Goal: Task Accomplishment & Management: Manage account settings

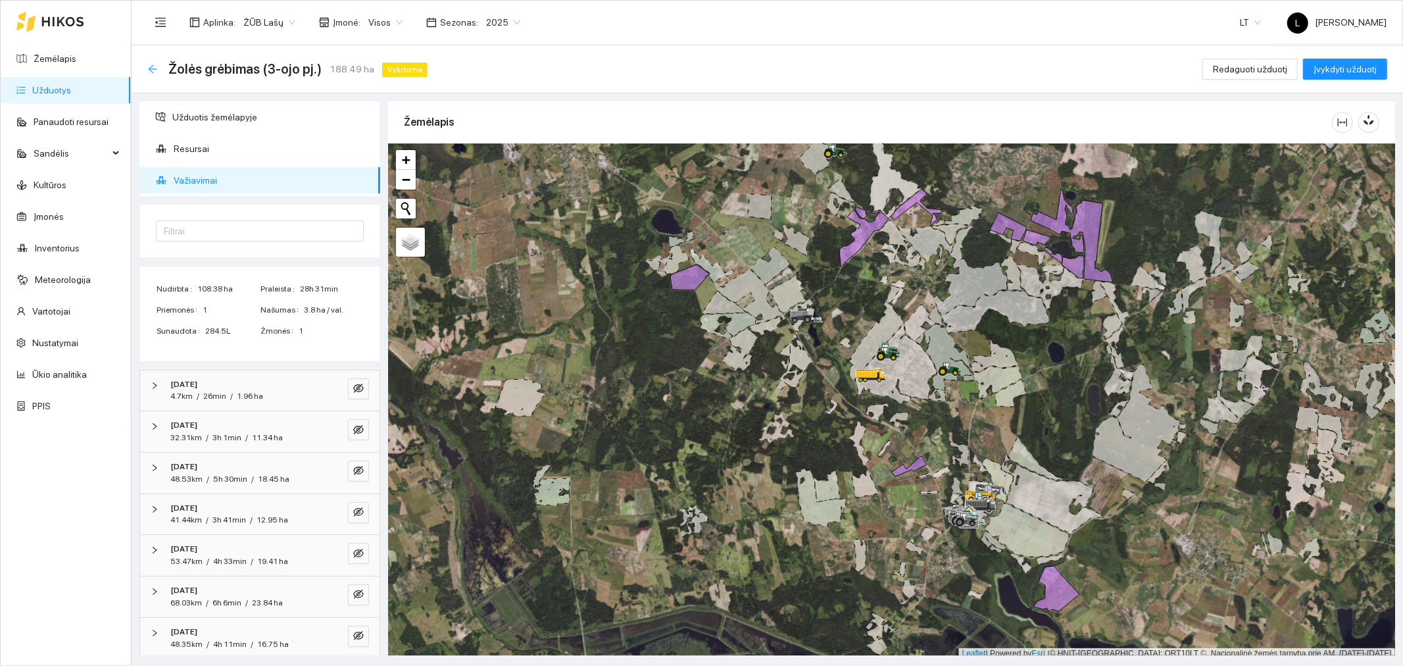
click at [151, 71] on icon "arrow-left" at bounding box center [152, 69] width 11 height 11
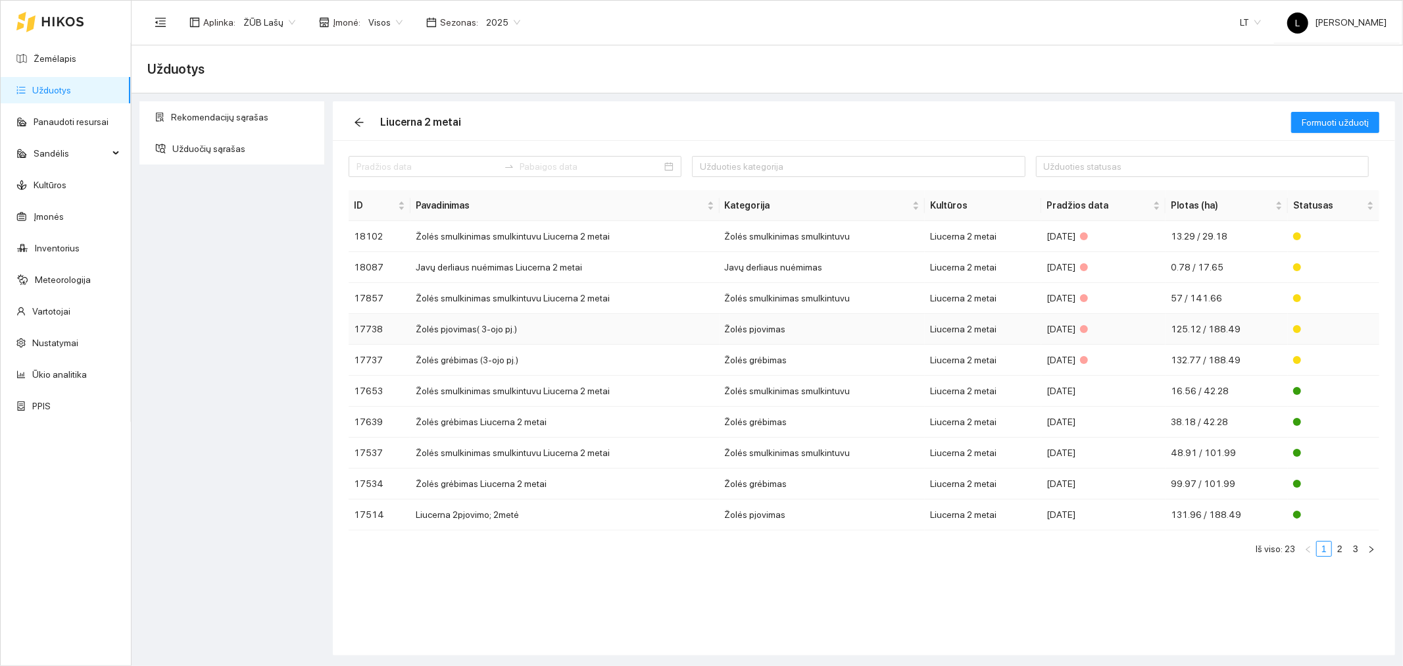
click at [831, 328] on td "Žolės pjovimas" at bounding box center [823, 329] width 206 height 31
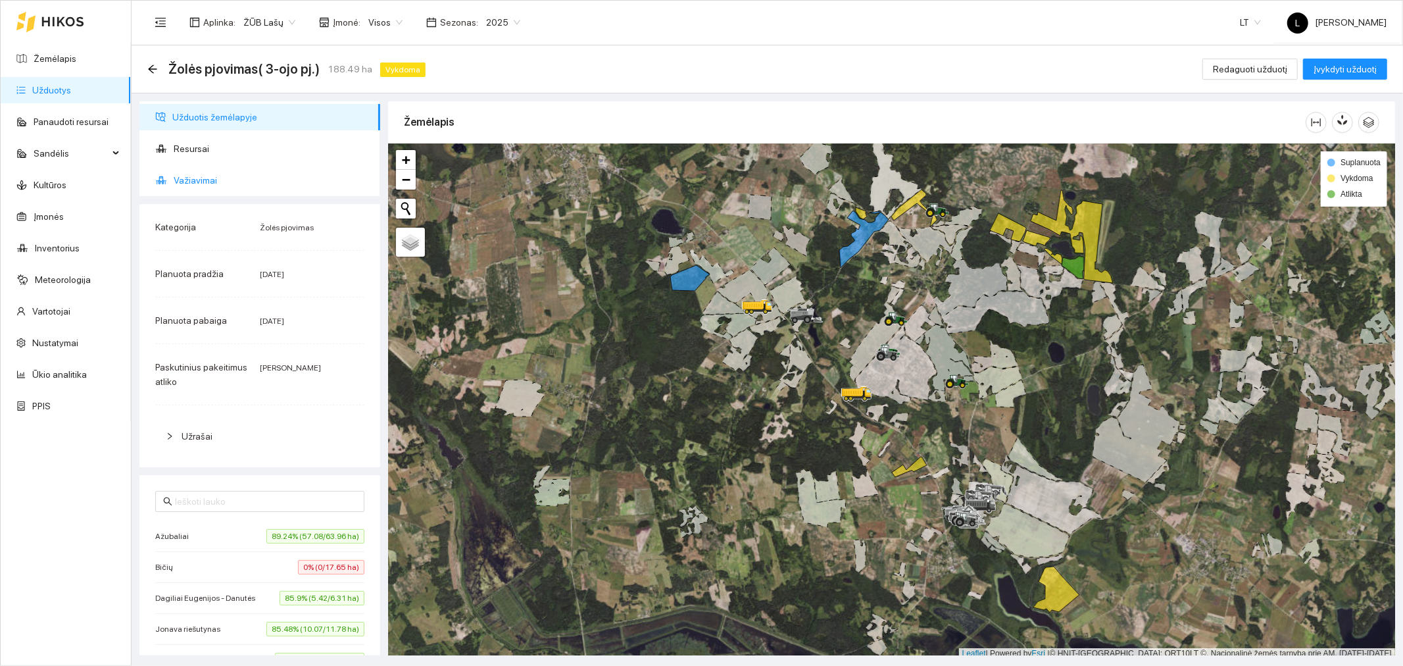
click at [287, 185] on span "Važiavimai" at bounding box center [272, 180] width 196 height 26
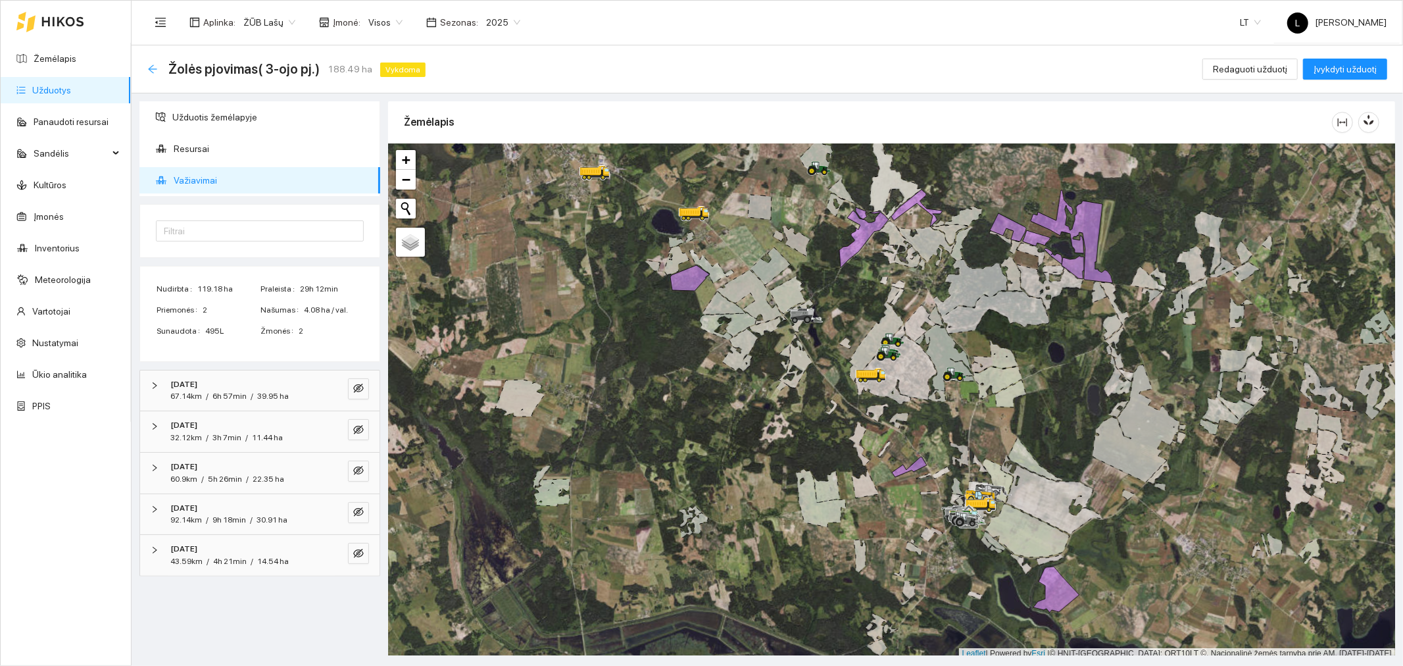
click at [152, 71] on icon "arrow-left" at bounding box center [152, 68] width 9 height 9
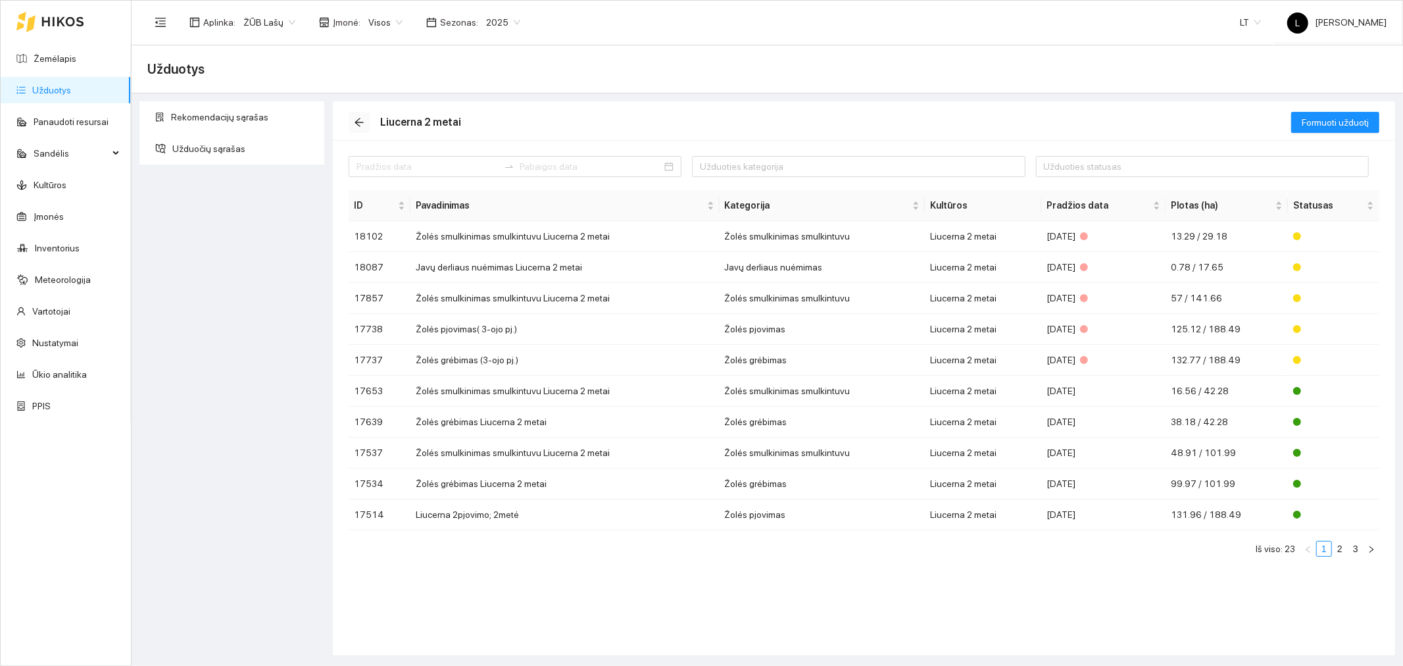
click at [360, 120] on icon "arrow-left" at bounding box center [359, 122] width 11 height 11
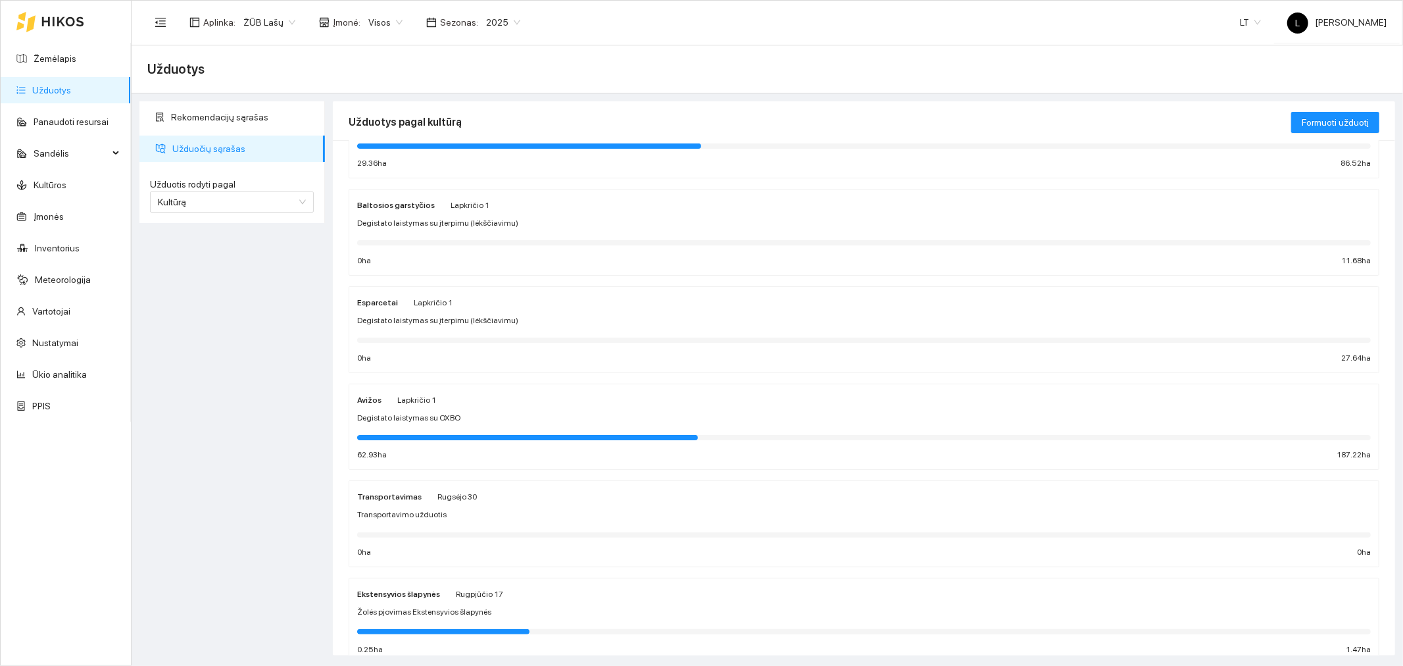
scroll to position [1095, 0]
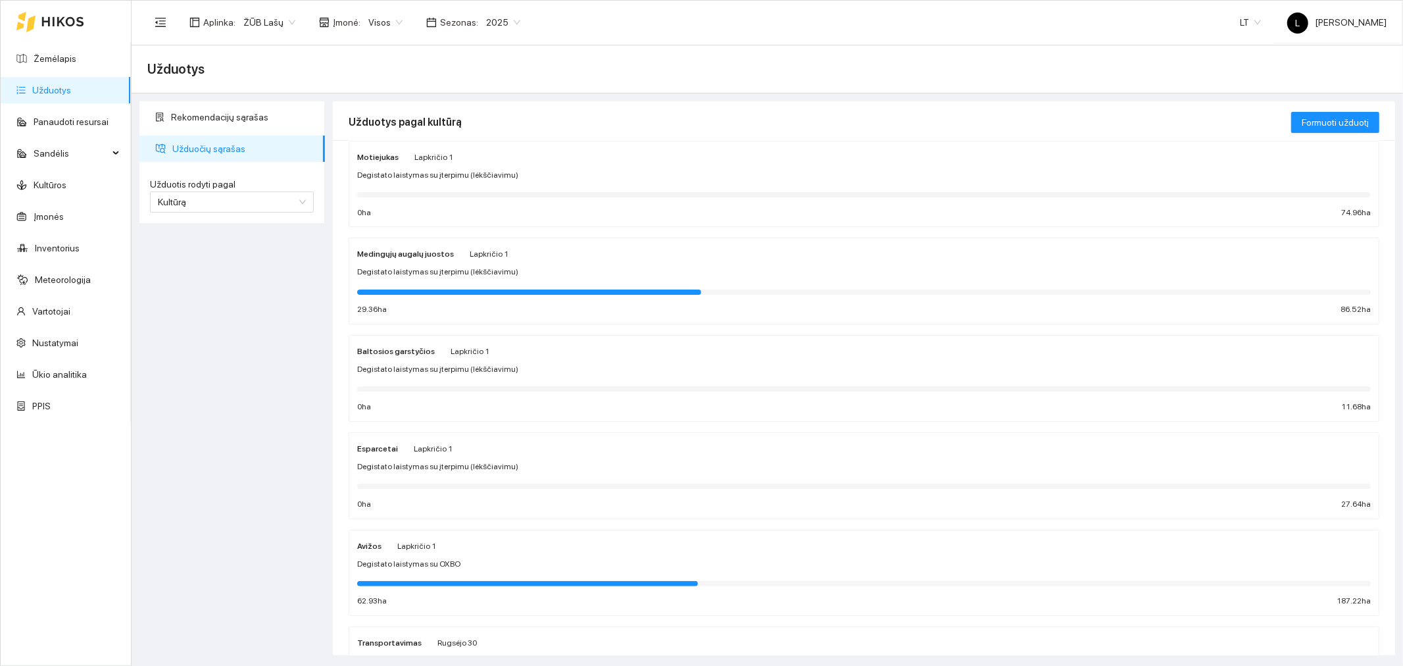
click at [433, 255] on strong "Medingųjų augalų juostos" at bounding box center [405, 253] width 97 height 9
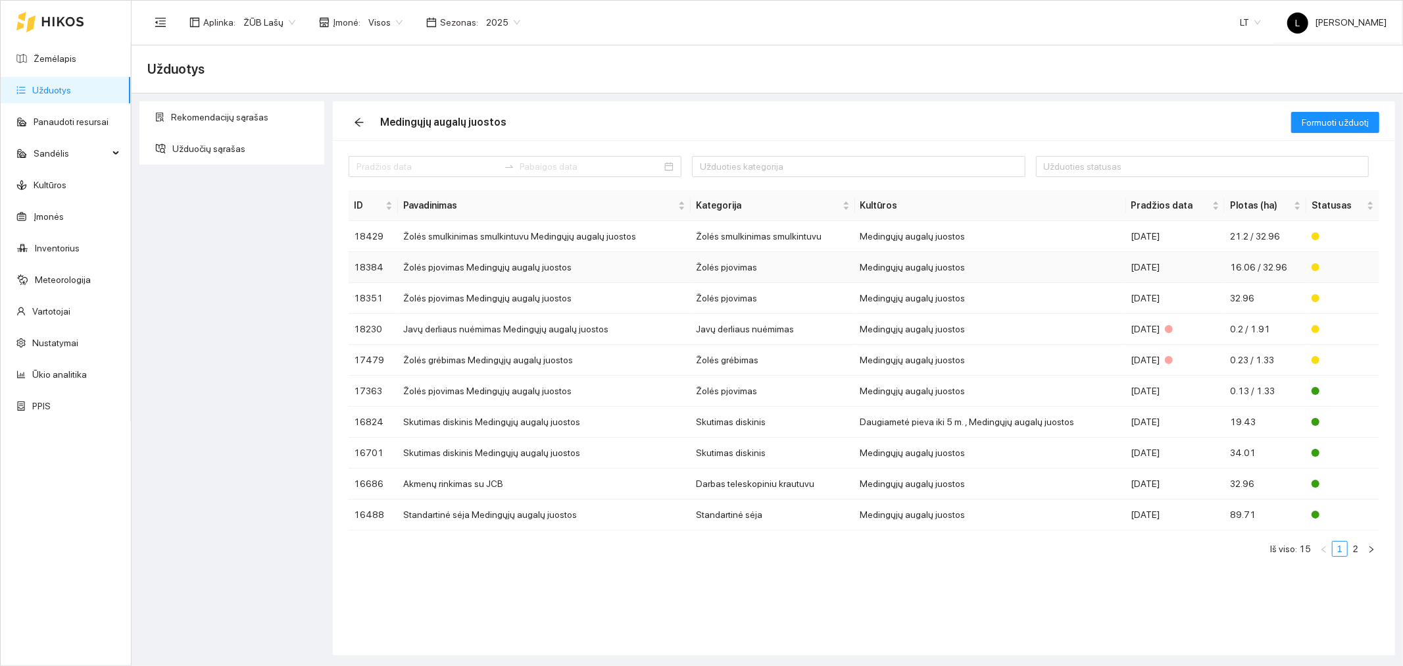
click at [718, 268] on td "Žolės pjovimas" at bounding box center [773, 267] width 164 height 31
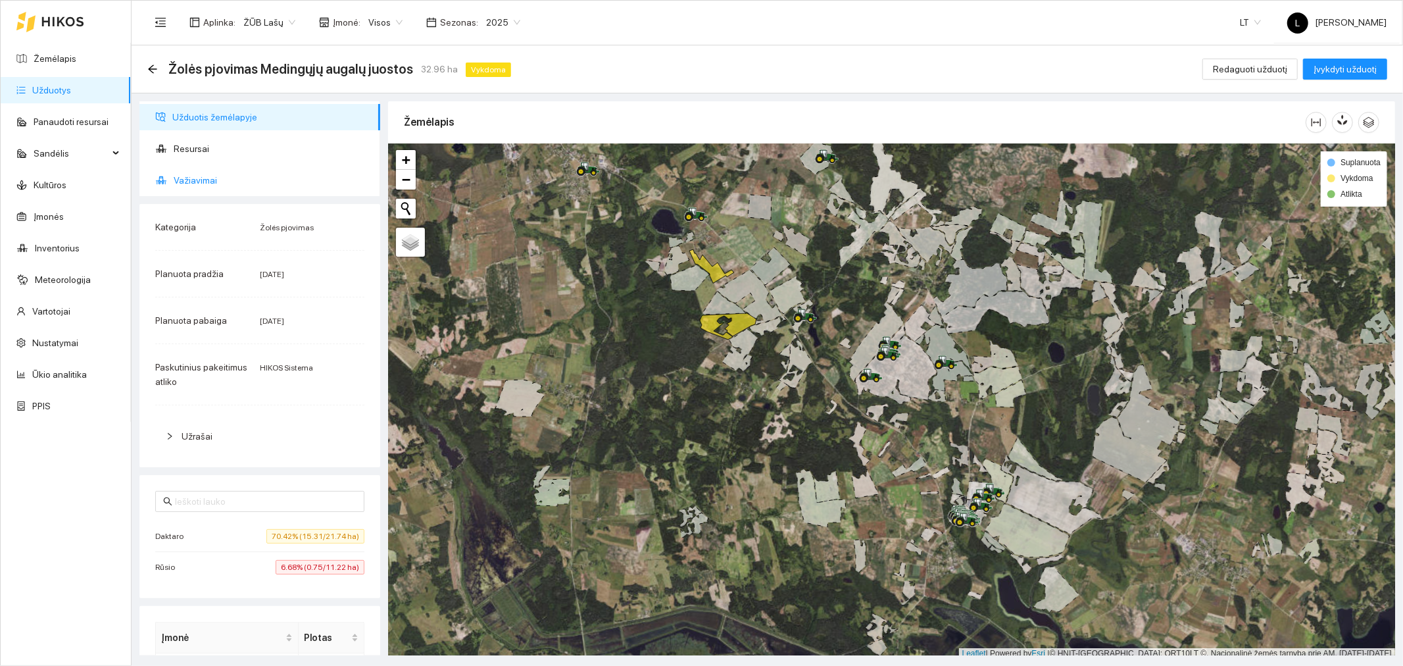
click at [246, 179] on span "Važiavimai" at bounding box center [272, 180] width 196 height 26
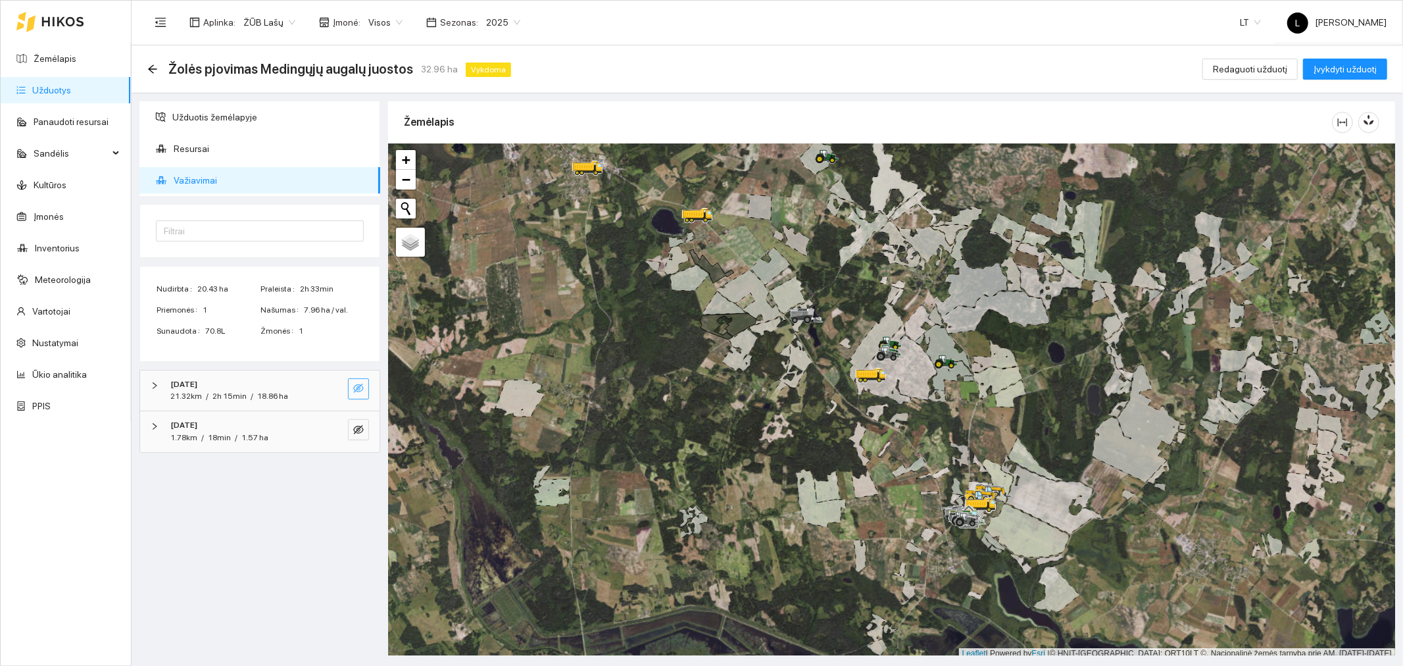
click at [356, 389] on icon "eye-invisible" at bounding box center [358, 388] width 11 height 11
click at [273, 393] on span "18.86 ha" at bounding box center [272, 395] width 31 height 9
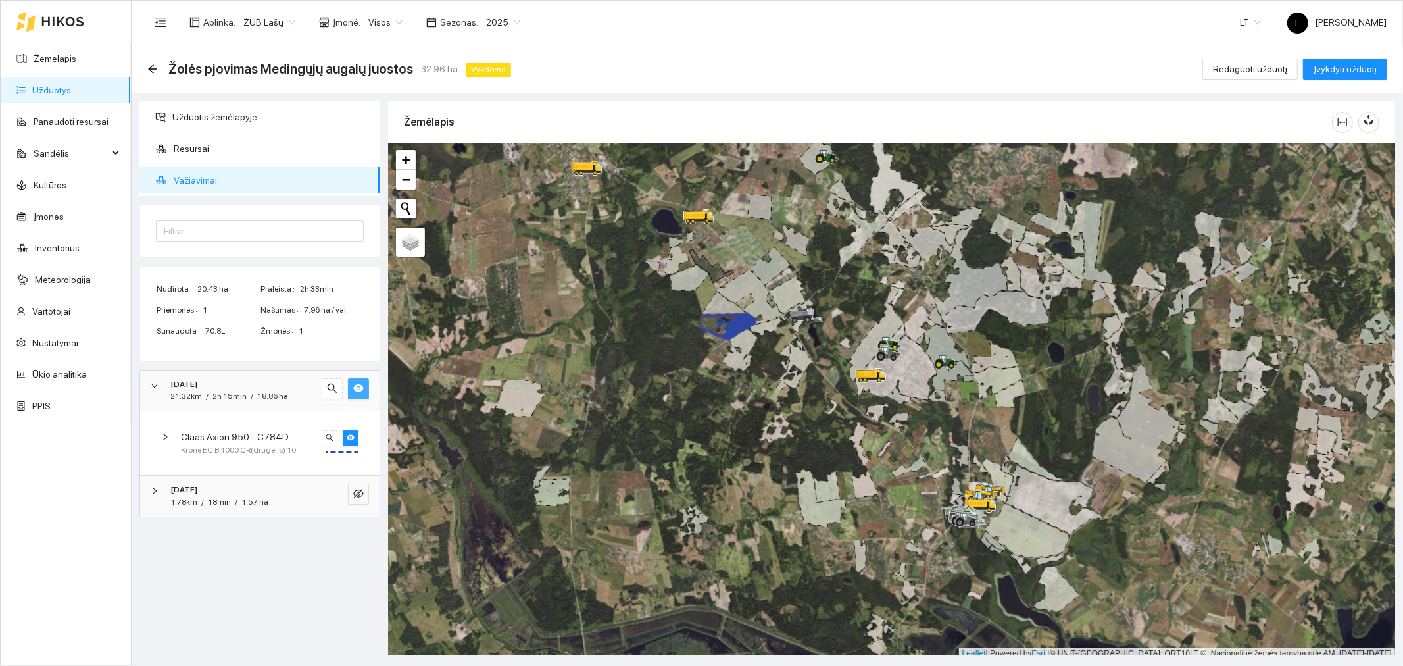
click at [257, 449] on span "Krone EC B 1000 CR(drugelis) 10" at bounding box center [238, 450] width 115 height 12
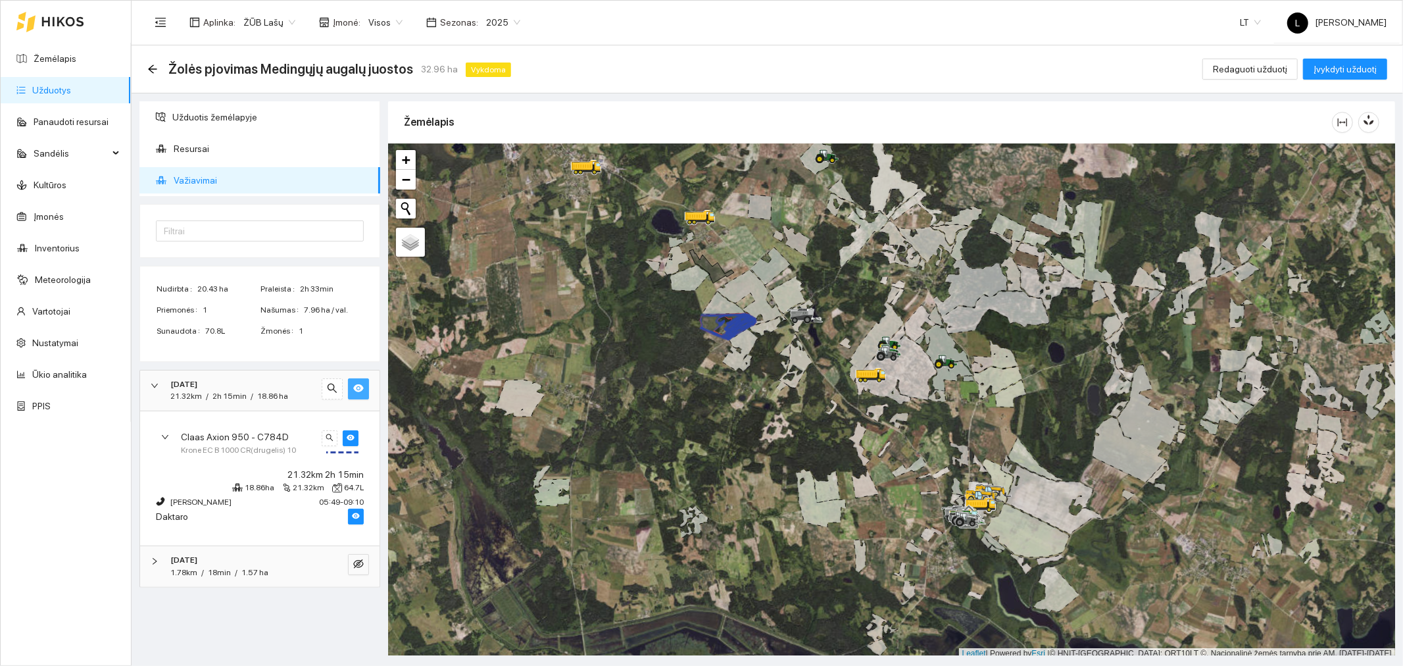
click at [238, 557] on div "2025-08-27" at bounding box center [241, 560] width 143 height 12
click at [247, 601] on div "Claas Axion 950 - C784D Krone EC B 1000 CR(drugelis) 10" at bounding box center [260, 619] width 218 height 43
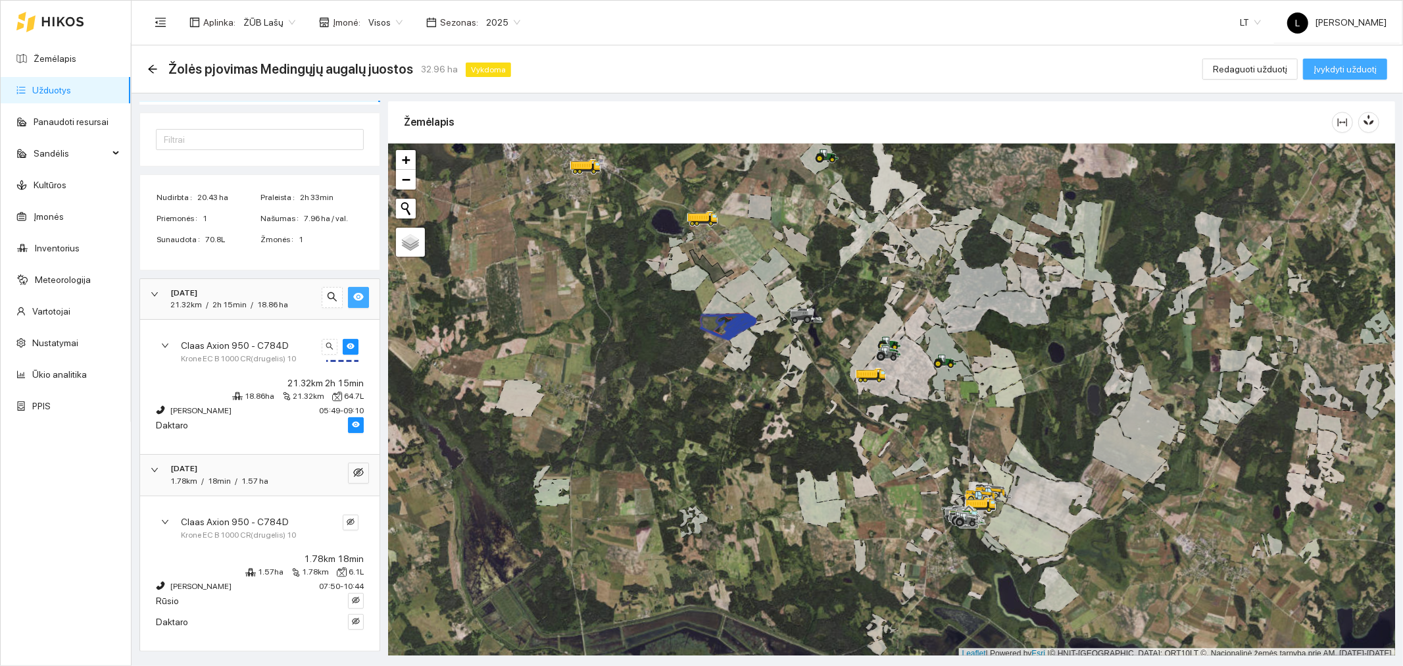
click at [1331, 64] on span "Įvykdyti užduotį" at bounding box center [1345, 69] width 63 height 14
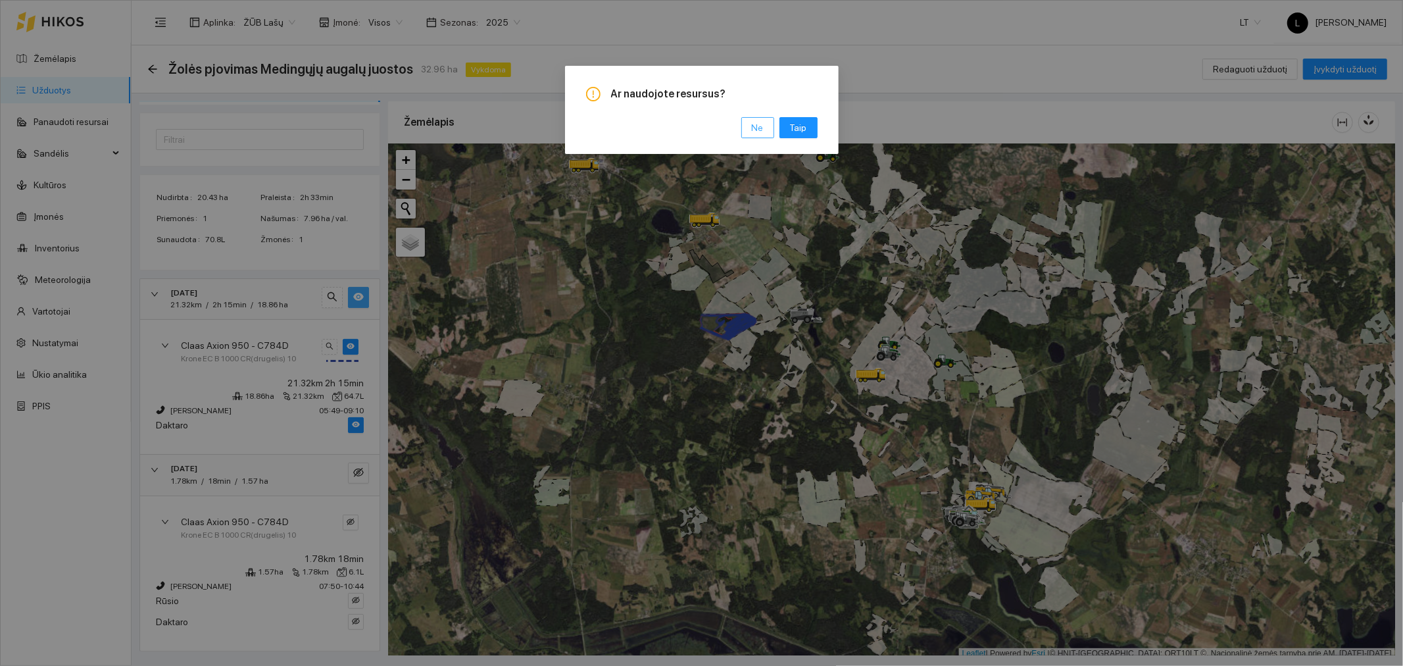
click at [758, 130] on span "Ne" at bounding box center [758, 127] width 12 height 14
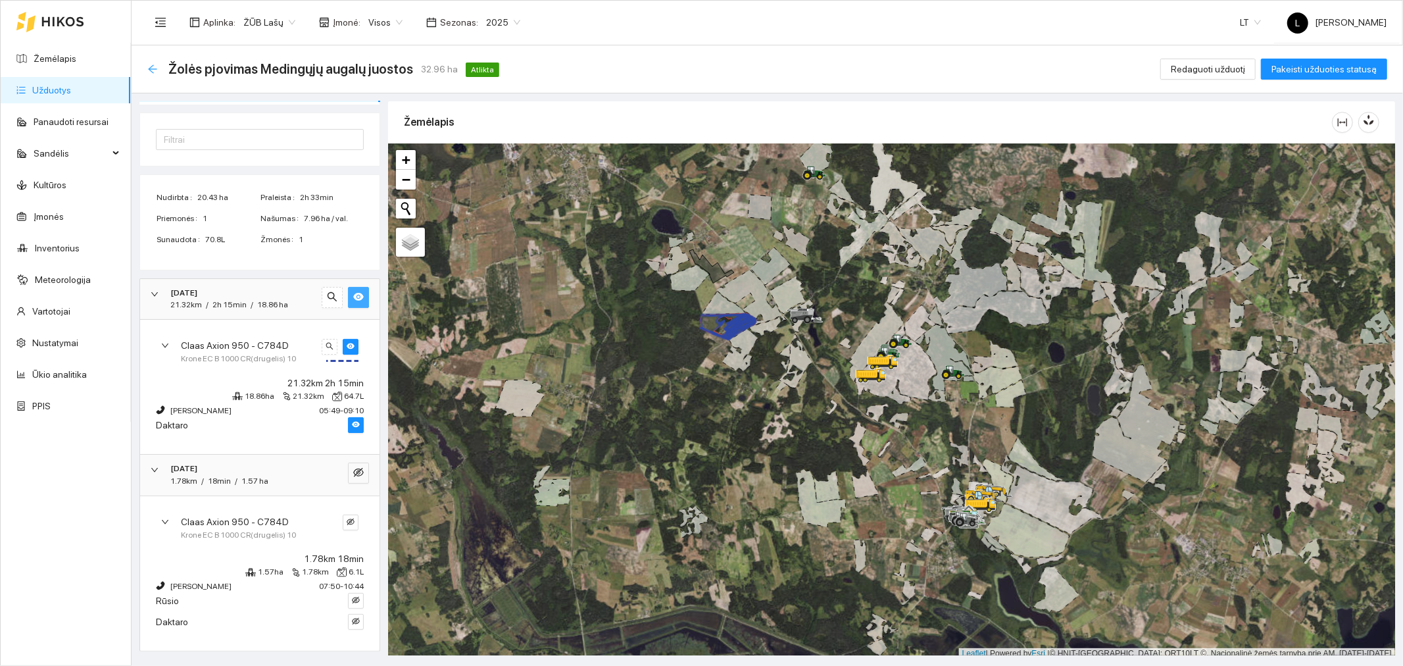
click at [154, 66] on icon "arrow-left" at bounding box center [152, 69] width 11 height 11
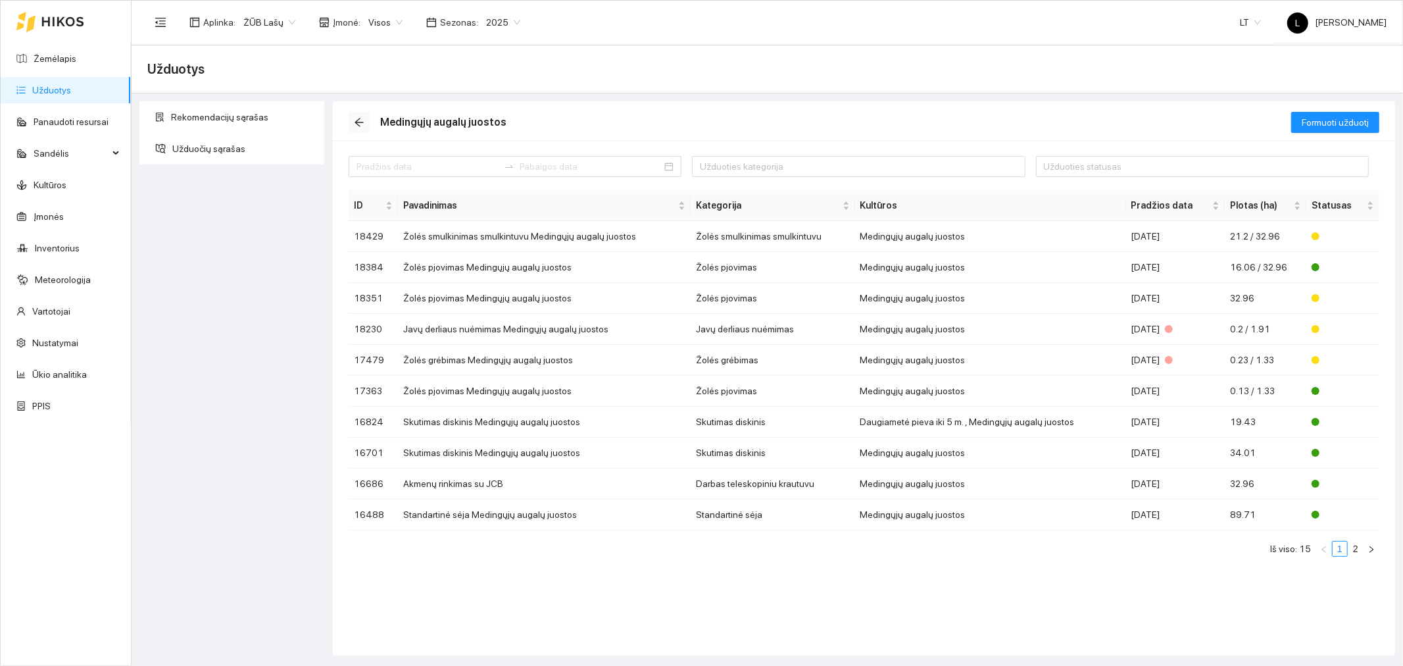
click at [357, 126] on icon "arrow-left" at bounding box center [359, 122] width 11 height 11
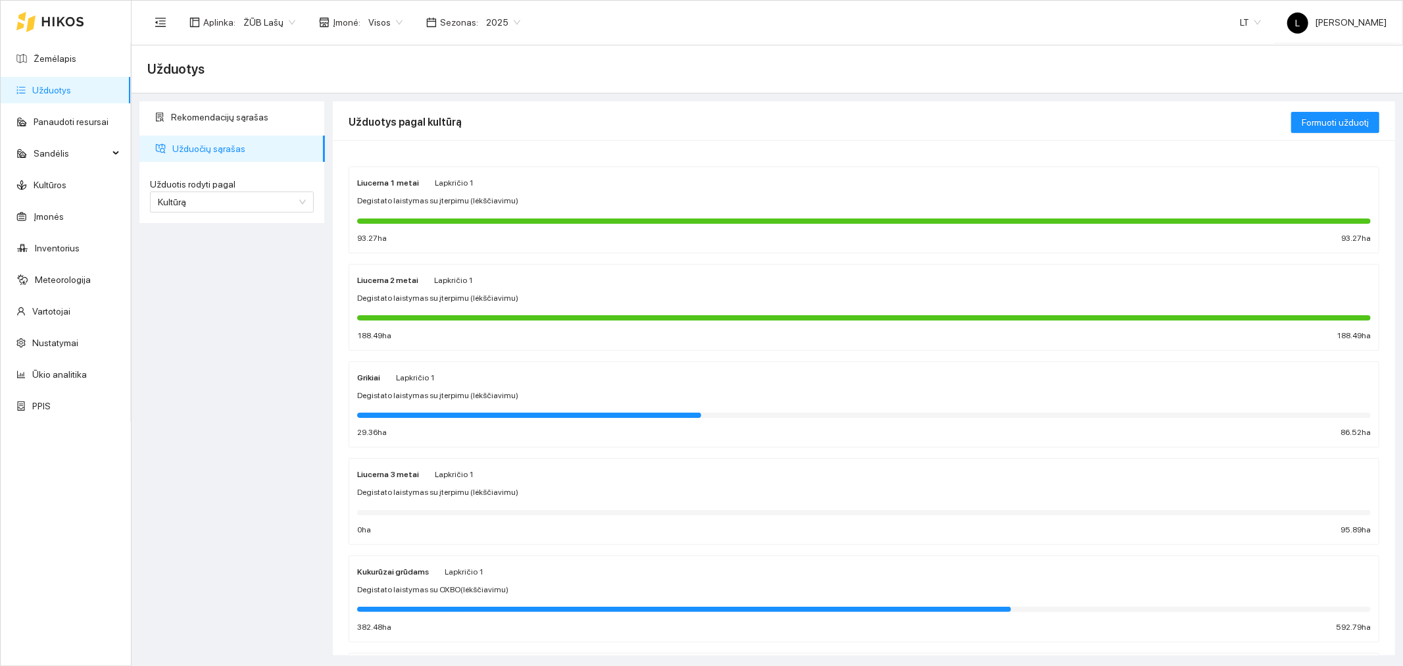
click at [476, 301] on span "Degistato laistymas su įterpimu (lėkščiavimu)" at bounding box center [437, 298] width 161 height 12
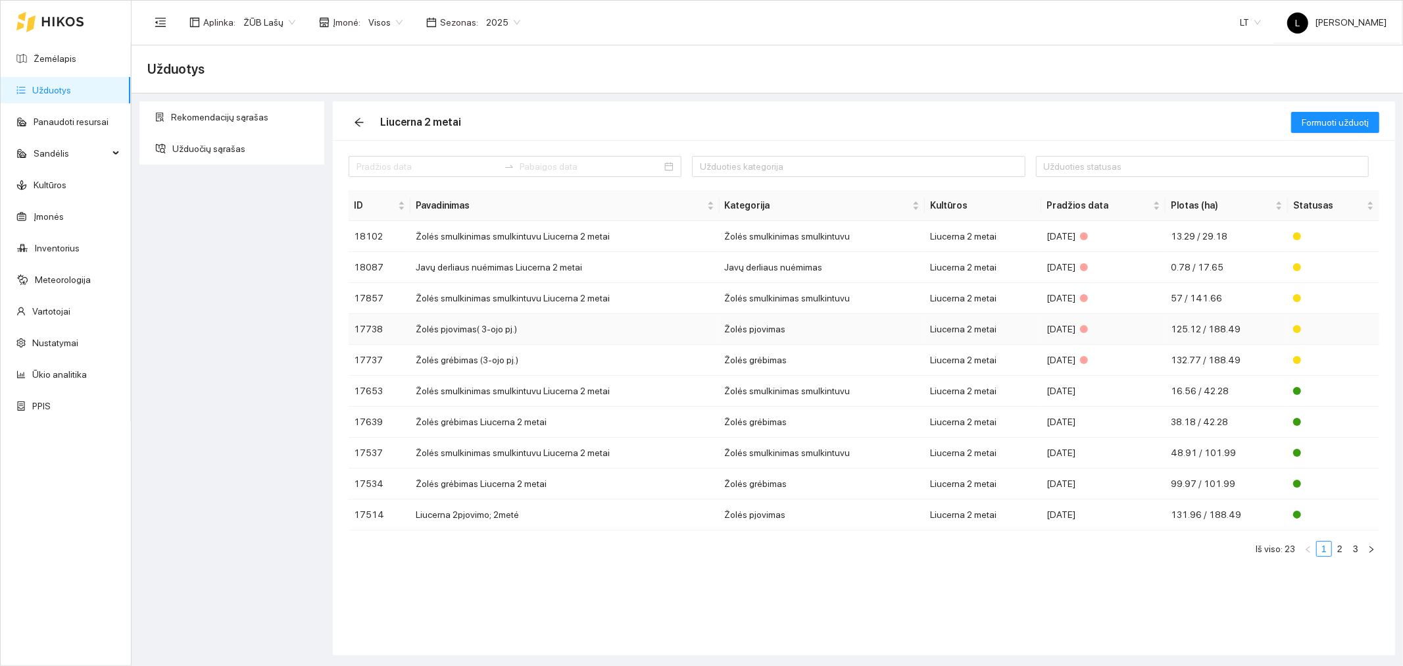
click at [813, 326] on td "Žolės pjovimas" at bounding box center [823, 329] width 206 height 31
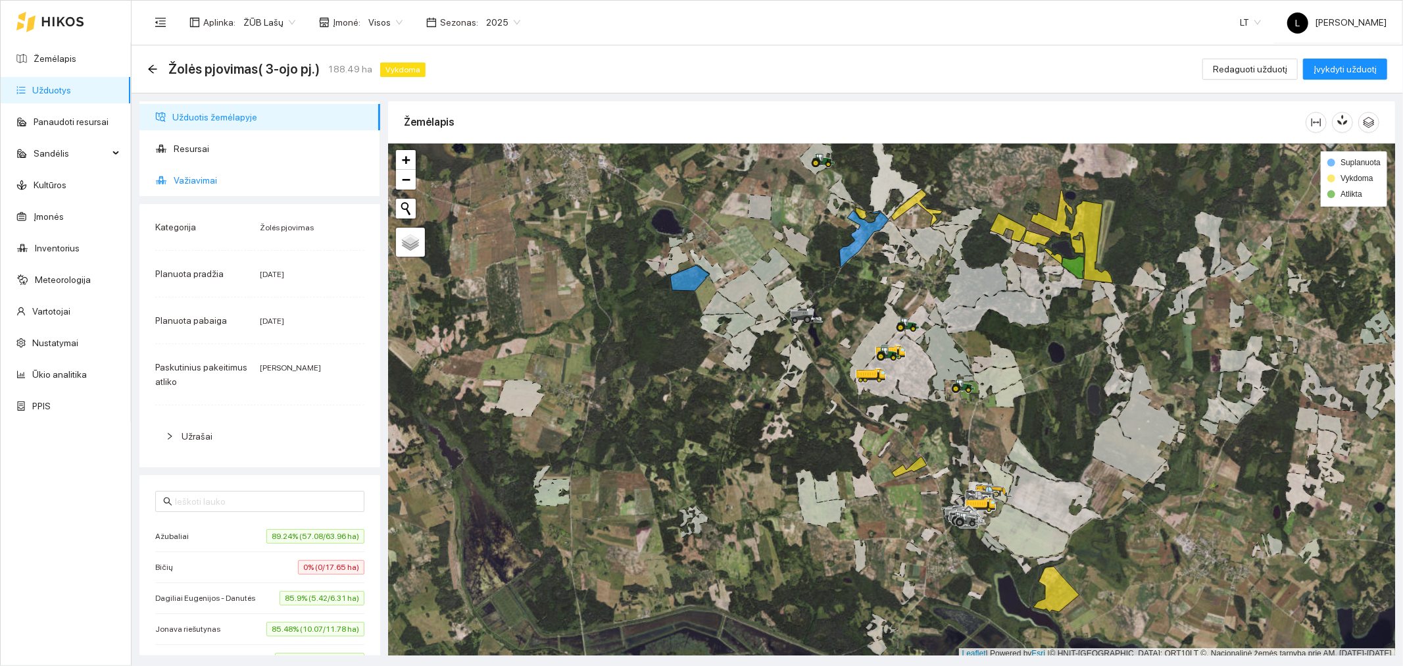
click at [218, 181] on span "Važiavimai" at bounding box center [272, 180] width 196 height 26
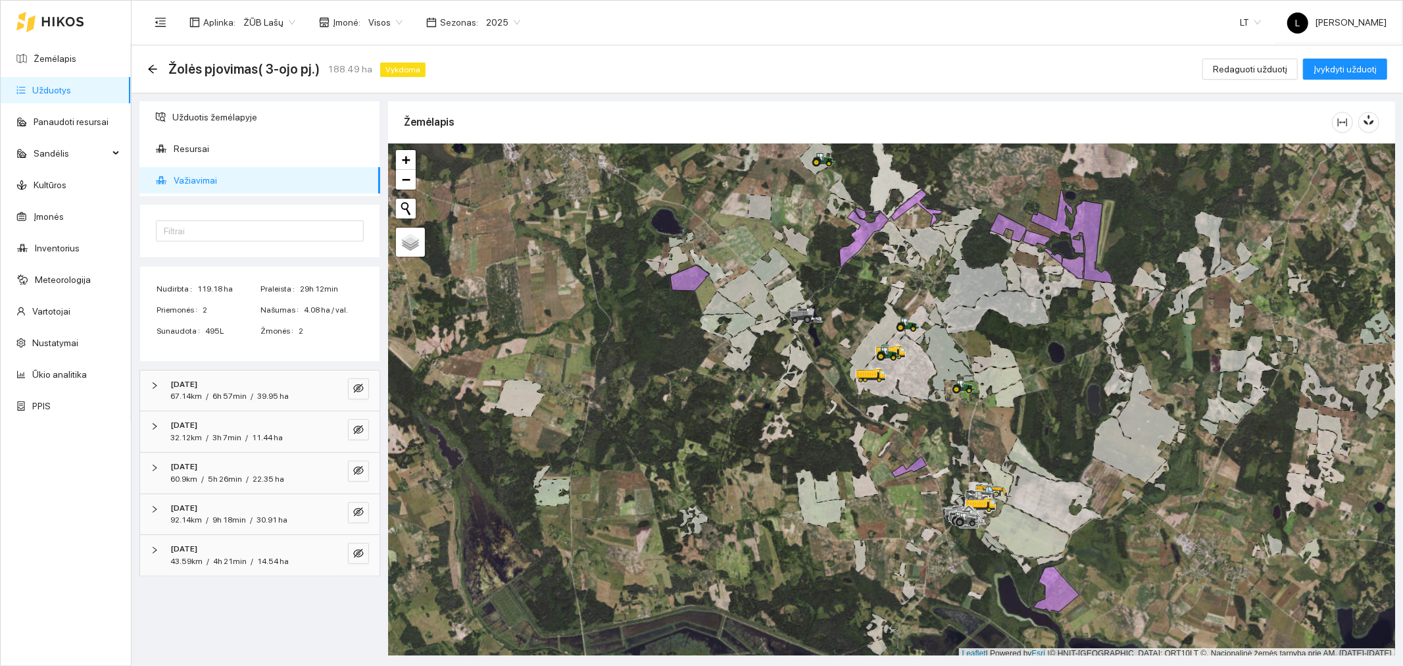
click at [271, 386] on div "[DATE]" at bounding box center [241, 384] width 143 height 12
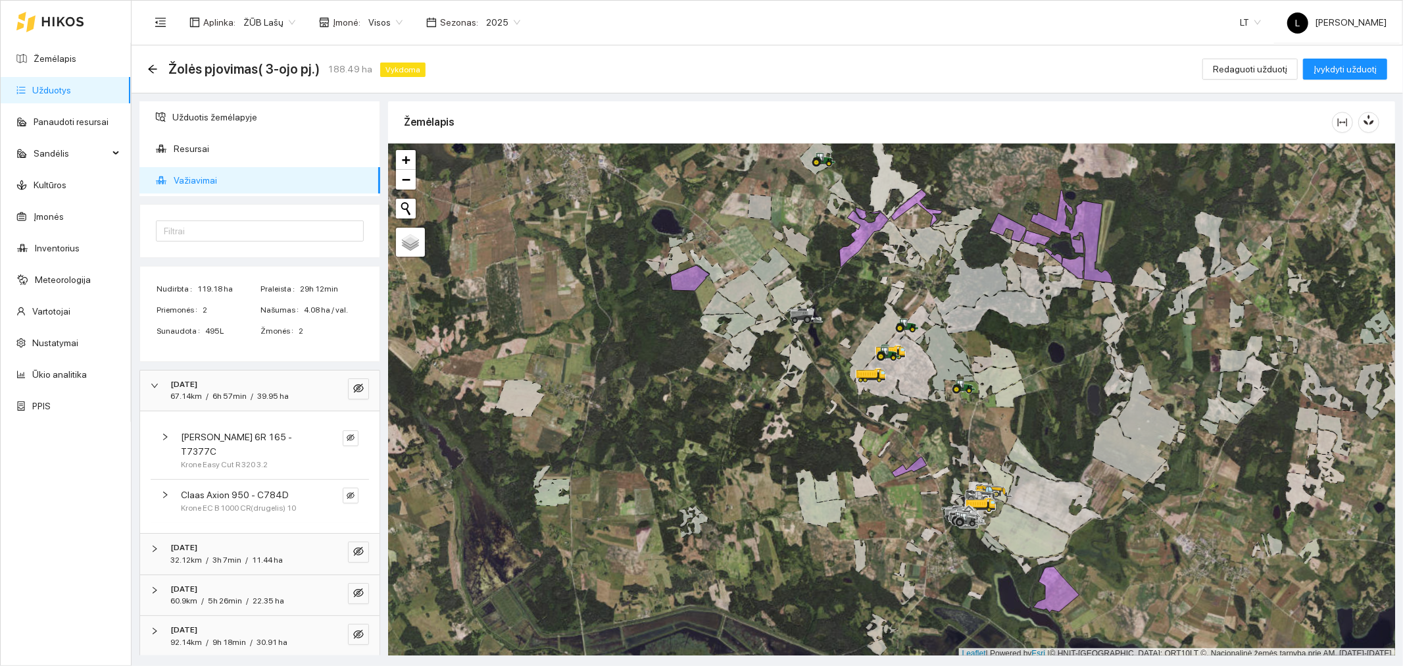
click at [242, 487] on span "Claas Axion 950 - C784D" at bounding box center [235, 494] width 108 height 14
click at [232, 458] on span "Krone Easy Cut R 320 3.2" at bounding box center [224, 464] width 87 height 12
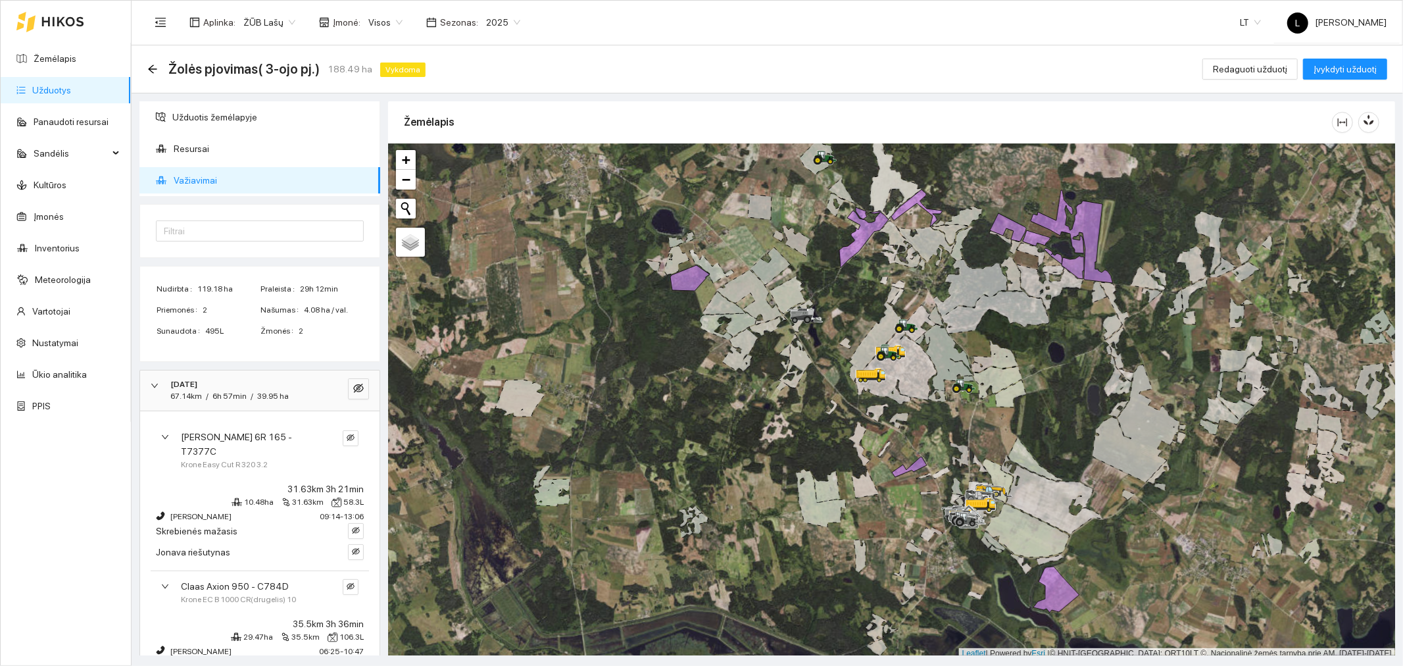
click at [197, 386] on strong "[DATE]" at bounding box center [183, 384] width 27 height 9
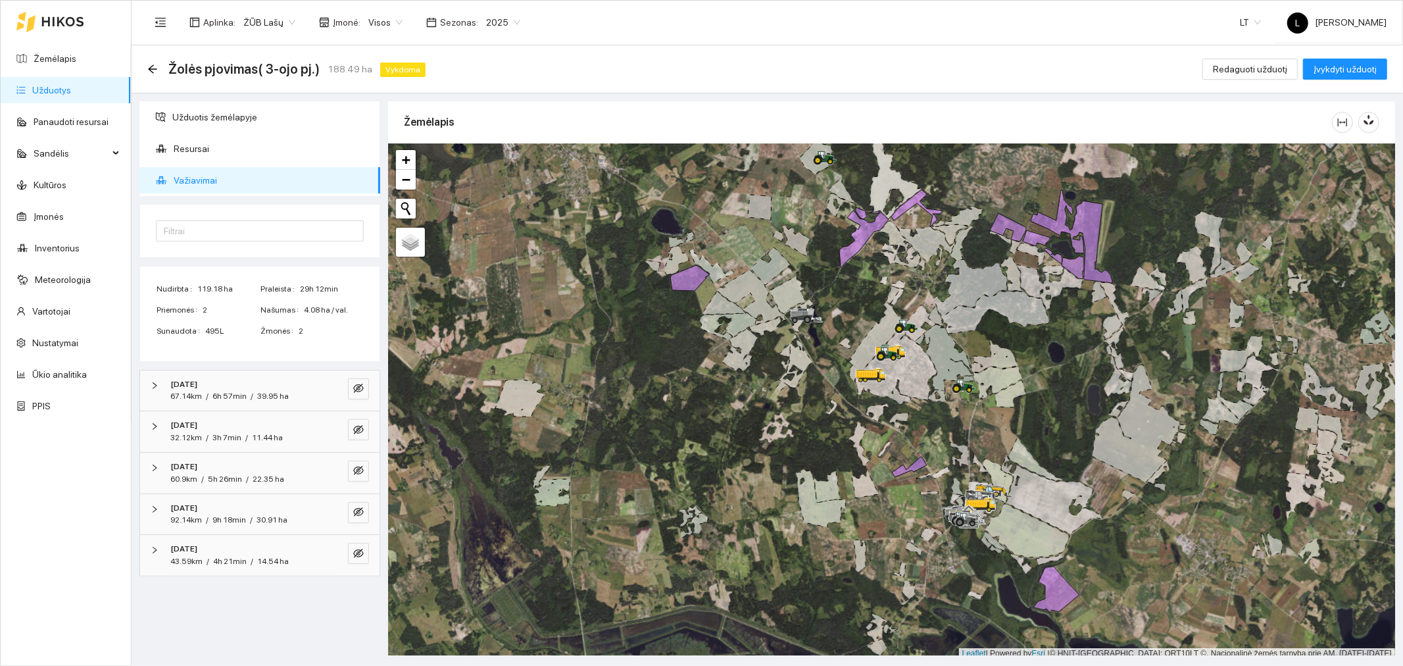
click at [214, 435] on span "3h 7min" at bounding box center [226, 437] width 29 height 9
click at [259, 479] on span "John Deere 6R 165 -T7377C" at bounding box center [249, 485] width 136 height 29
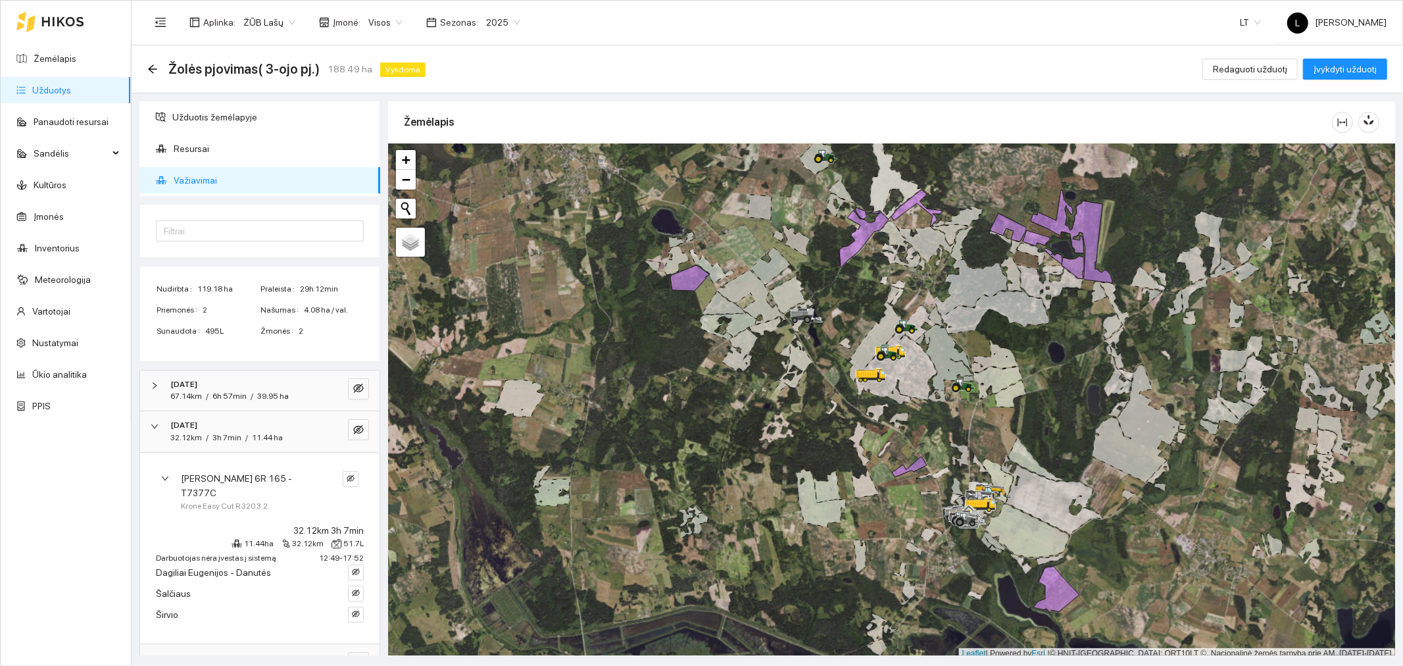
scroll to position [102, 0]
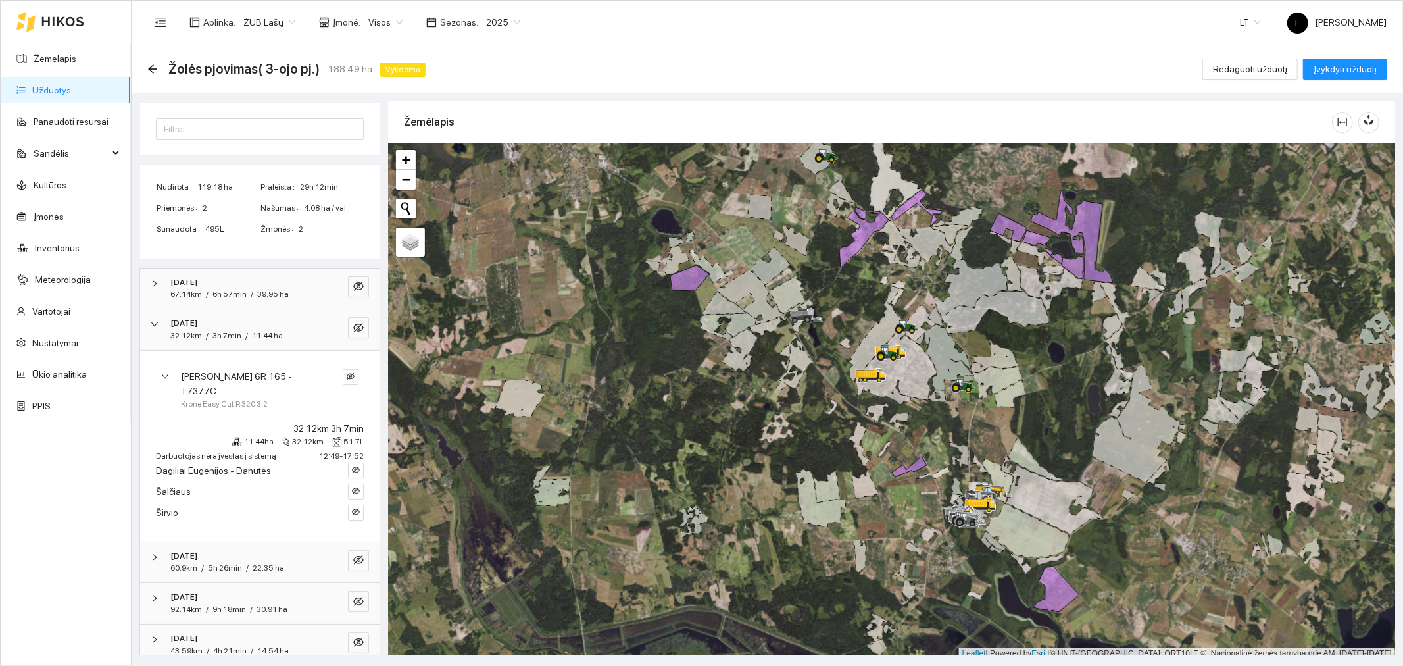
click at [233, 550] on div "[DATE]" at bounding box center [241, 556] width 143 height 12
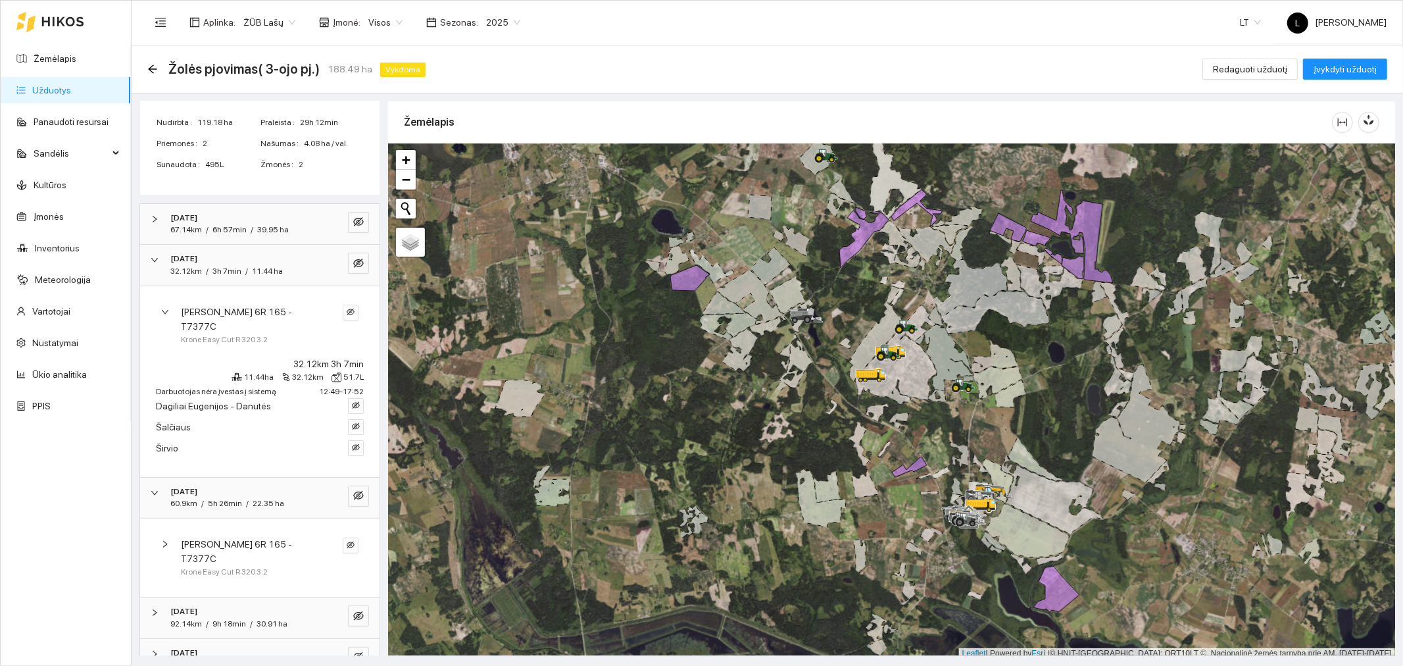
click at [247, 529] on div "John Deere 6R 165 -T7377C Krone Easy Cut R 320 3.2" at bounding box center [260, 557] width 218 height 57
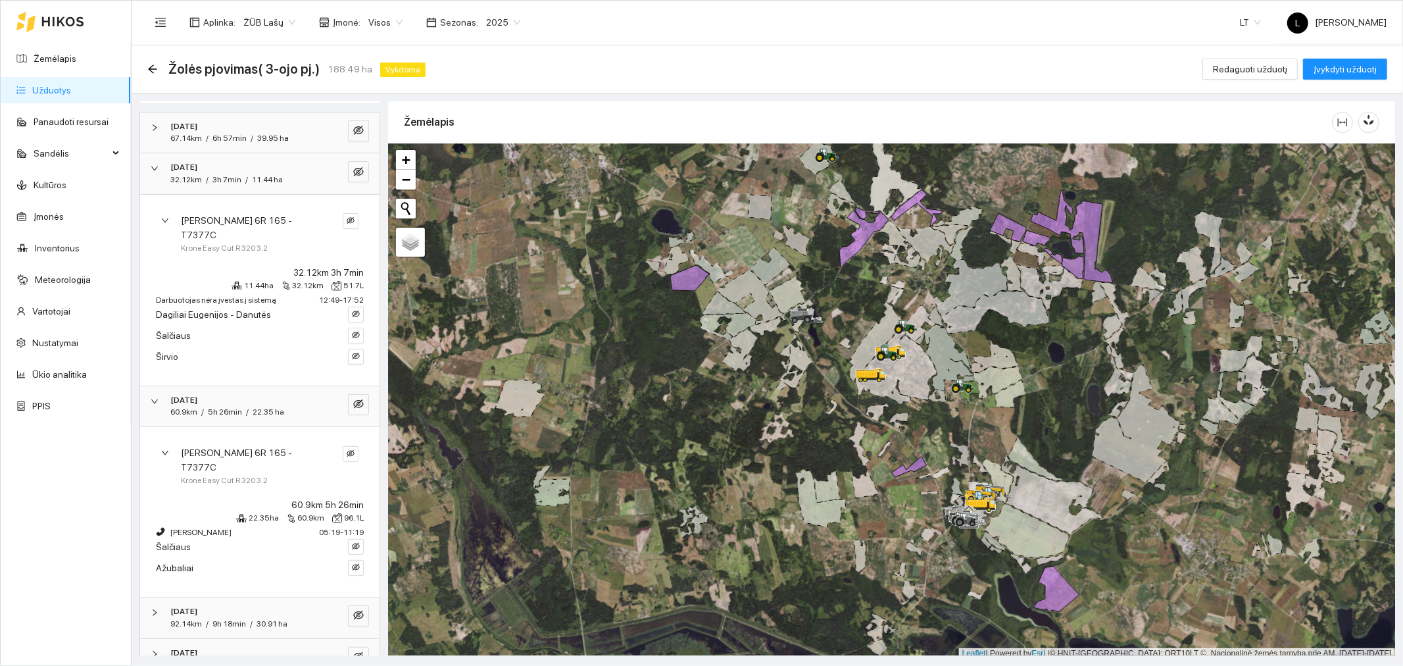
click at [237, 619] on span "9h 18min" at bounding box center [229, 623] width 34 height 9
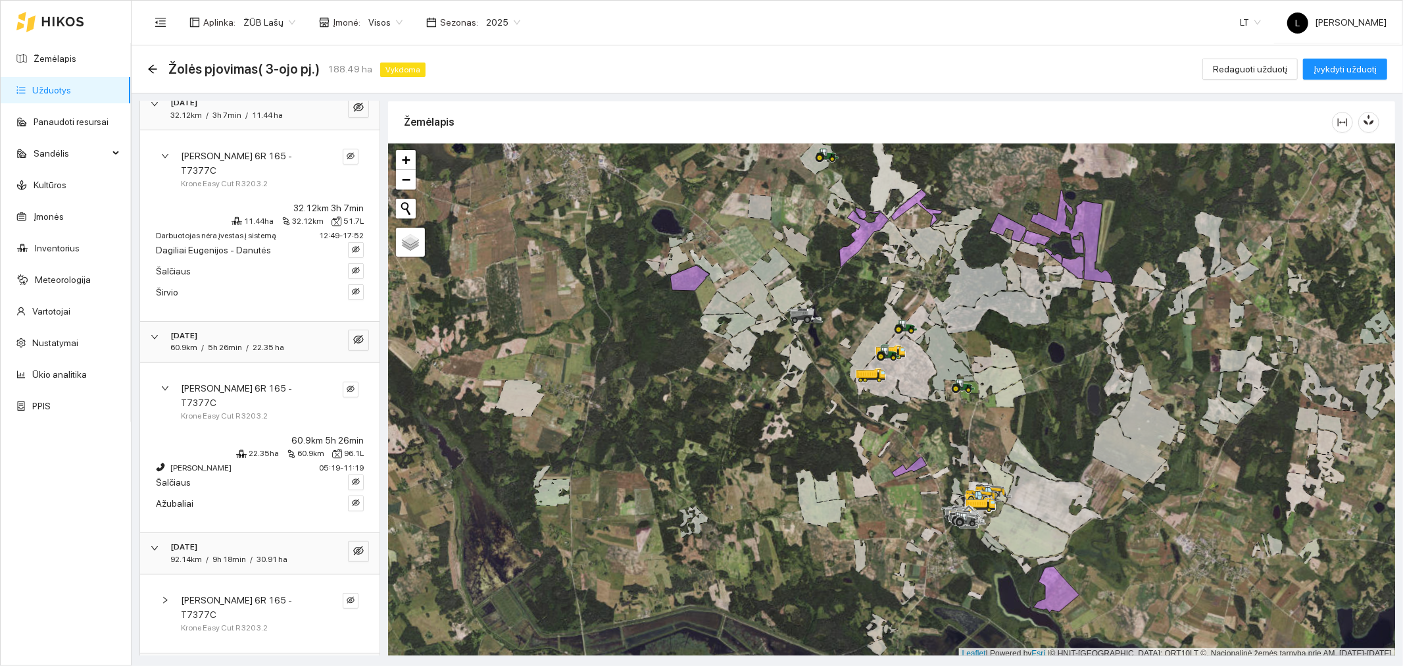
click at [257, 622] on span "Krone Easy Cut R 320 3.2" at bounding box center [224, 628] width 87 height 12
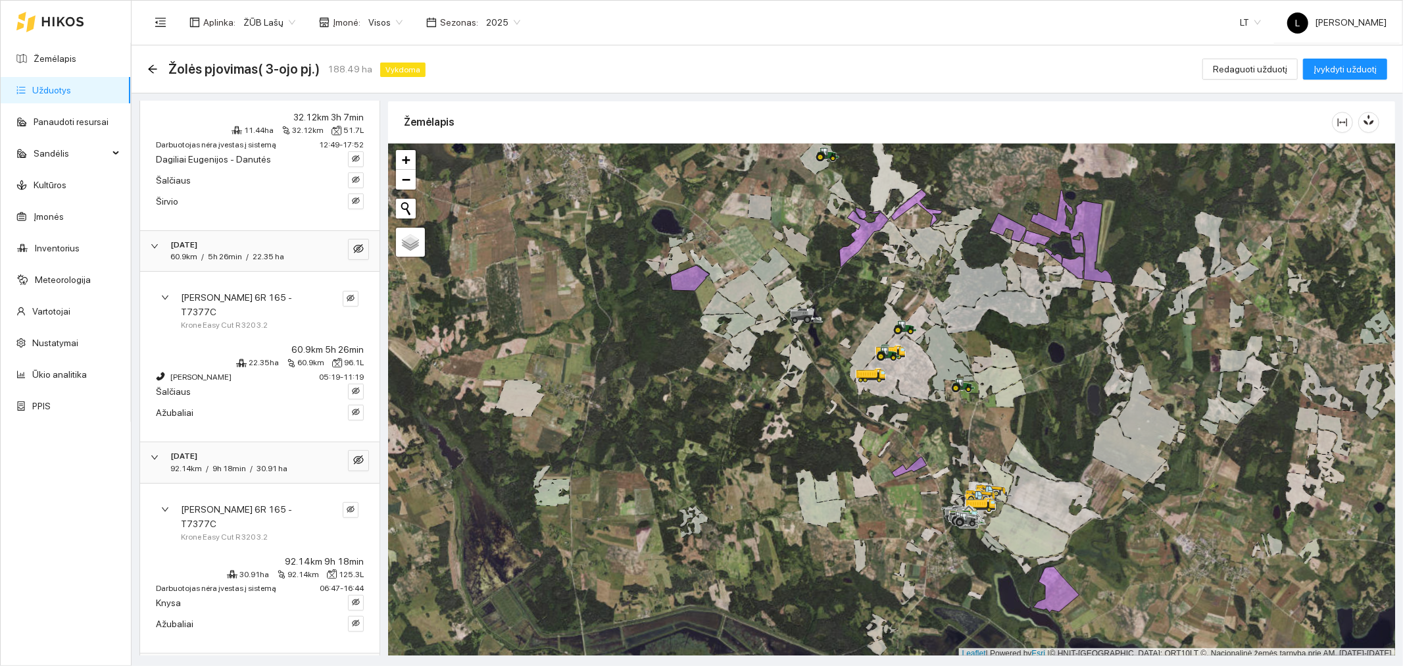
click at [197, 662] on strong "[DATE]" at bounding box center [183, 666] width 27 height 9
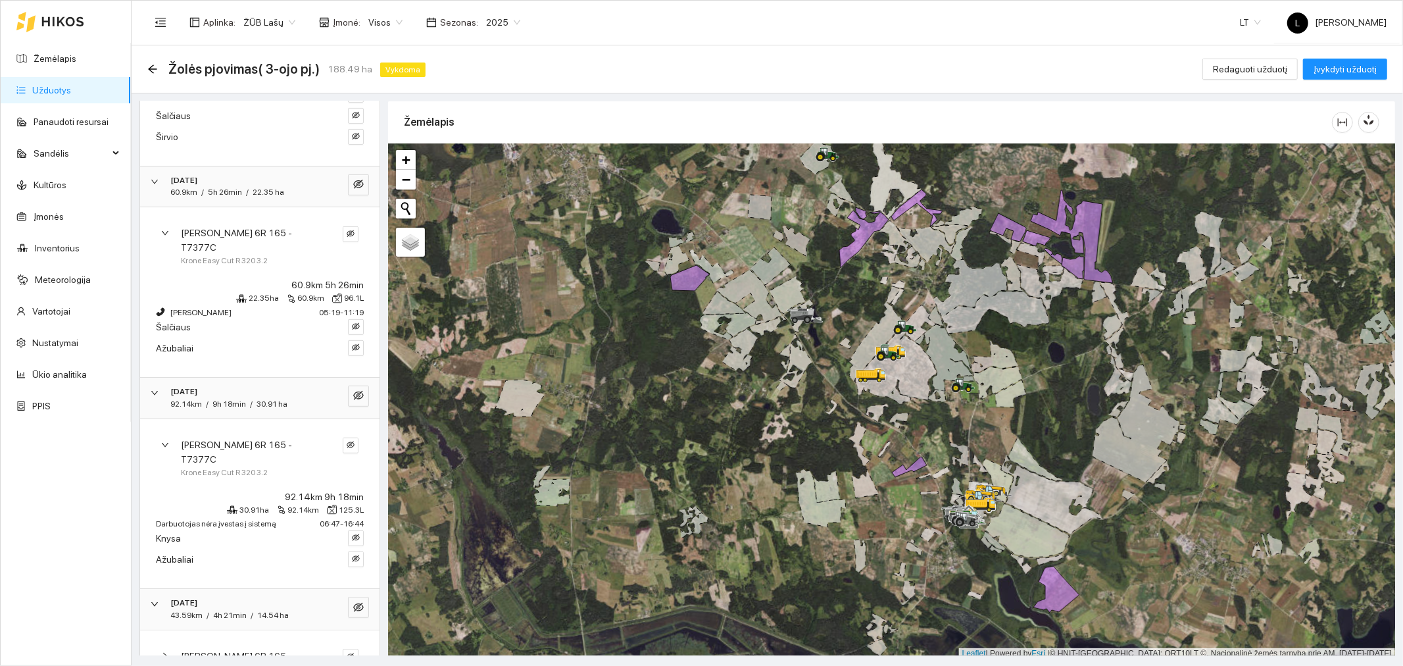
click at [251, 649] on span "John Deere 6R 165 -T7377C" at bounding box center [249, 663] width 136 height 29
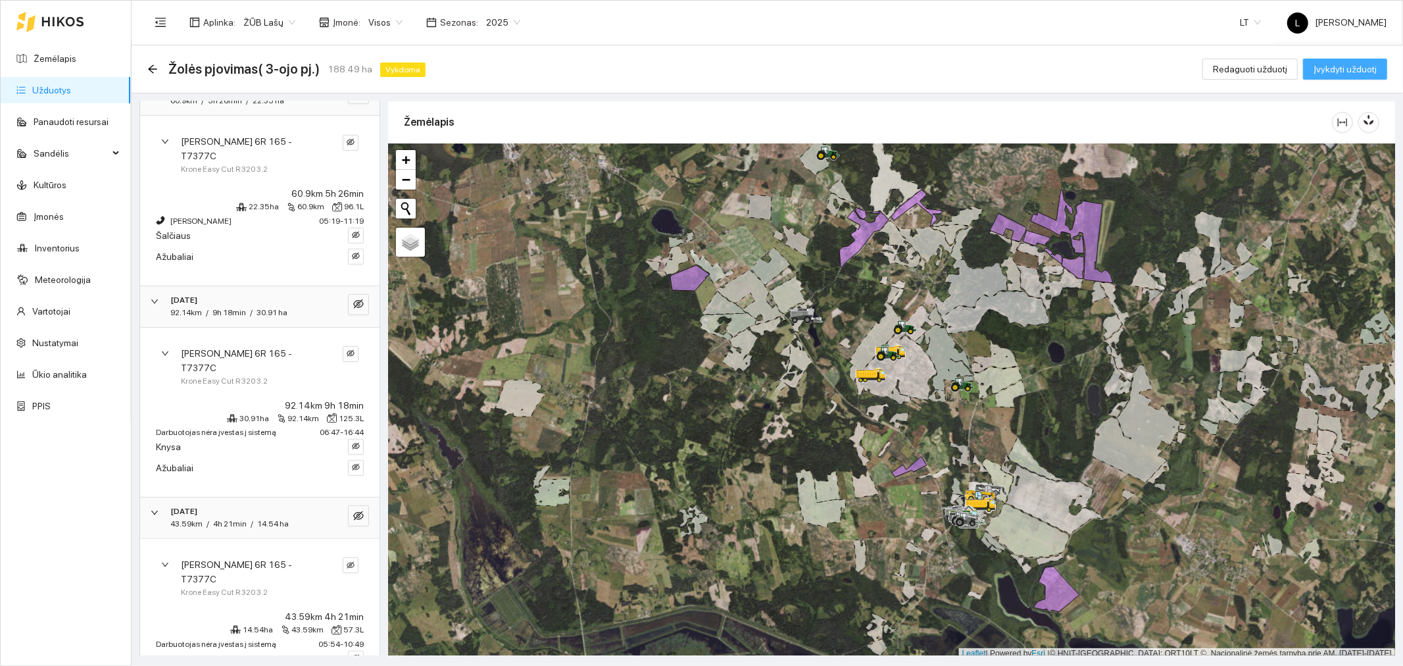
click at [1344, 68] on span "Įvykdyti užduotį" at bounding box center [1345, 69] width 63 height 14
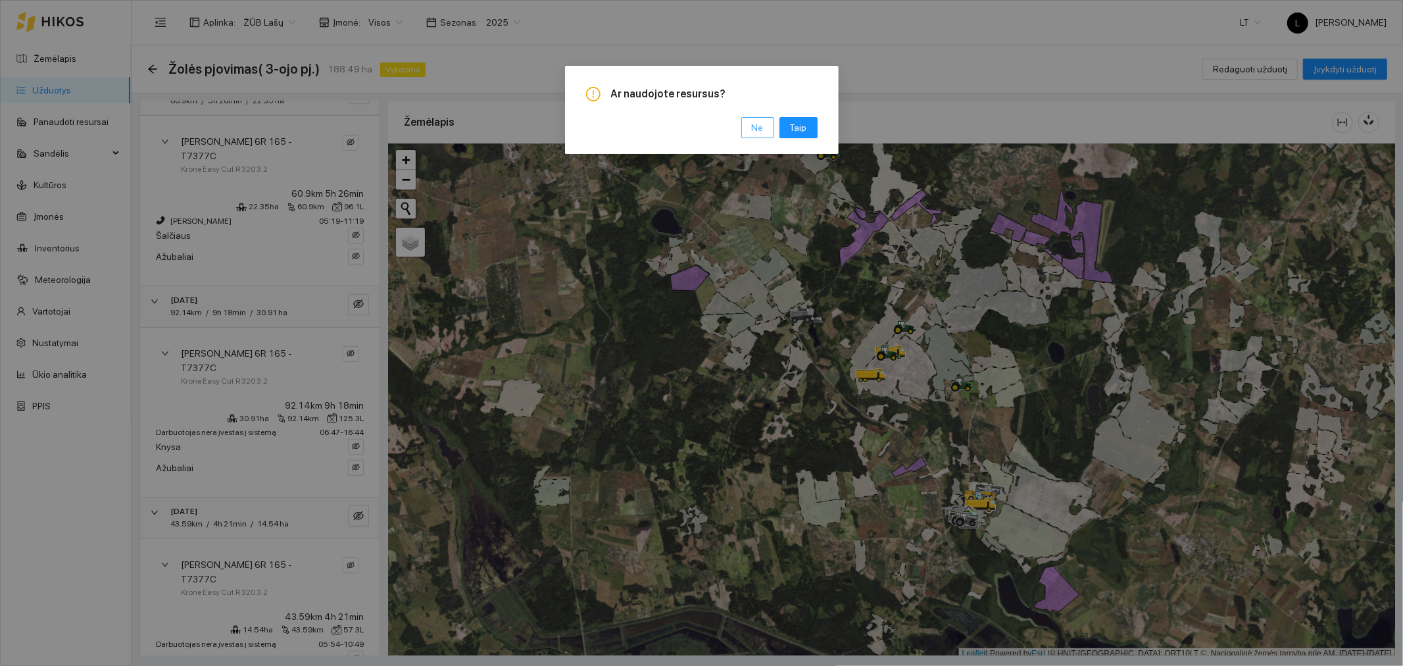
click at [756, 126] on span "Ne" at bounding box center [758, 127] width 12 height 14
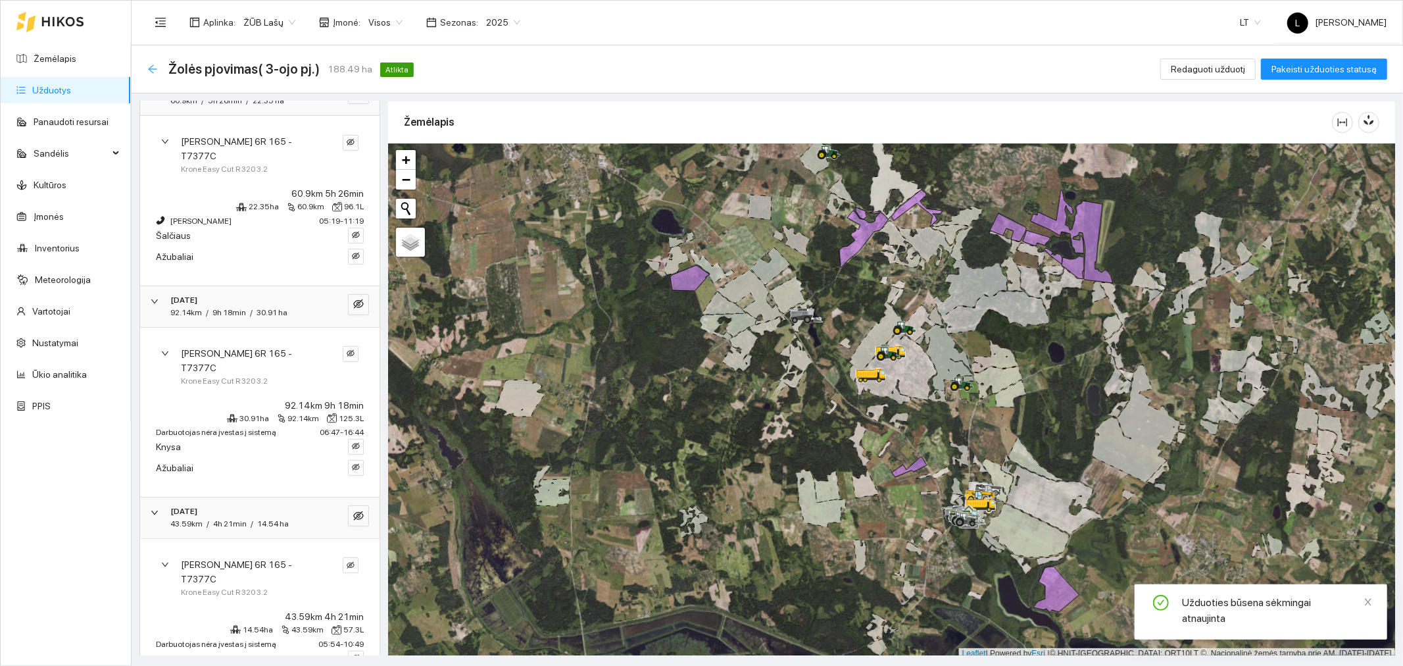
click at [157, 66] on icon "arrow-left" at bounding box center [152, 69] width 11 height 11
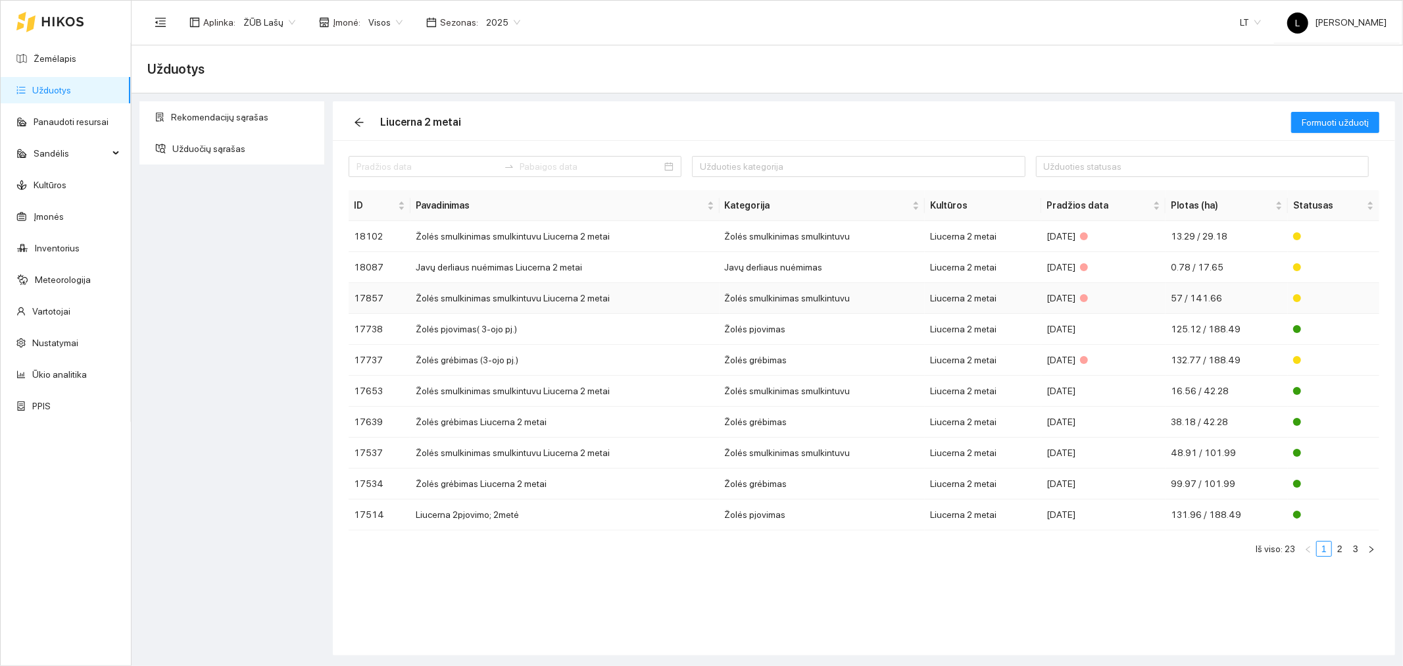
click at [642, 303] on td "Žolės smulkinimas smulkintuvu Liucerna 2 metai" at bounding box center [564, 298] width 309 height 31
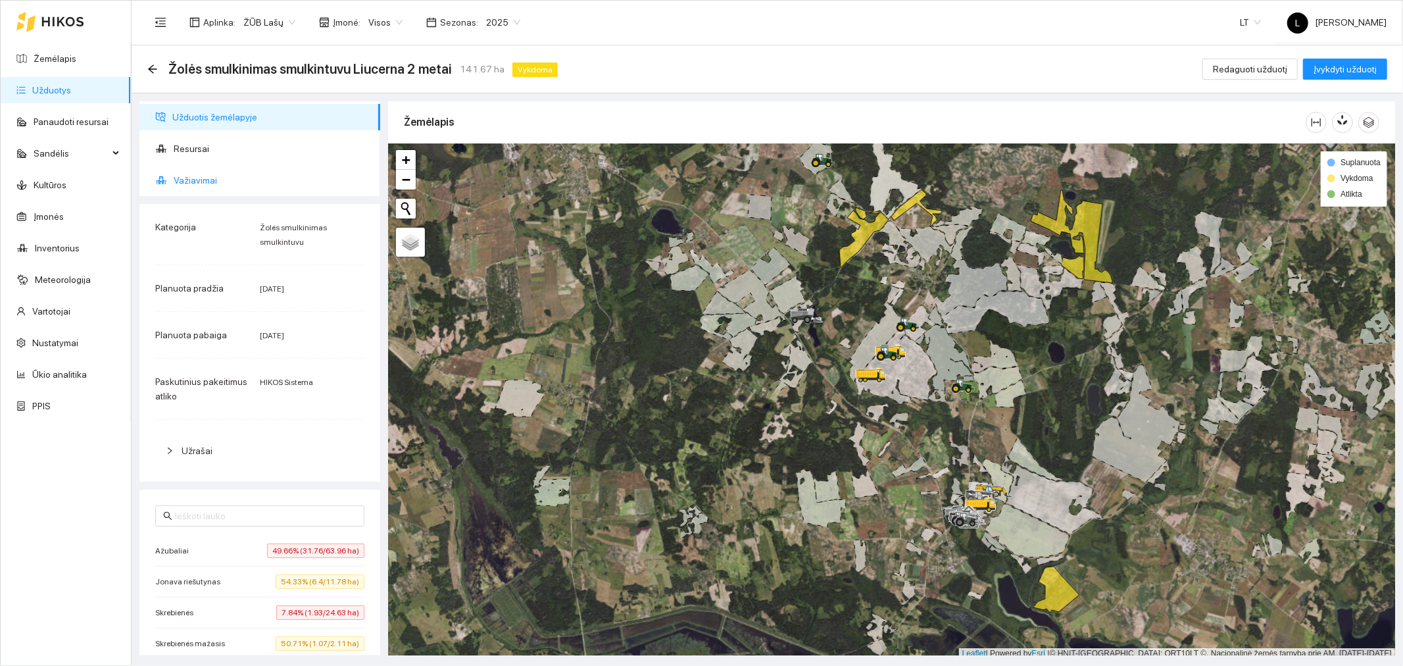
click at [182, 178] on span "Važiavimai" at bounding box center [272, 180] width 196 height 26
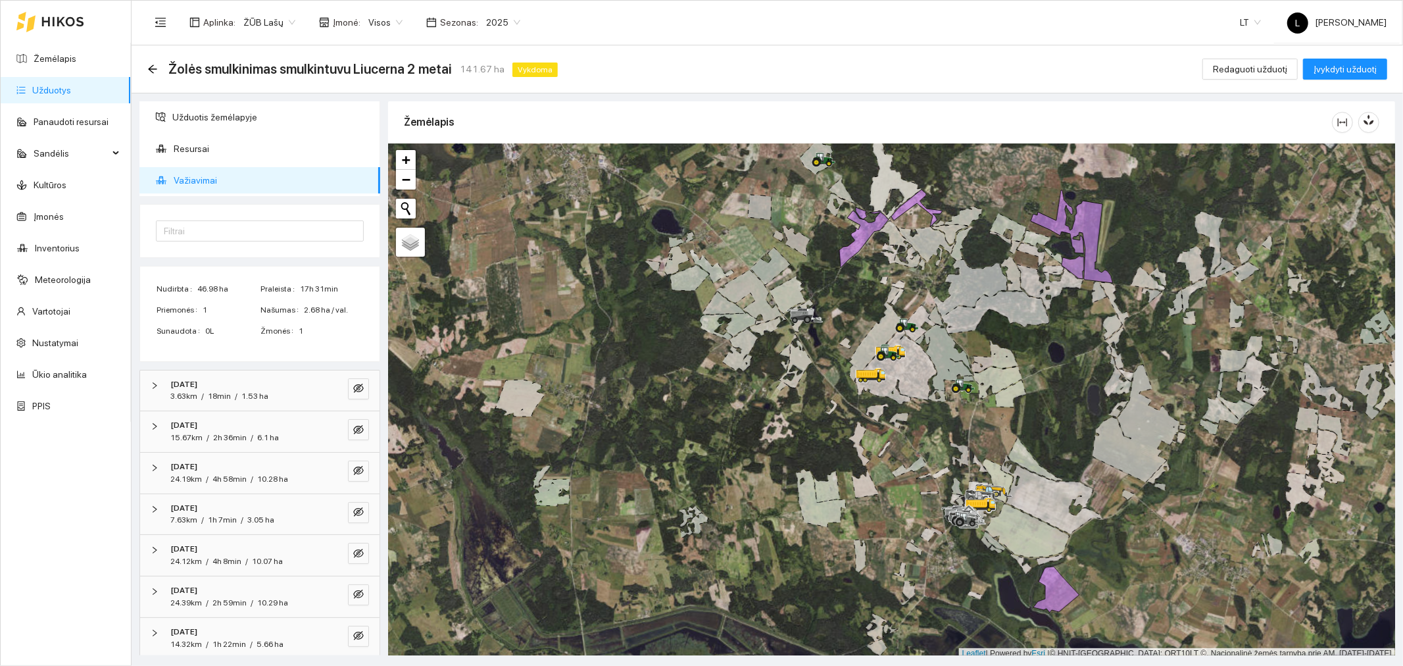
click at [232, 385] on div "[DATE]" at bounding box center [241, 384] width 143 height 12
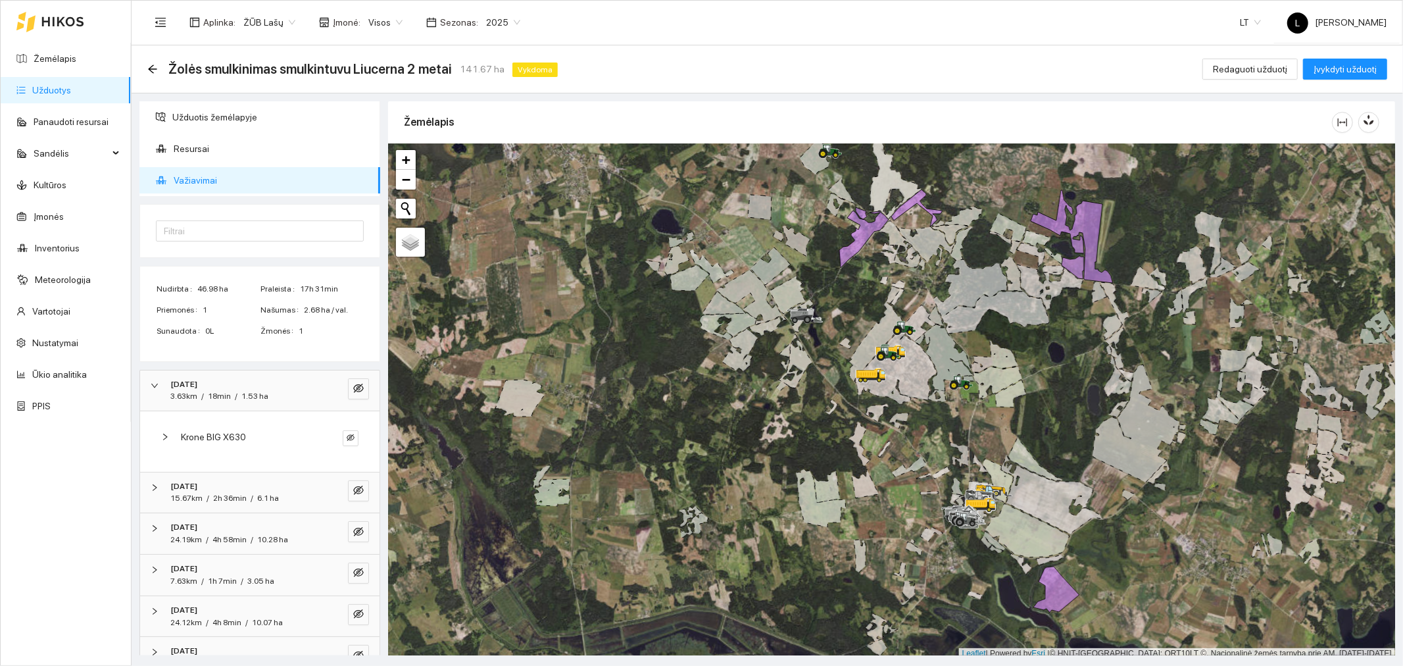
click at [232, 493] on span "2h 36min" at bounding box center [230, 497] width 34 height 9
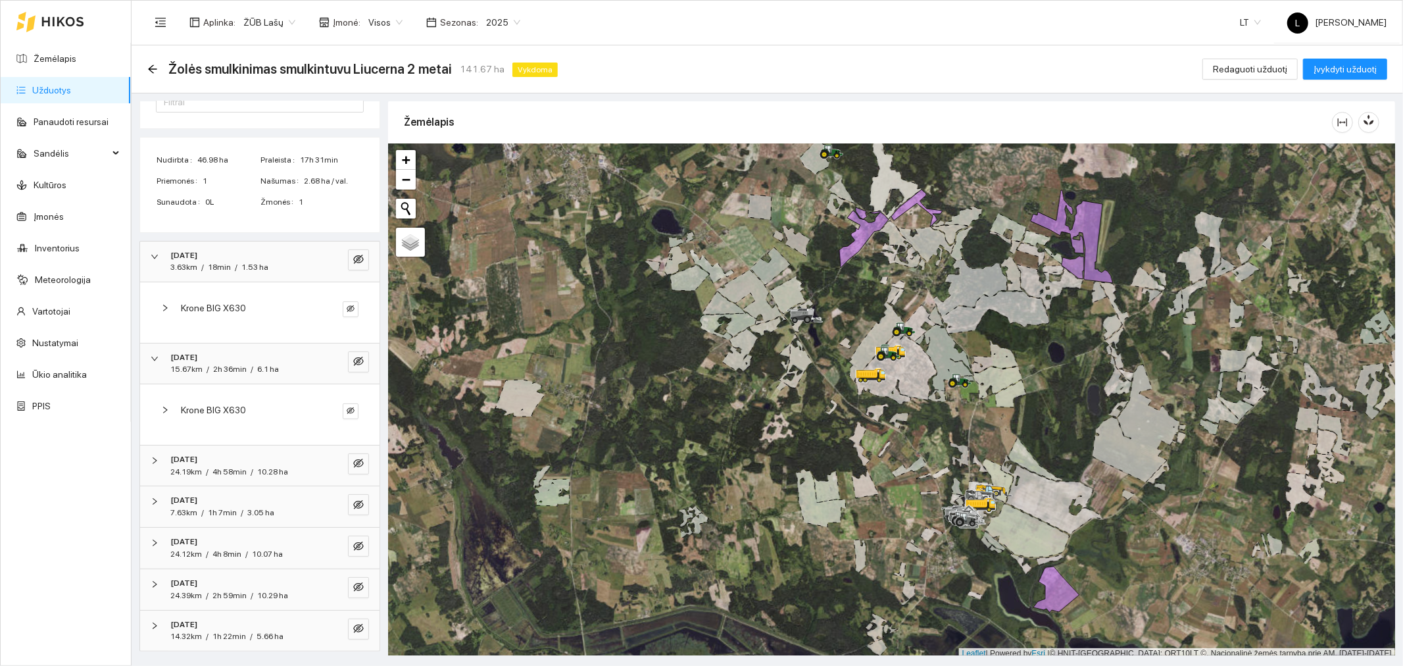
click at [226, 366] on span "2h 36min" at bounding box center [230, 368] width 34 height 9
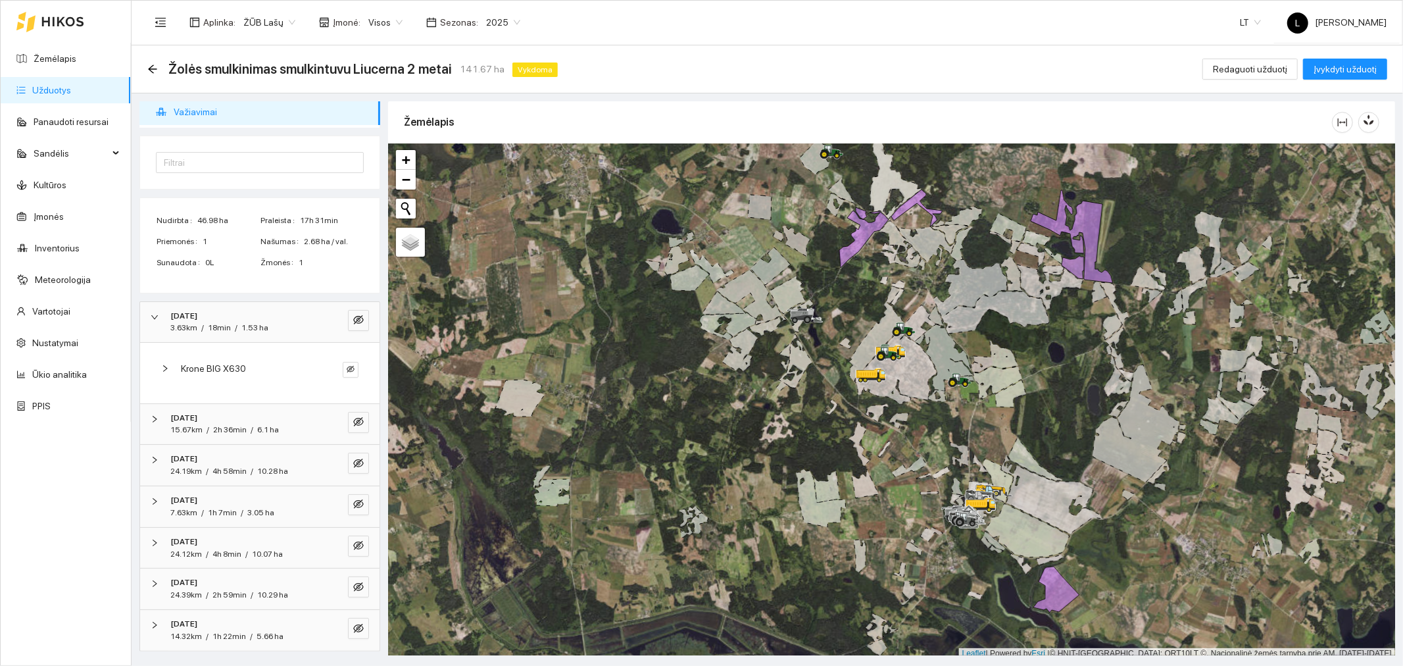
click at [212, 470] on div "24.19km / 4h 58min / 10.28 ha" at bounding box center [229, 471] width 118 height 12
click at [224, 568] on span "1h 7min" at bounding box center [222, 572] width 29 height 9
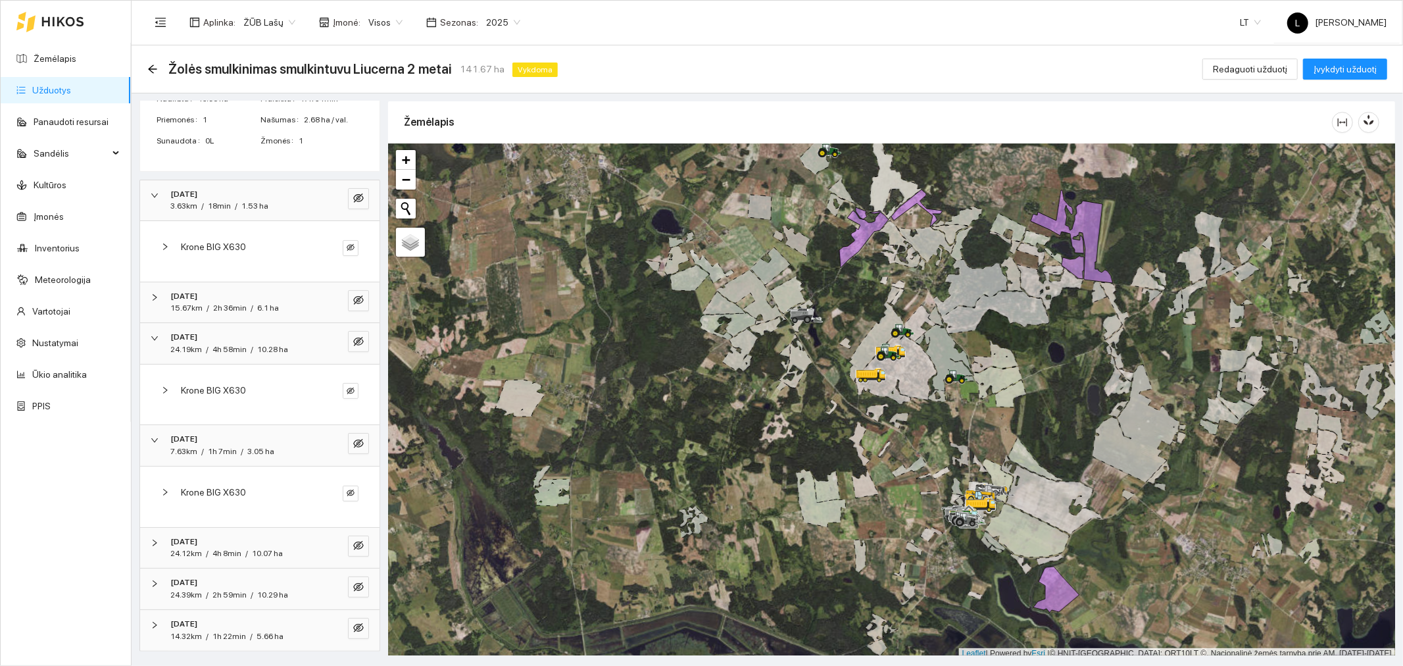
click at [248, 536] on div "[DATE]" at bounding box center [241, 541] width 143 height 12
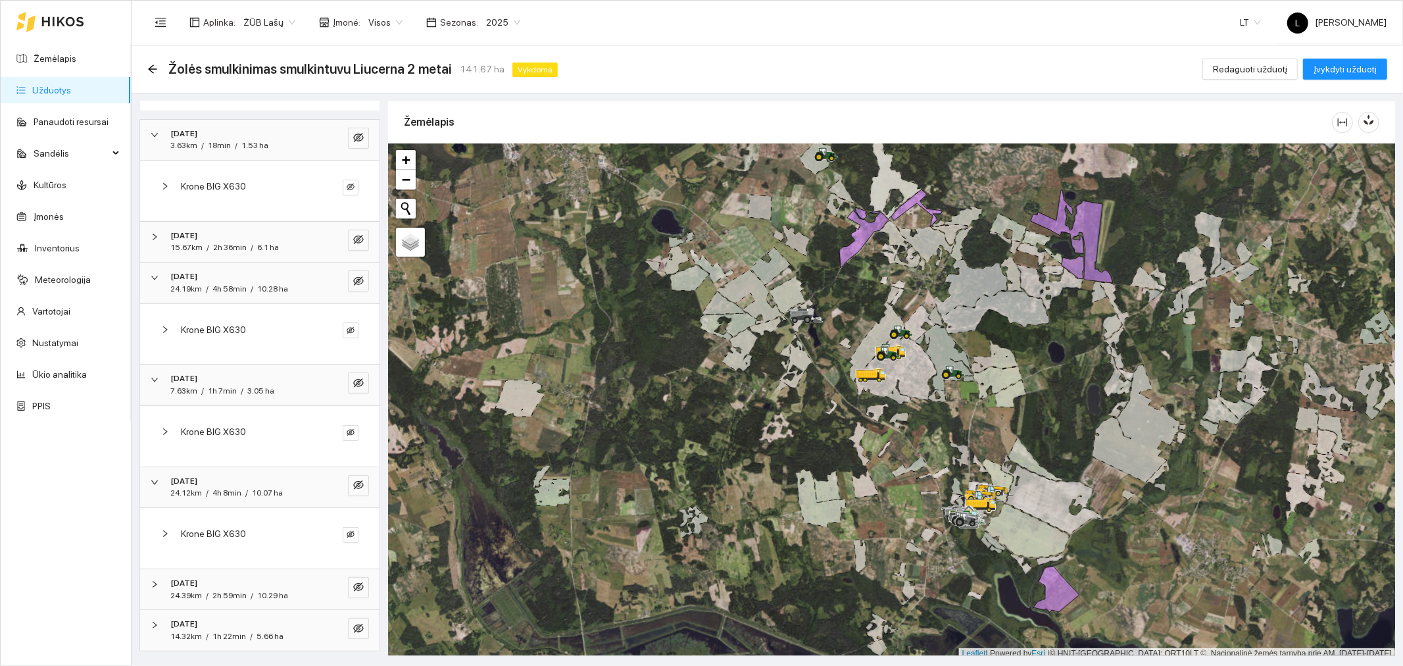
click at [224, 593] on span "2h 59min" at bounding box center [229, 595] width 34 height 9
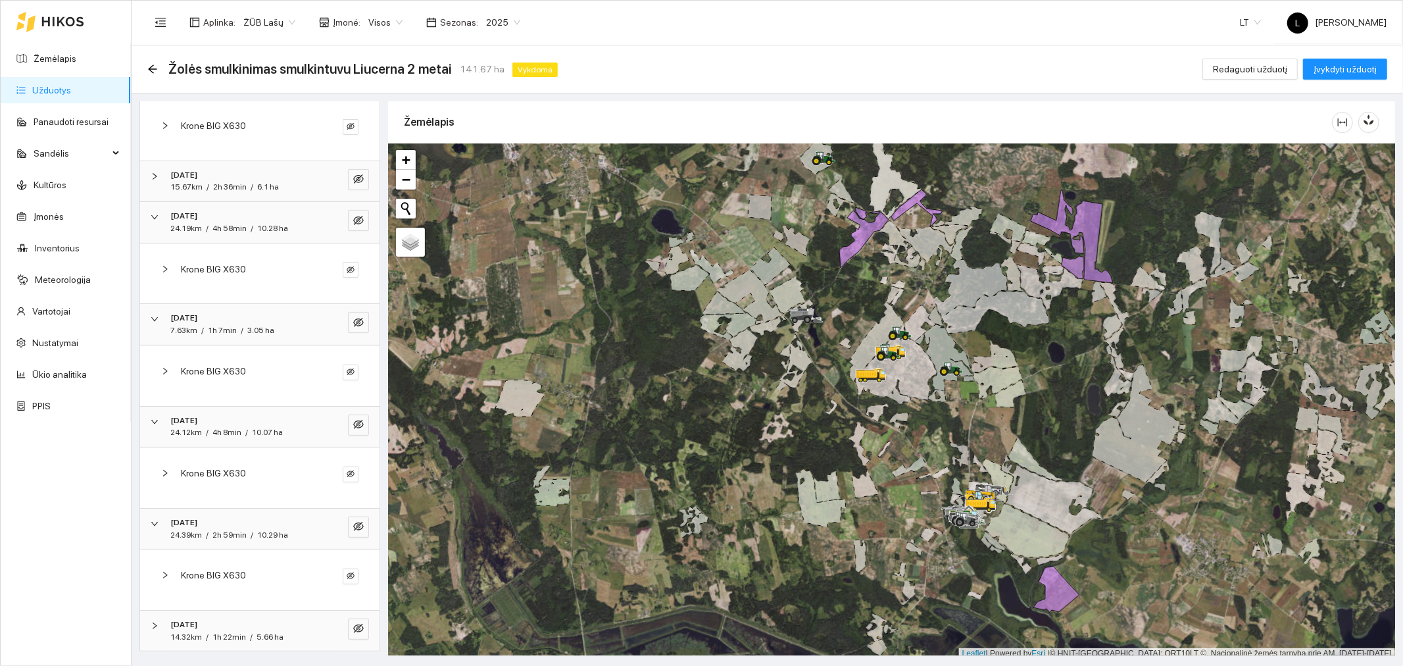
drag, startPoint x: 193, startPoint y: 620, endPoint x: 229, endPoint y: 593, distance: 44.7
click at [194, 620] on strong "2025-08-17" at bounding box center [183, 624] width 27 height 9
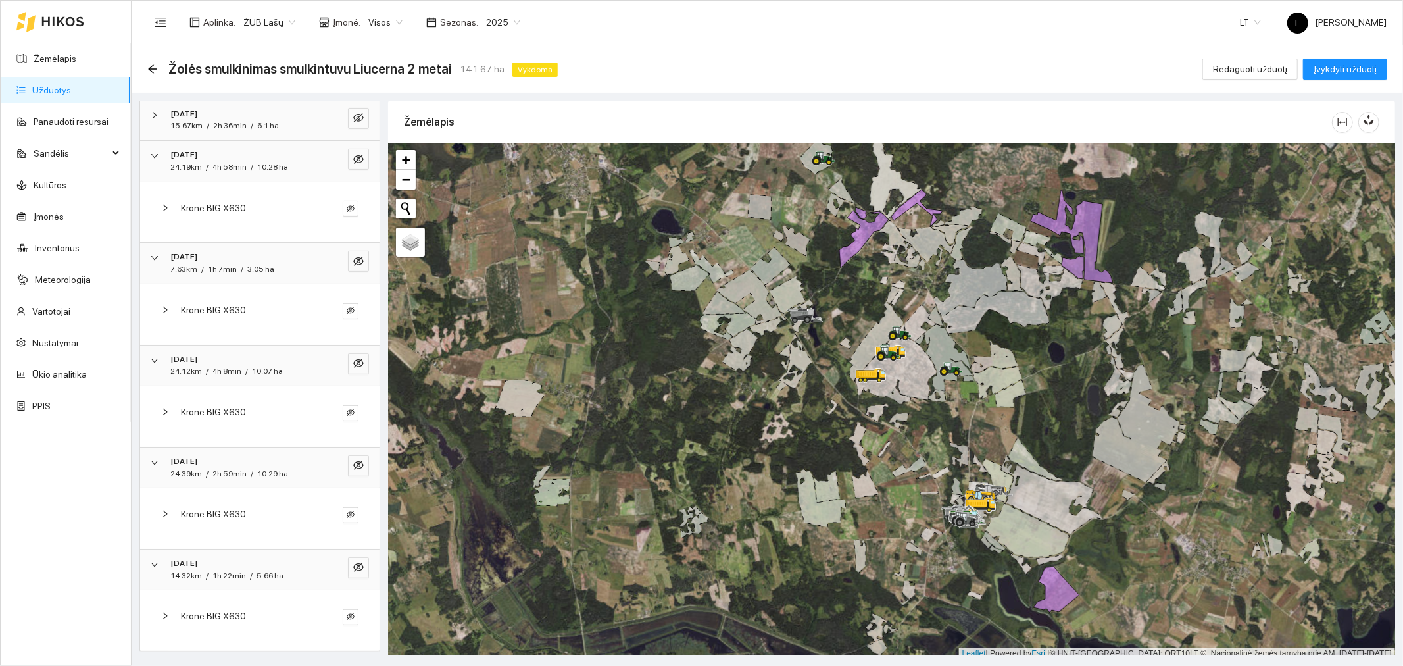
click at [201, 608] on span "Krone BIG X630" at bounding box center [213, 615] width 65 height 14
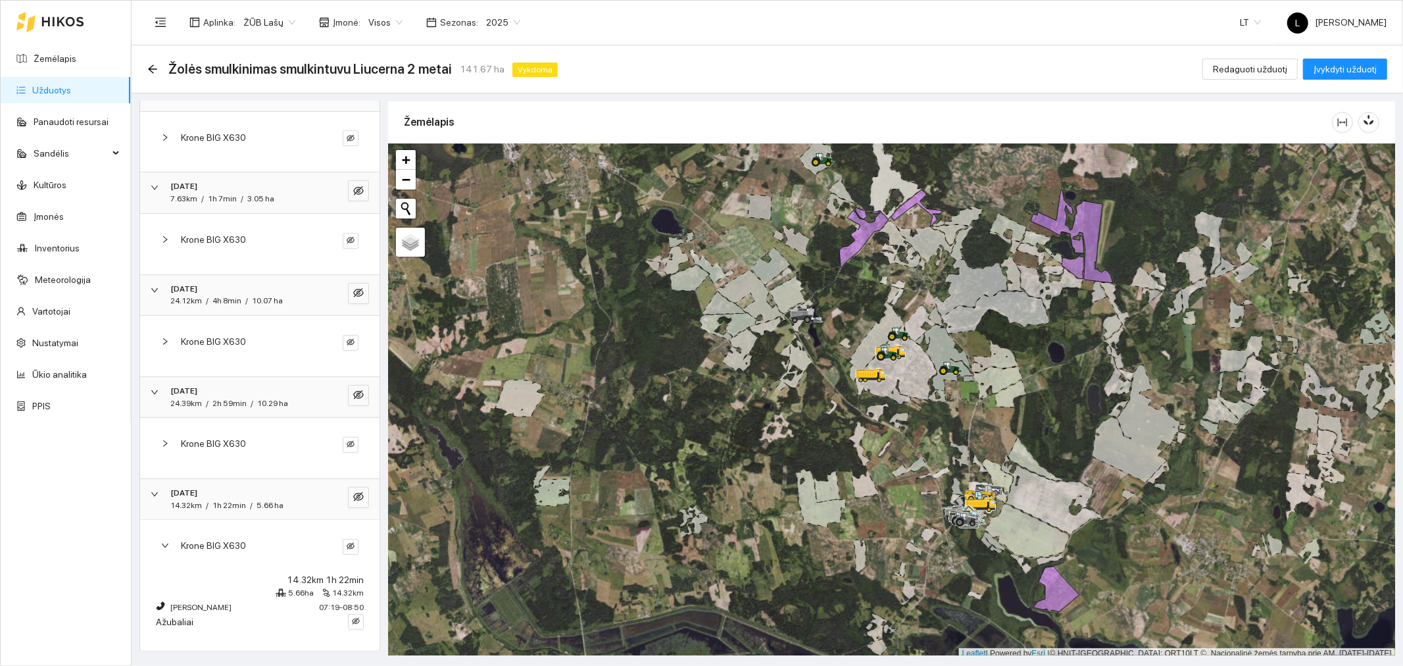
click at [221, 442] on span "Krone BIG X630" at bounding box center [213, 443] width 65 height 14
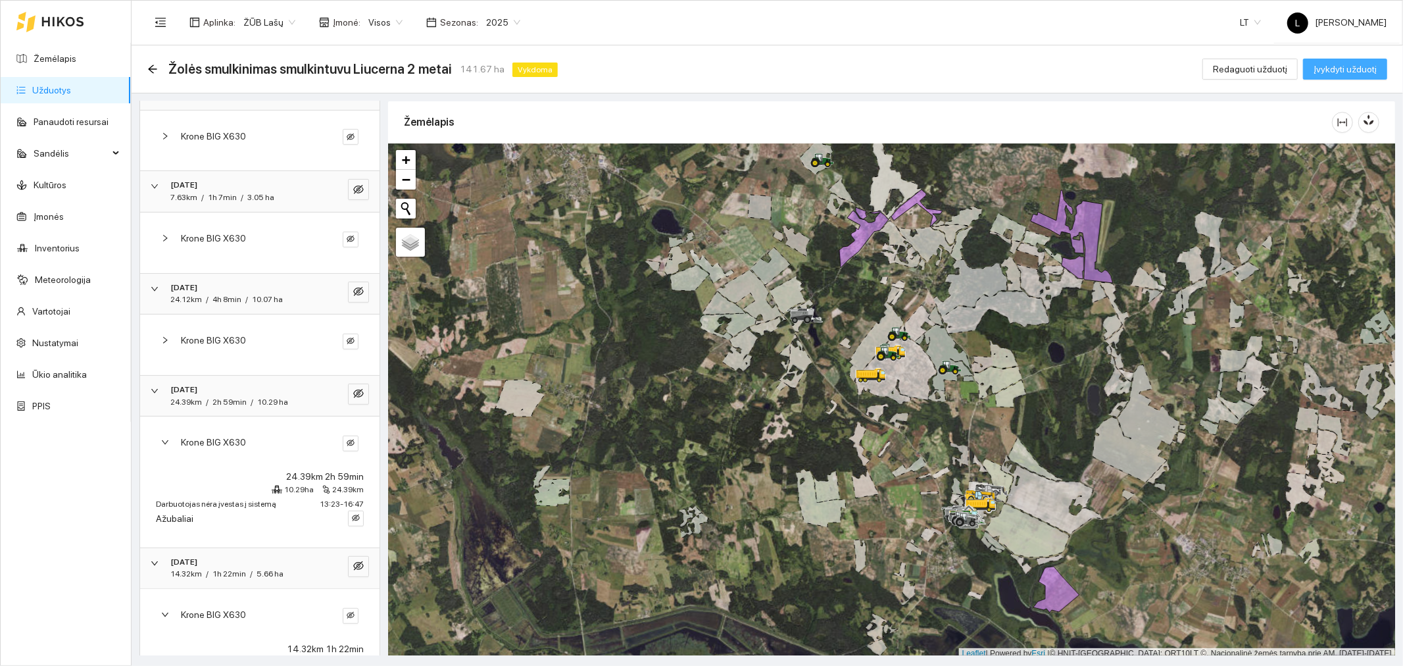
click at [1372, 76] on span "Įvykdyti užduotį" at bounding box center [1345, 69] width 63 height 14
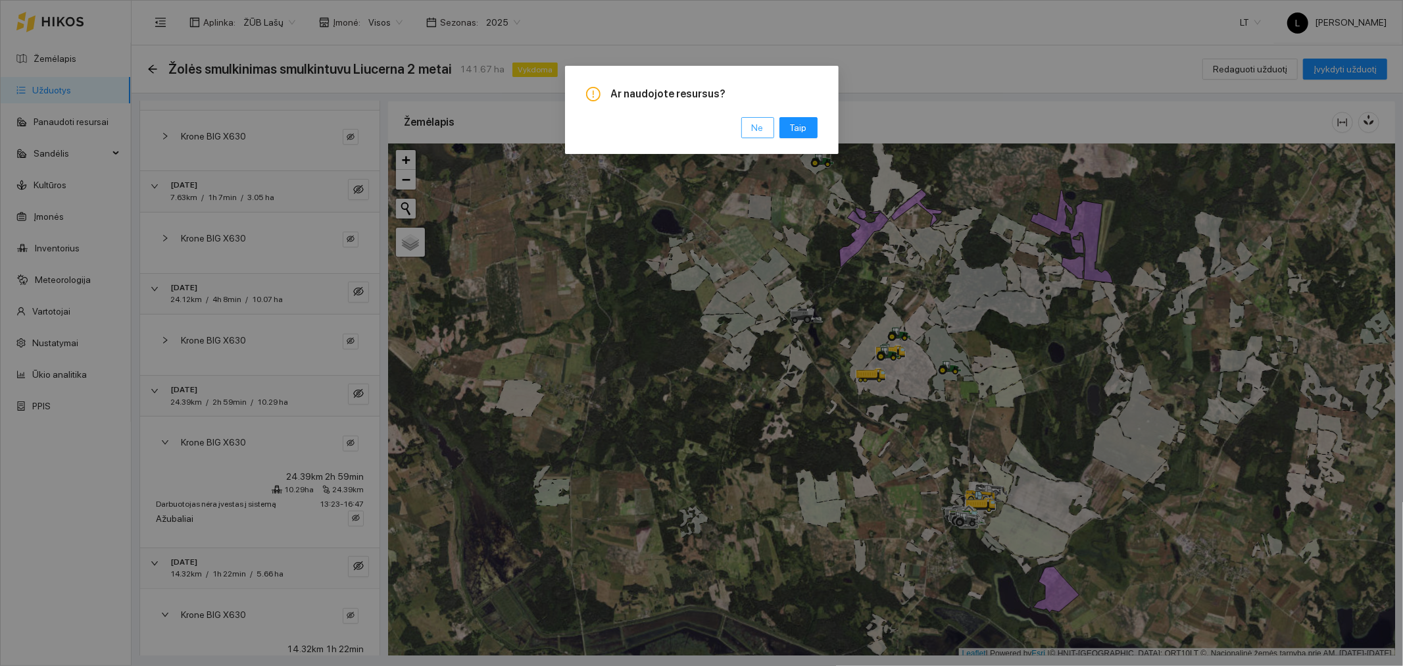
click at [749, 132] on button "Ne" at bounding box center [757, 127] width 33 height 21
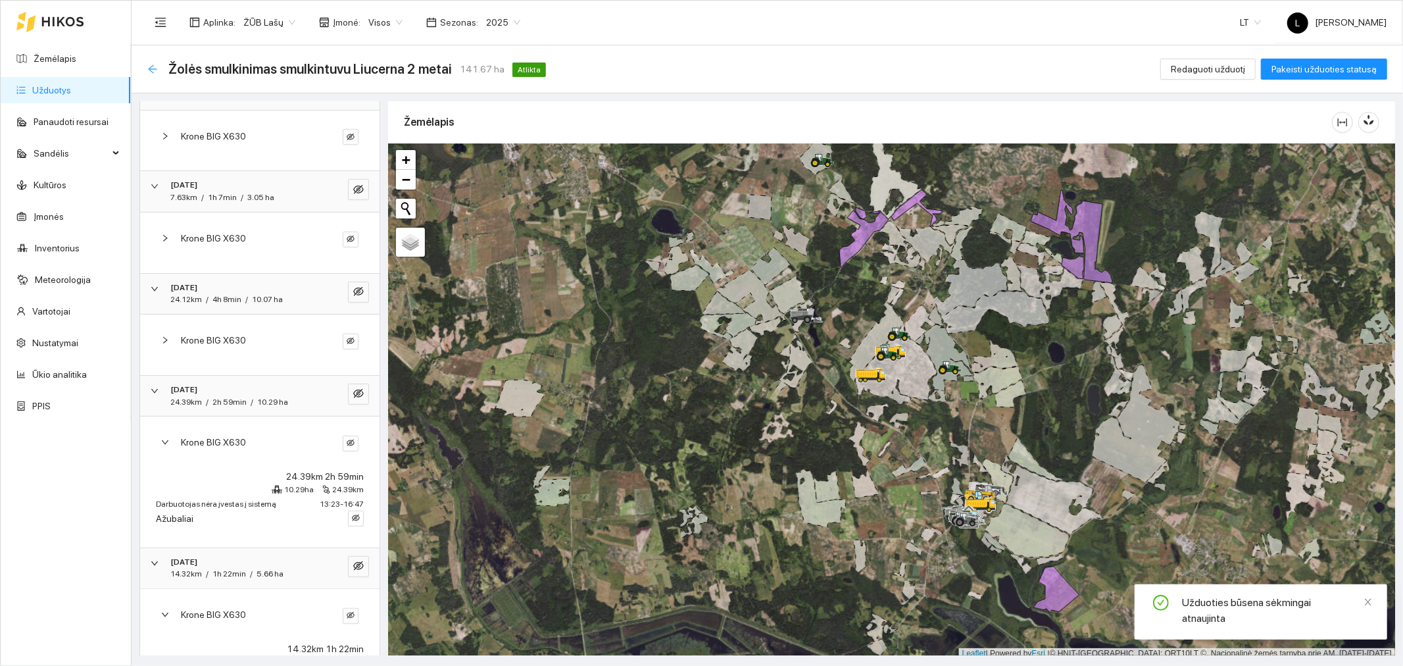
click at [154, 70] on icon "arrow-left" at bounding box center [152, 69] width 11 height 11
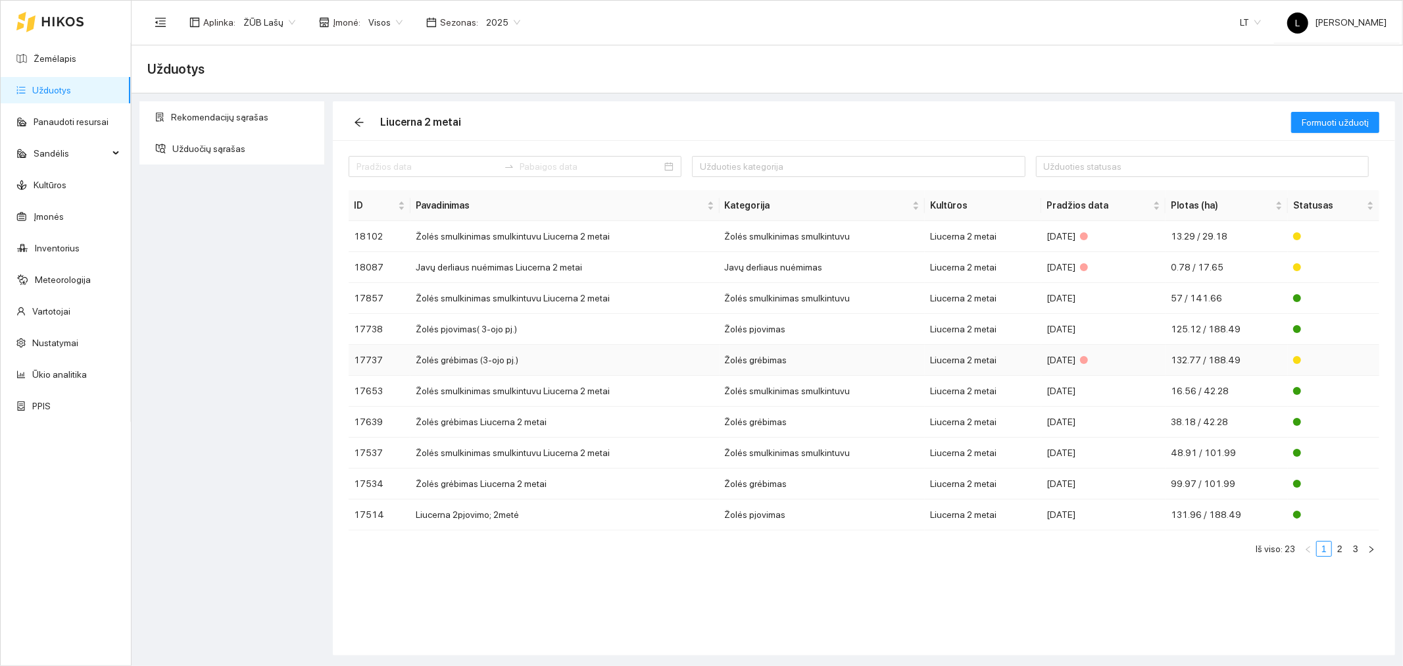
click at [820, 362] on td "Žolės grėbimas" at bounding box center [823, 360] width 206 height 31
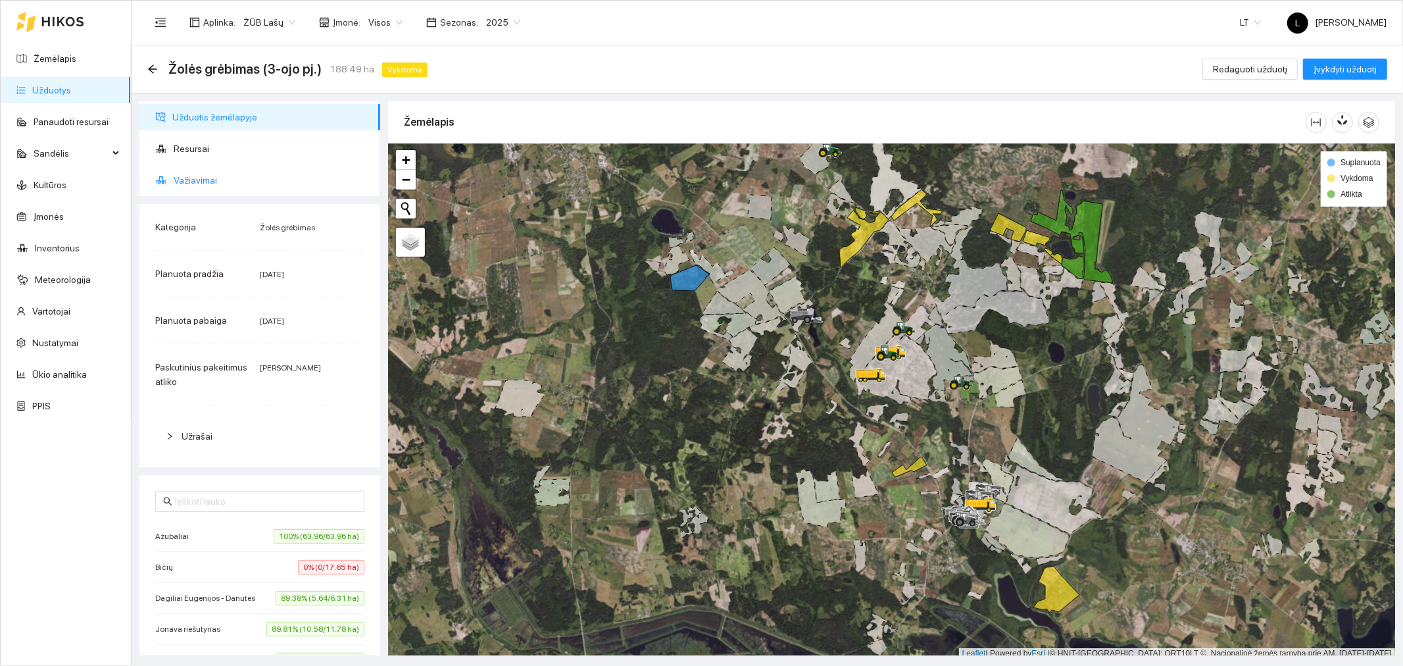
click at [213, 176] on span "Važiavimai" at bounding box center [272, 180] width 196 height 26
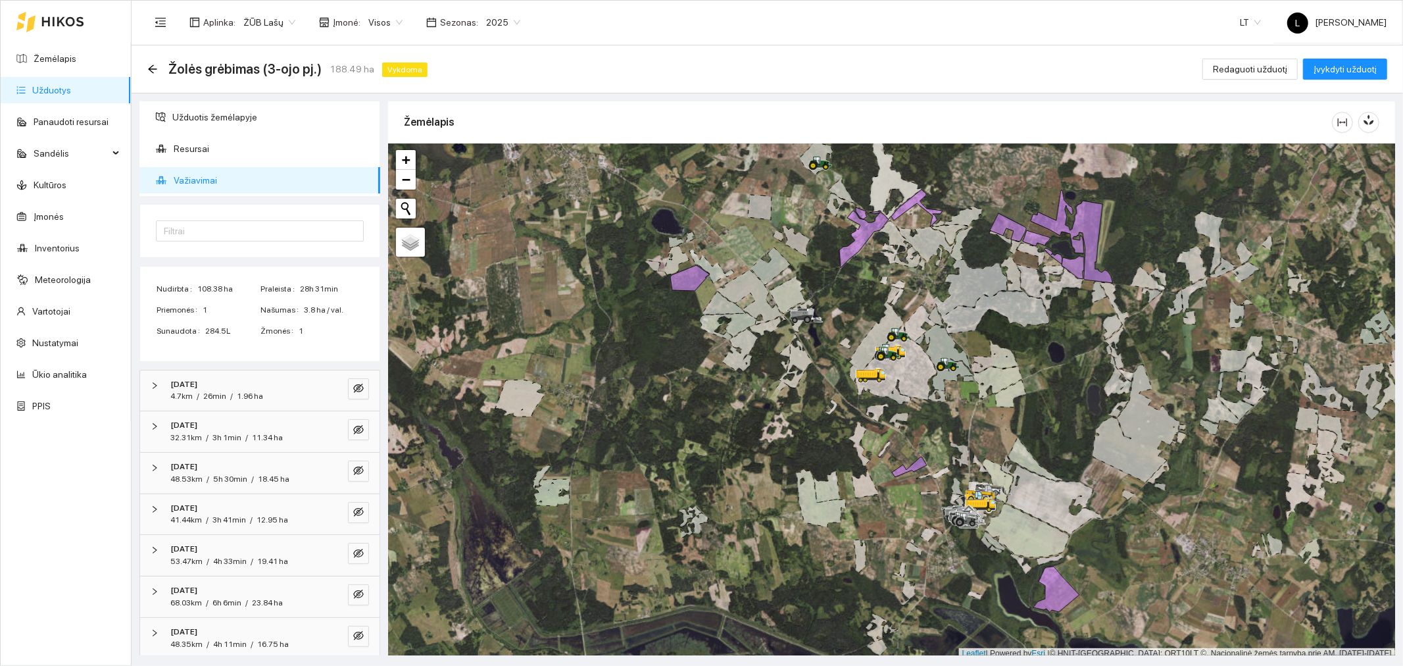
click at [228, 507] on div "2025-08-14" at bounding box center [241, 508] width 143 height 12
click at [237, 556] on span "Case Puma 180 - T2864B" at bounding box center [236, 560] width 110 height 14
click at [197, 504] on strong "2025-08-14" at bounding box center [183, 507] width 27 height 9
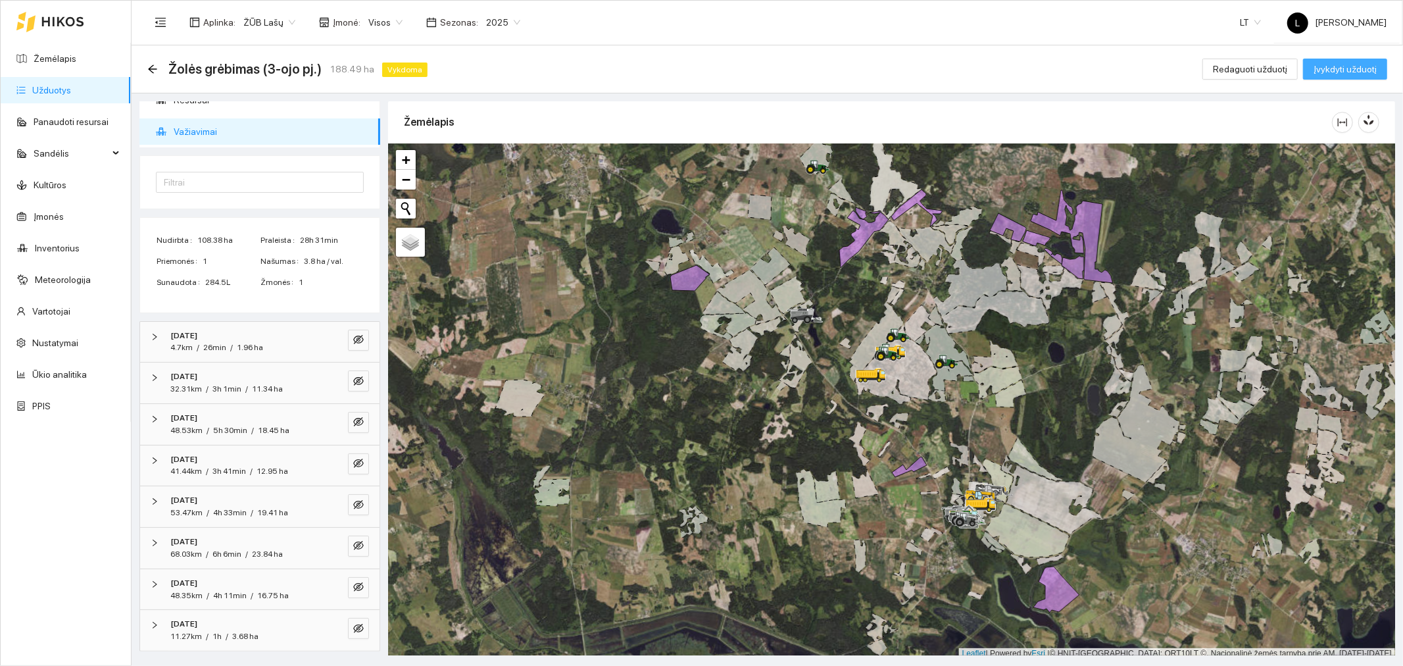
click at [1364, 66] on span "Įvykdyti užduotį" at bounding box center [1345, 69] width 63 height 14
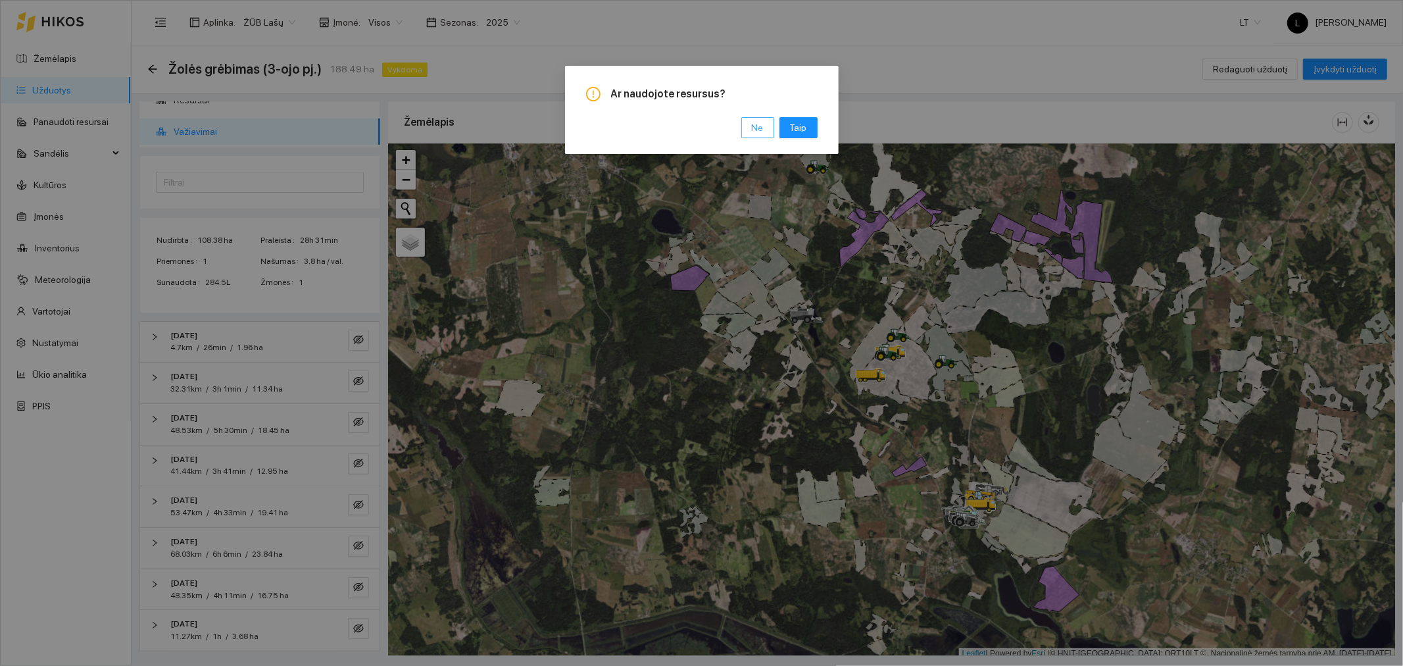
click at [768, 123] on button "Ne" at bounding box center [757, 127] width 33 height 21
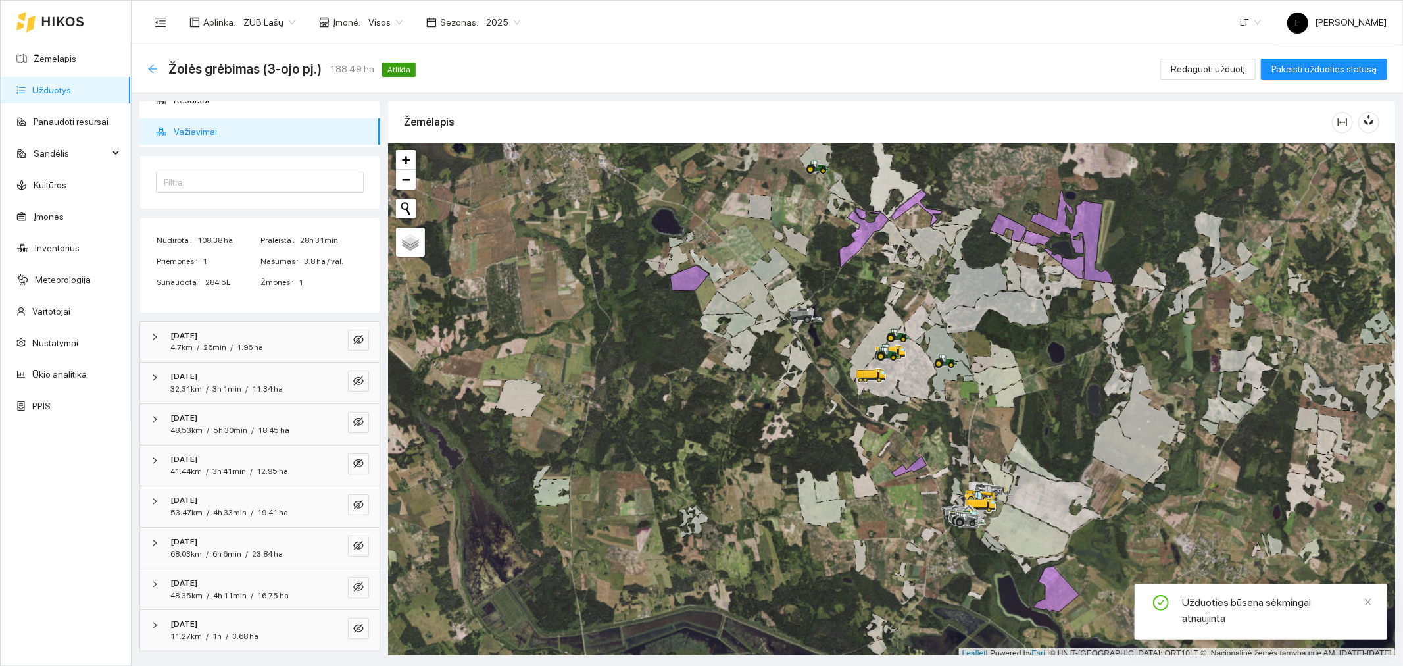
click at [155, 67] on icon "arrow-left" at bounding box center [152, 69] width 11 height 11
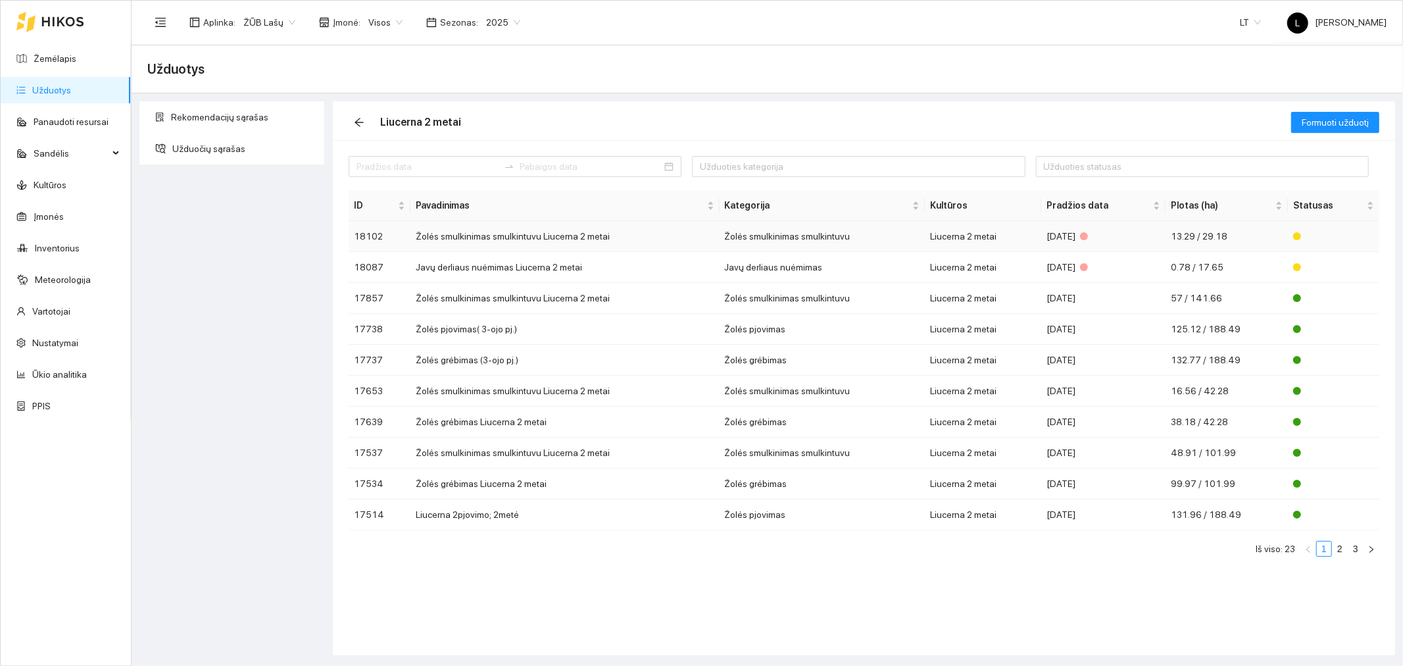
click at [790, 231] on td "Žolės smulkinimas smulkintuvu" at bounding box center [823, 236] width 206 height 31
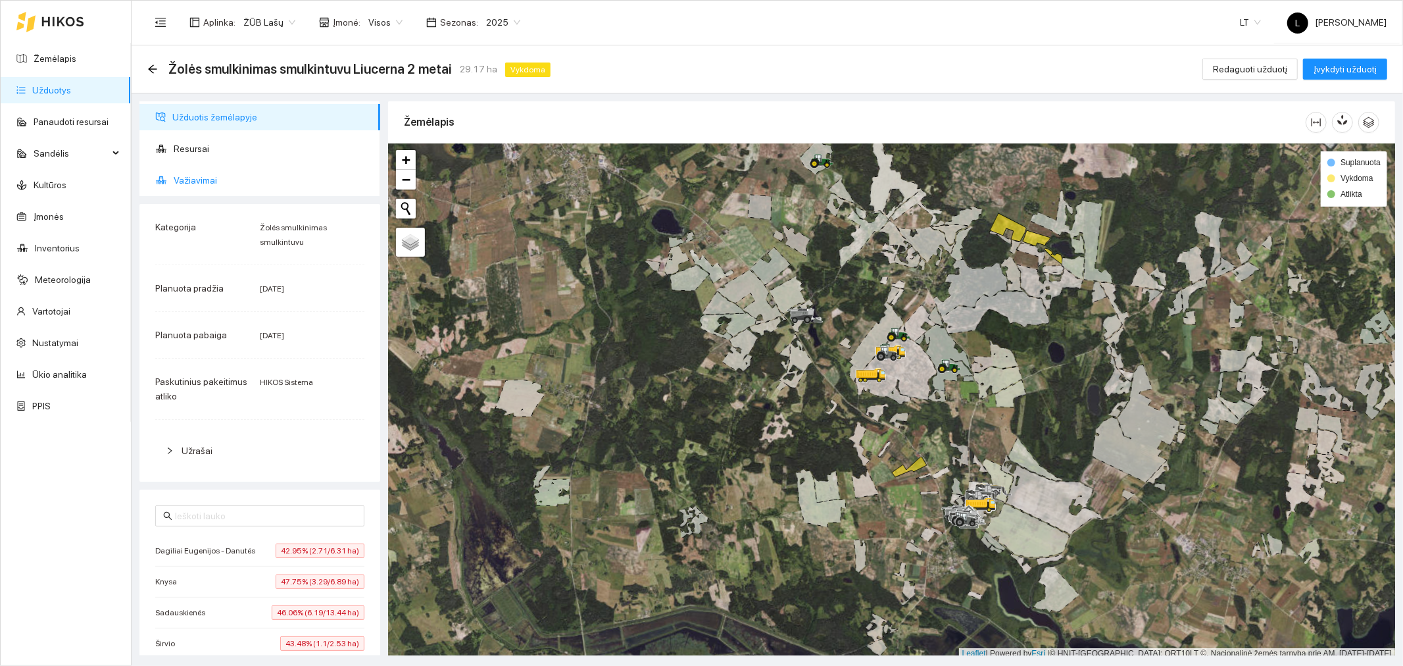
click at [167, 178] on li "Važiavimai" at bounding box center [259, 180] width 241 height 26
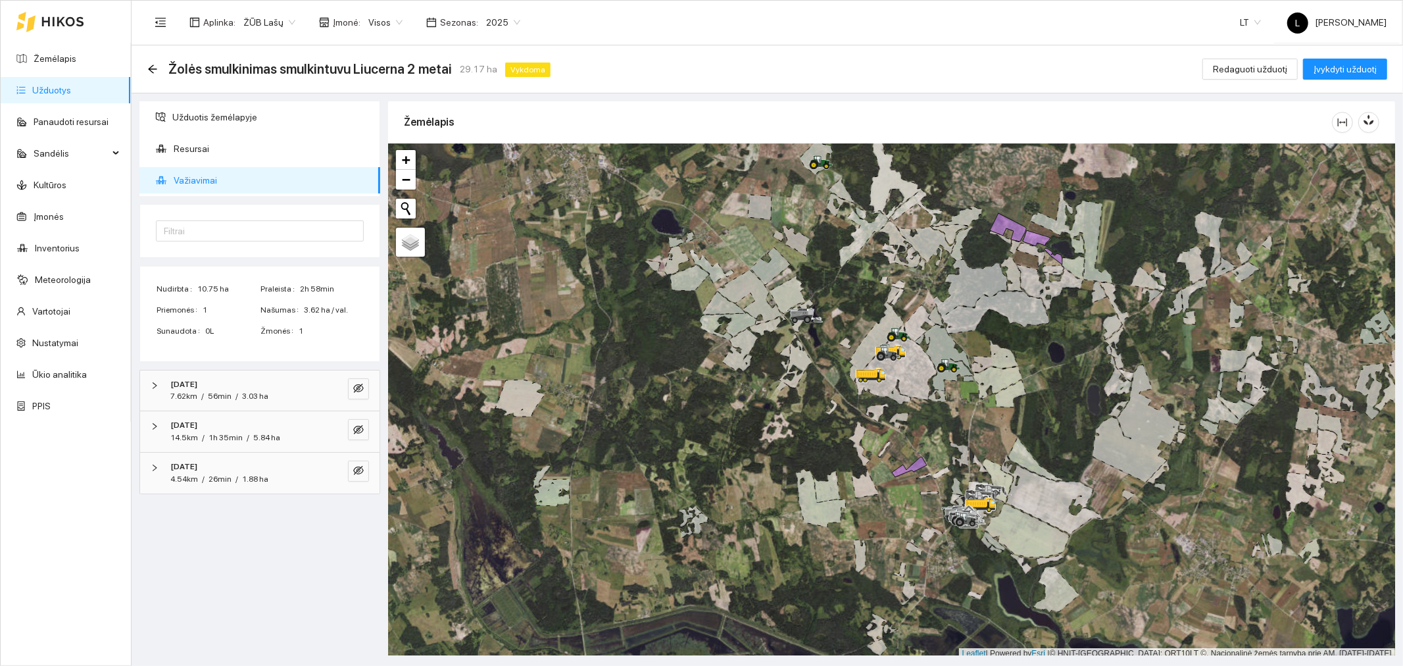
click at [220, 389] on div "[DATE]" at bounding box center [241, 384] width 143 height 12
click at [228, 479] on div "2025-08-17 14.5km / 1h 35min / 5.84 ha" at bounding box center [259, 492] width 239 height 41
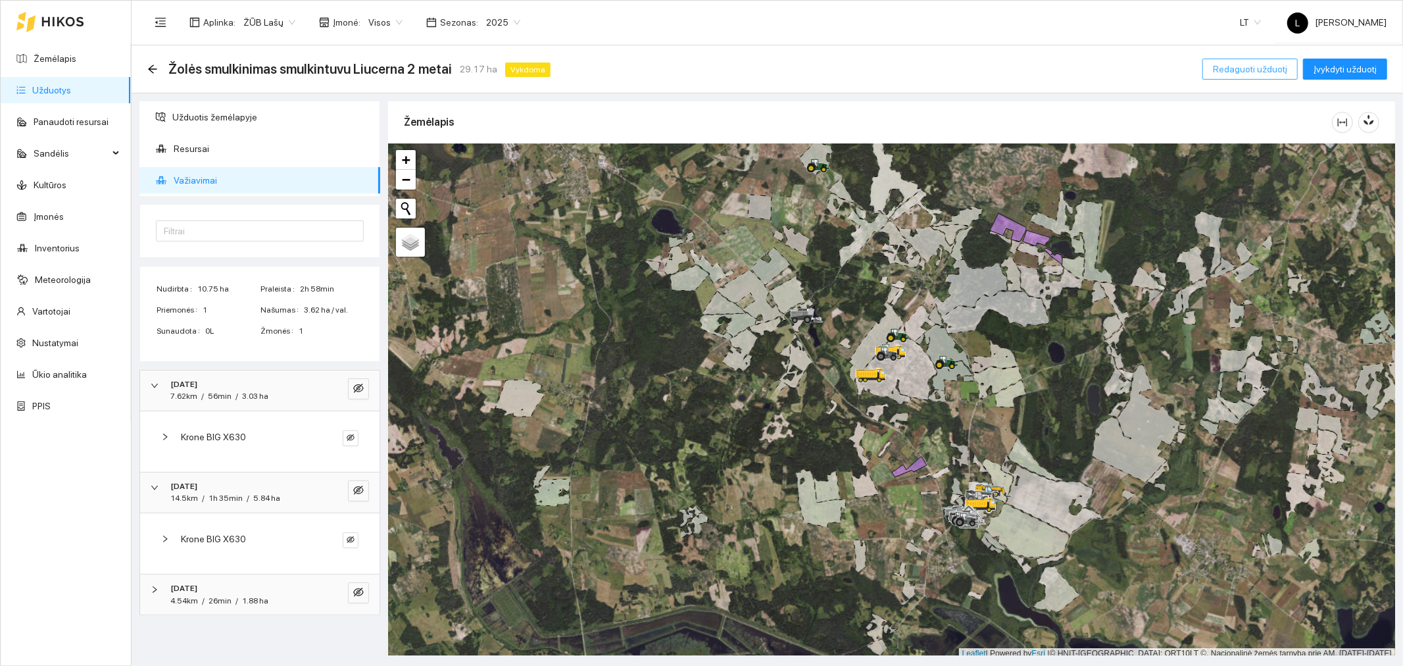
click at [1279, 64] on span "Redaguoti užduotį" at bounding box center [1250, 69] width 74 height 14
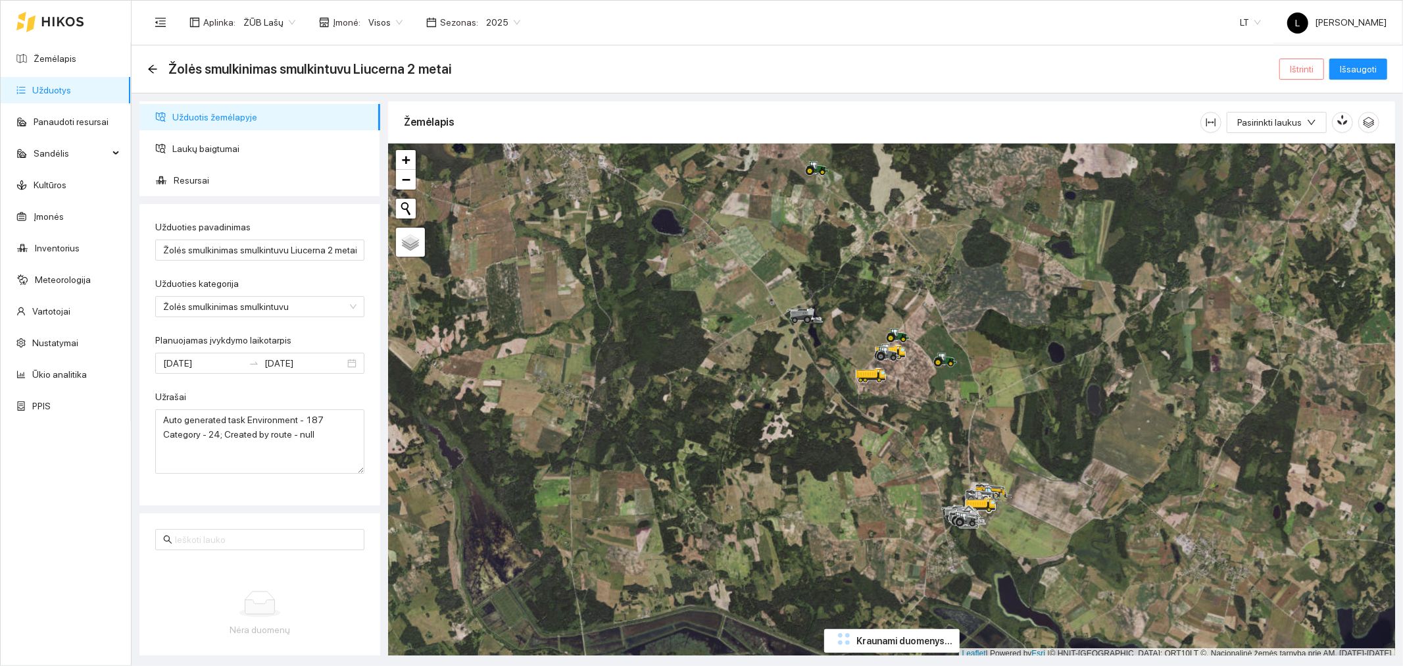
click at [1290, 66] on span "Ištrinti" at bounding box center [1302, 69] width 24 height 14
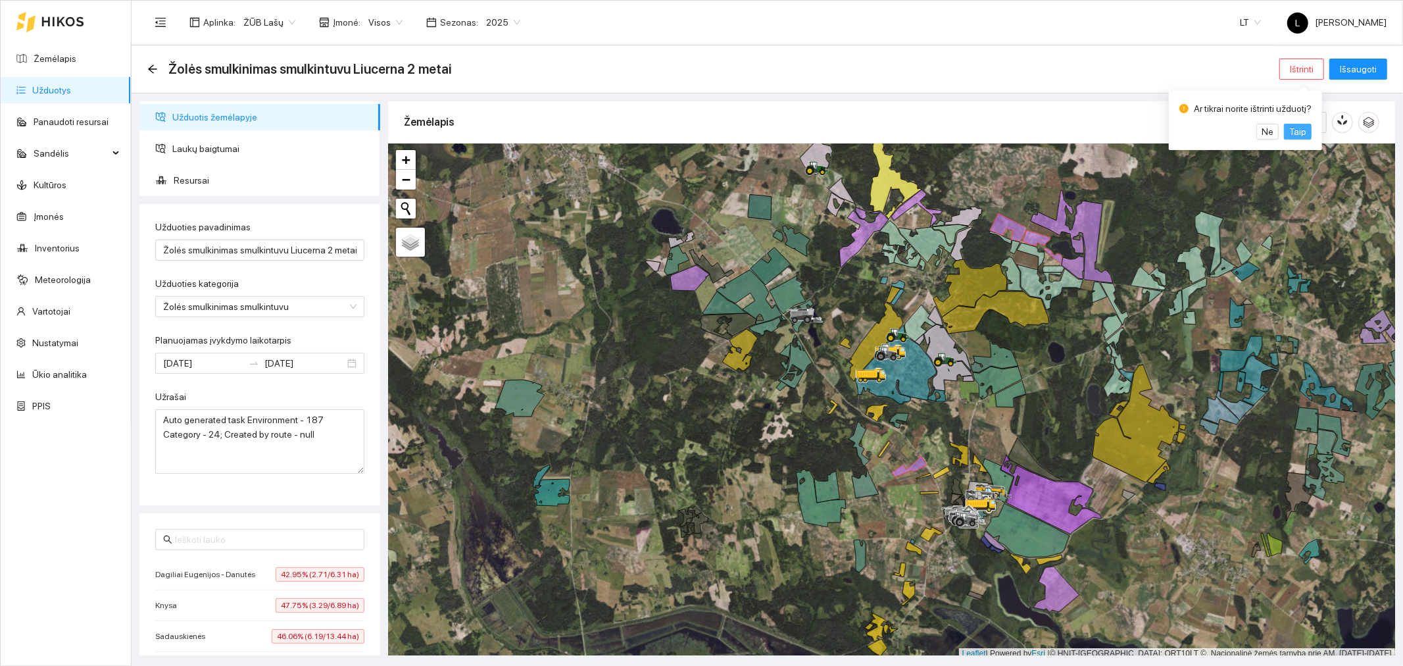
click at [1299, 129] on span "Taip" at bounding box center [1297, 131] width 17 height 14
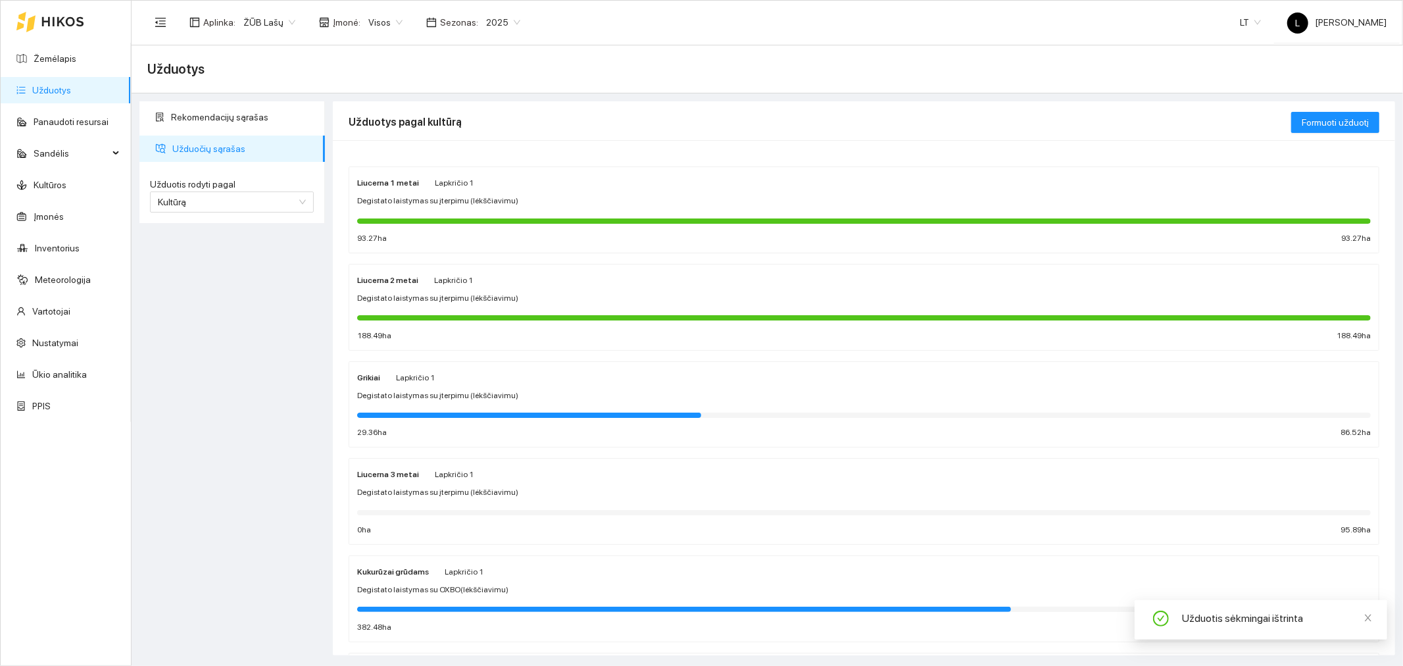
click at [451, 196] on span "Degistato laistymas su įterpimu (lėkščiavimu)" at bounding box center [437, 201] width 161 height 12
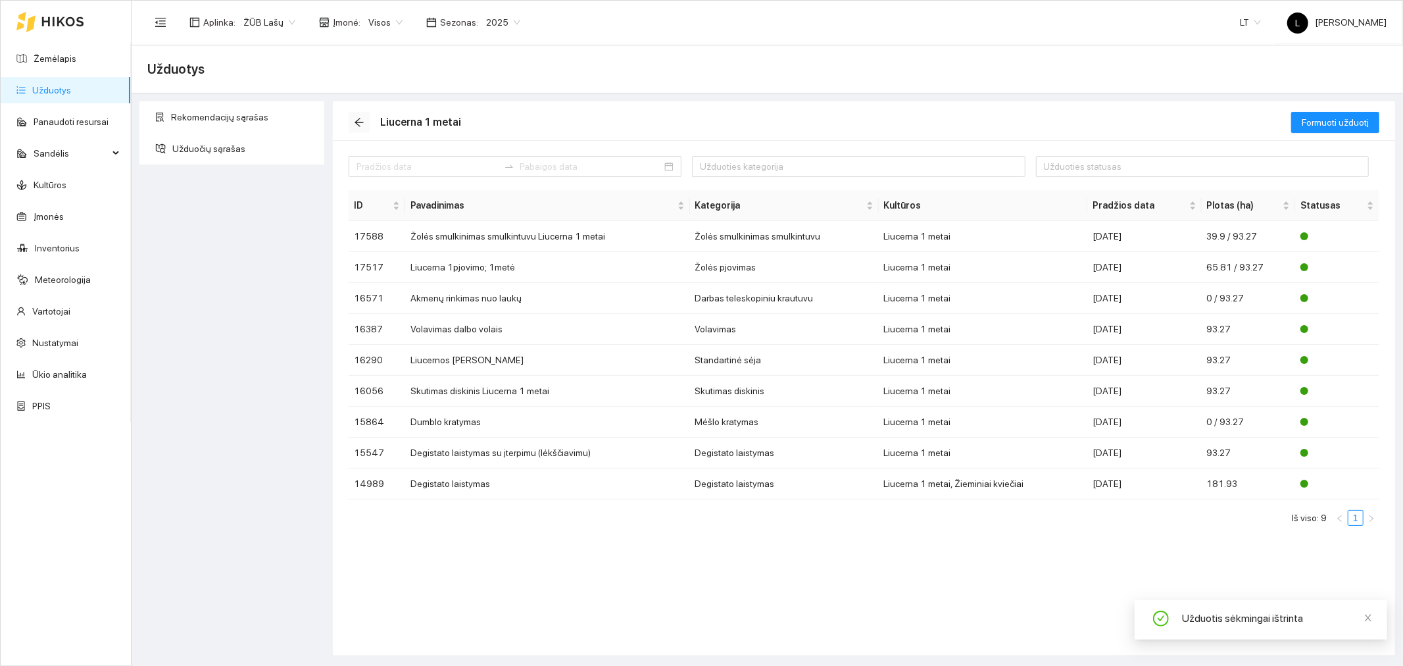
click at [360, 125] on icon "arrow-left" at bounding box center [359, 122] width 11 height 11
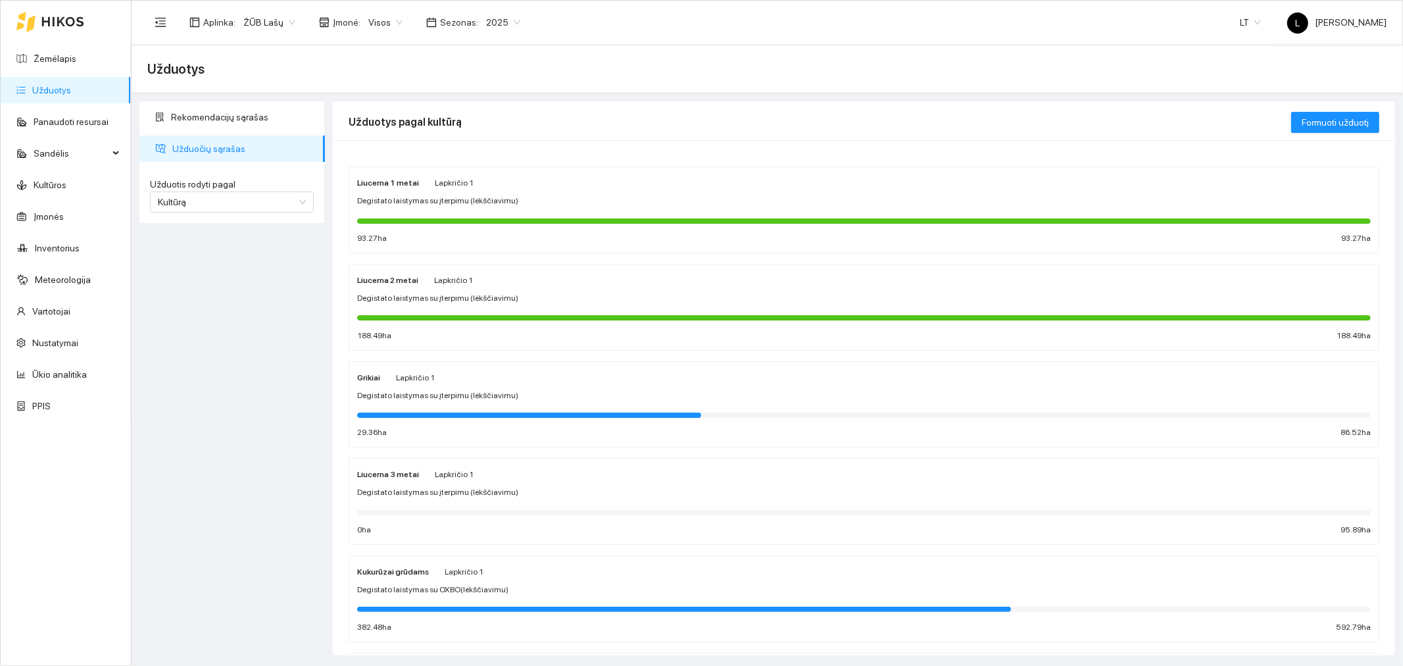
click at [435, 294] on span "Degistato laistymas su įterpimu (lėkščiavimu)" at bounding box center [437, 298] width 161 height 12
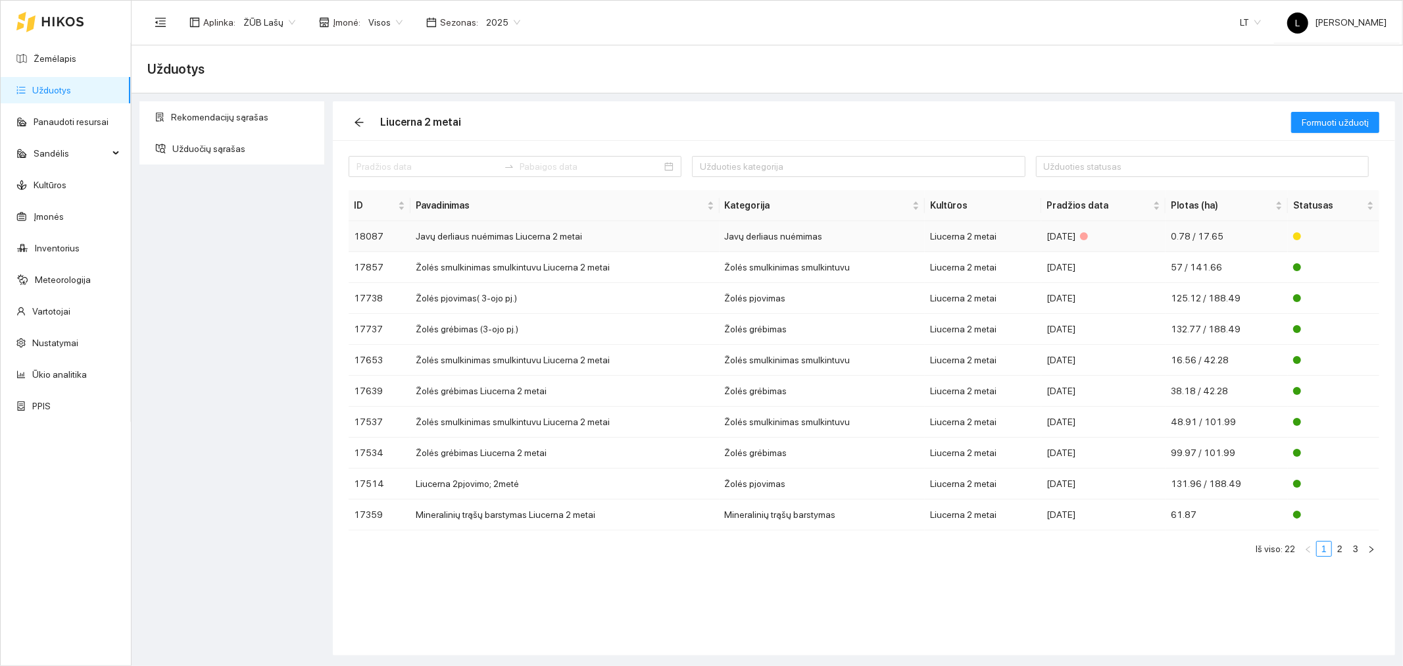
click at [964, 233] on td "Liucerna 2 metai" at bounding box center [983, 236] width 116 height 31
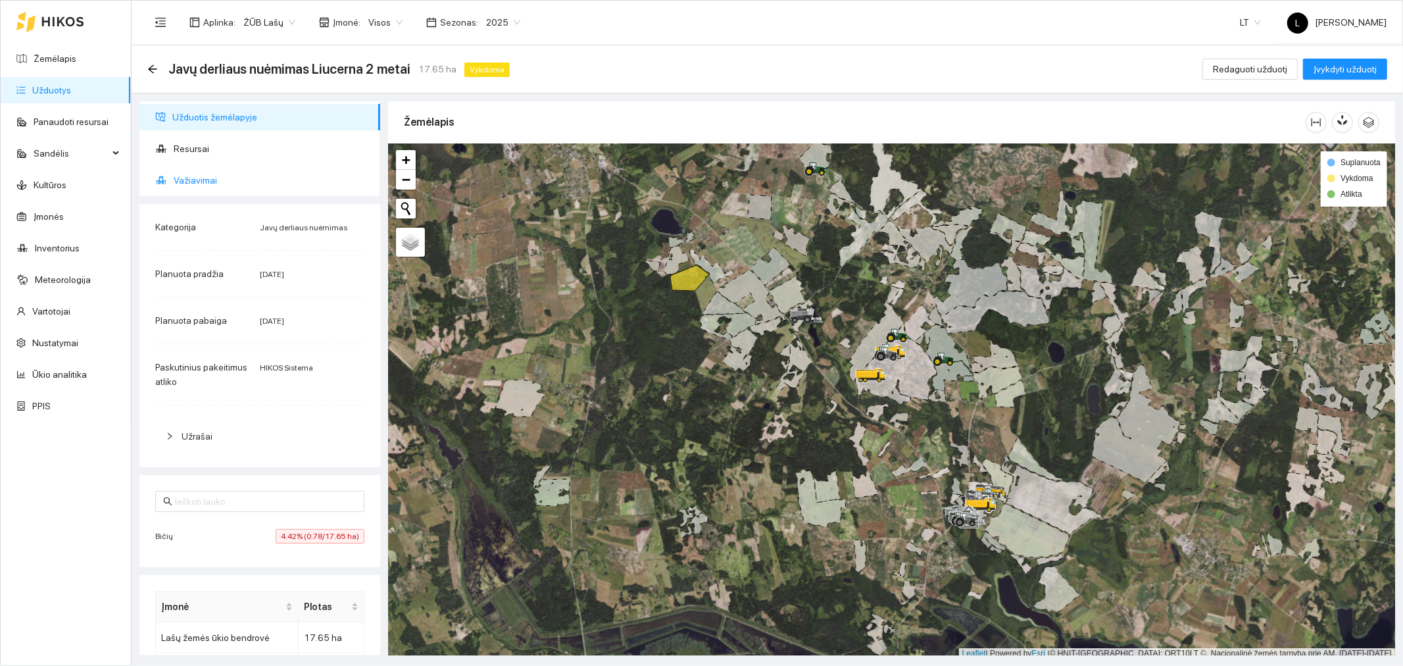
click at [220, 179] on span "Važiavimai" at bounding box center [272, 180] width 196 height 26
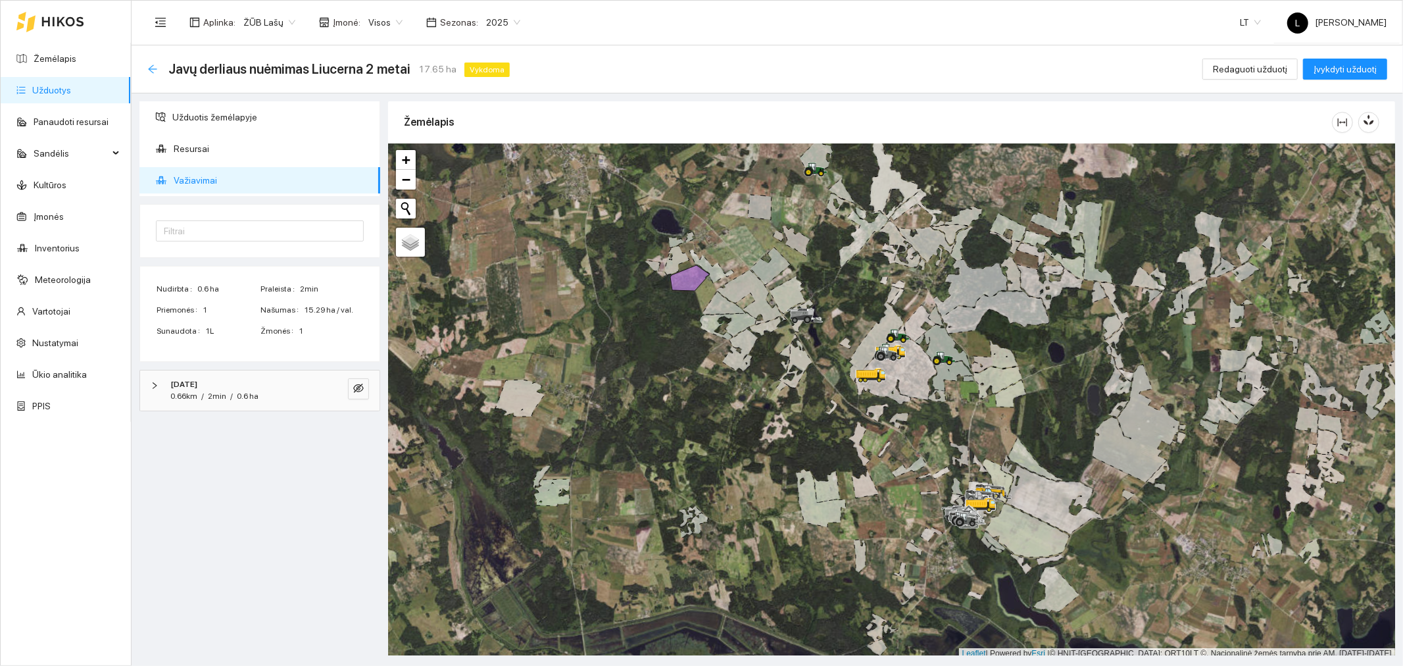
click at [155, 68] on icon "arrow-left" at bounding box center [152, 69] width 11 height 11
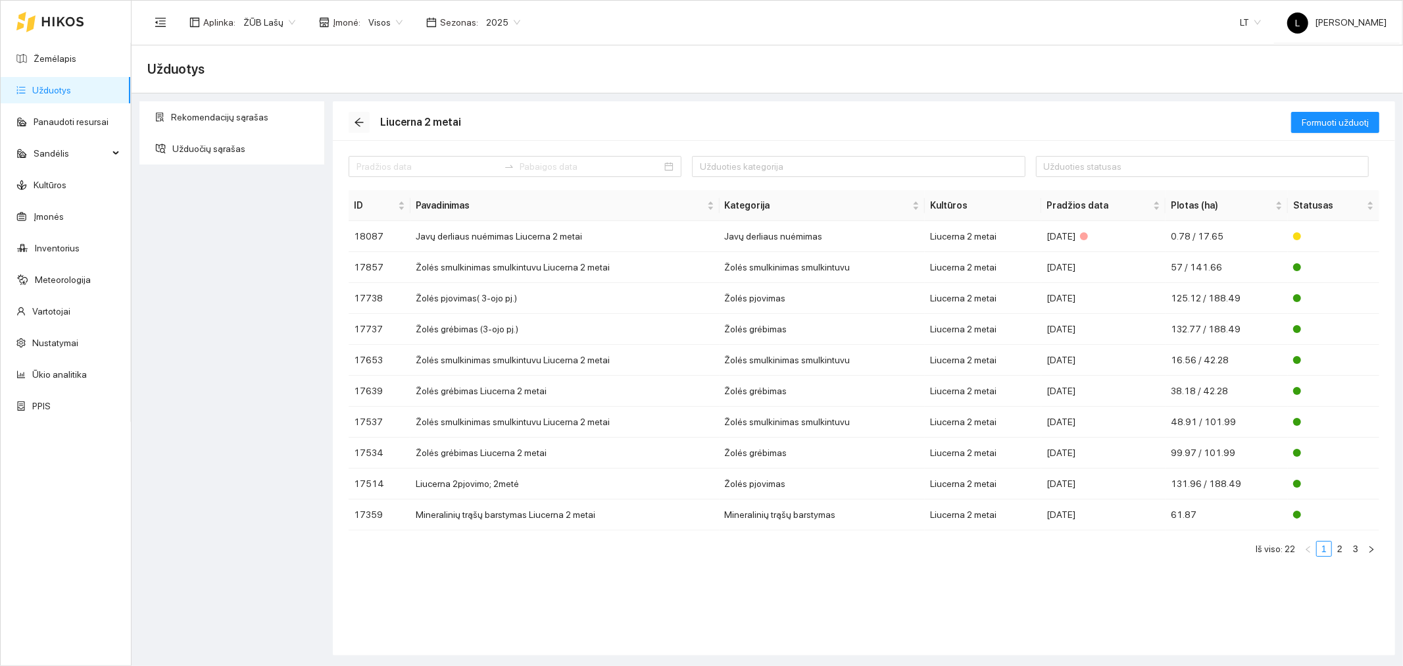
click at [354, 120] on icon "arrow-left" at bounding box center [359, 122] width 11 height 11
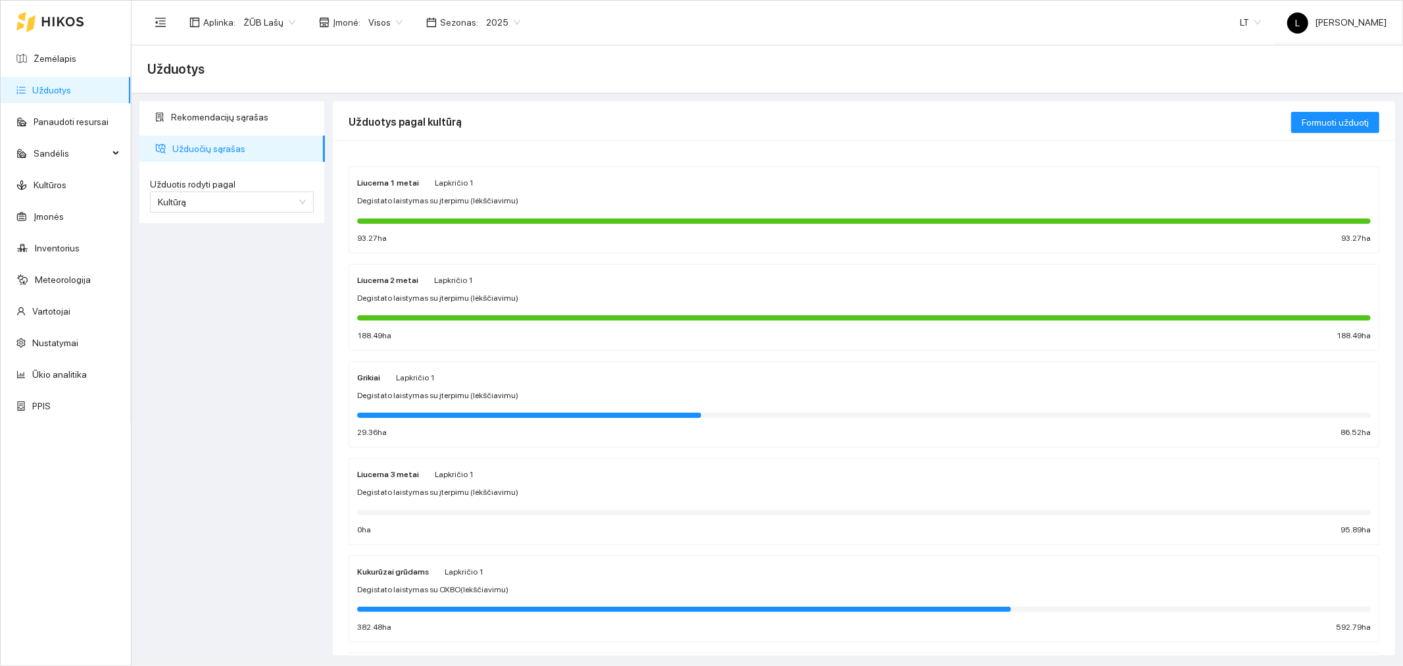
click at [491, 399] on span "Degistato laistymas su įterpimu (lėkščiavimu)" at bounding box center [437, 395] width 161 height 12
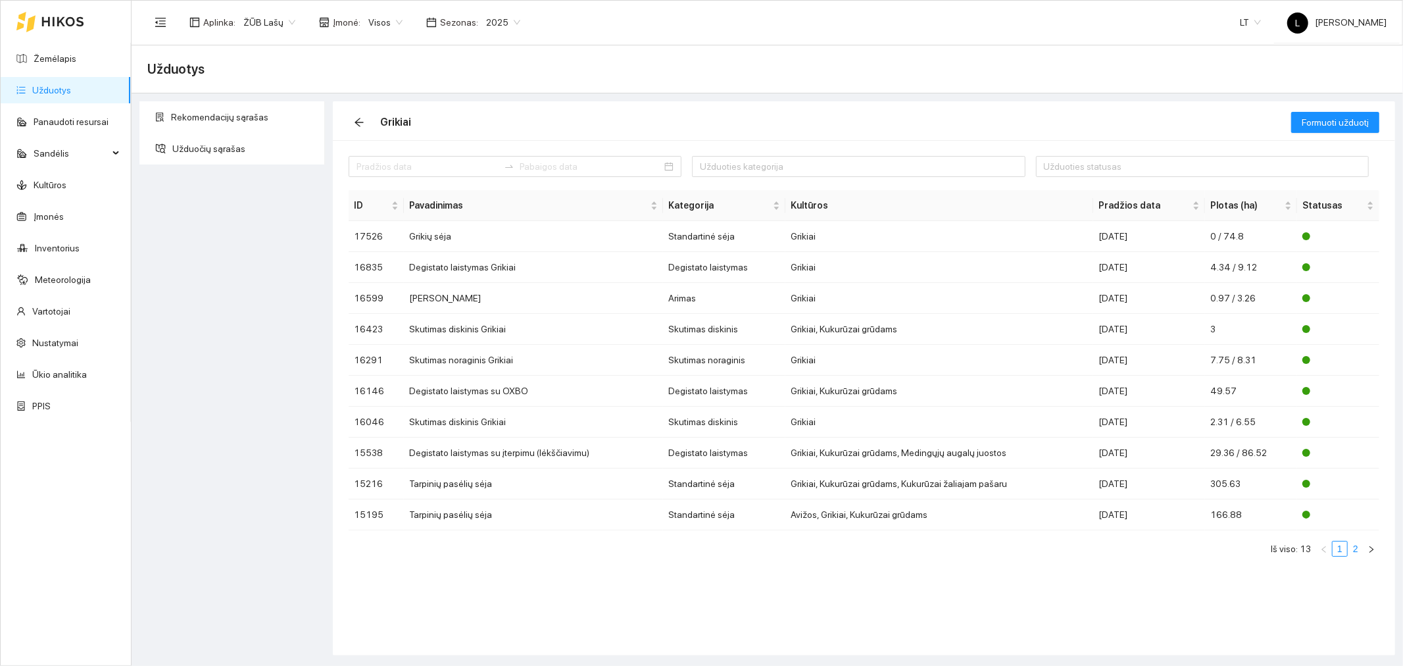
click at [1352, 551] on link "2" at bounding box center [1355, 548] width 14 height 14
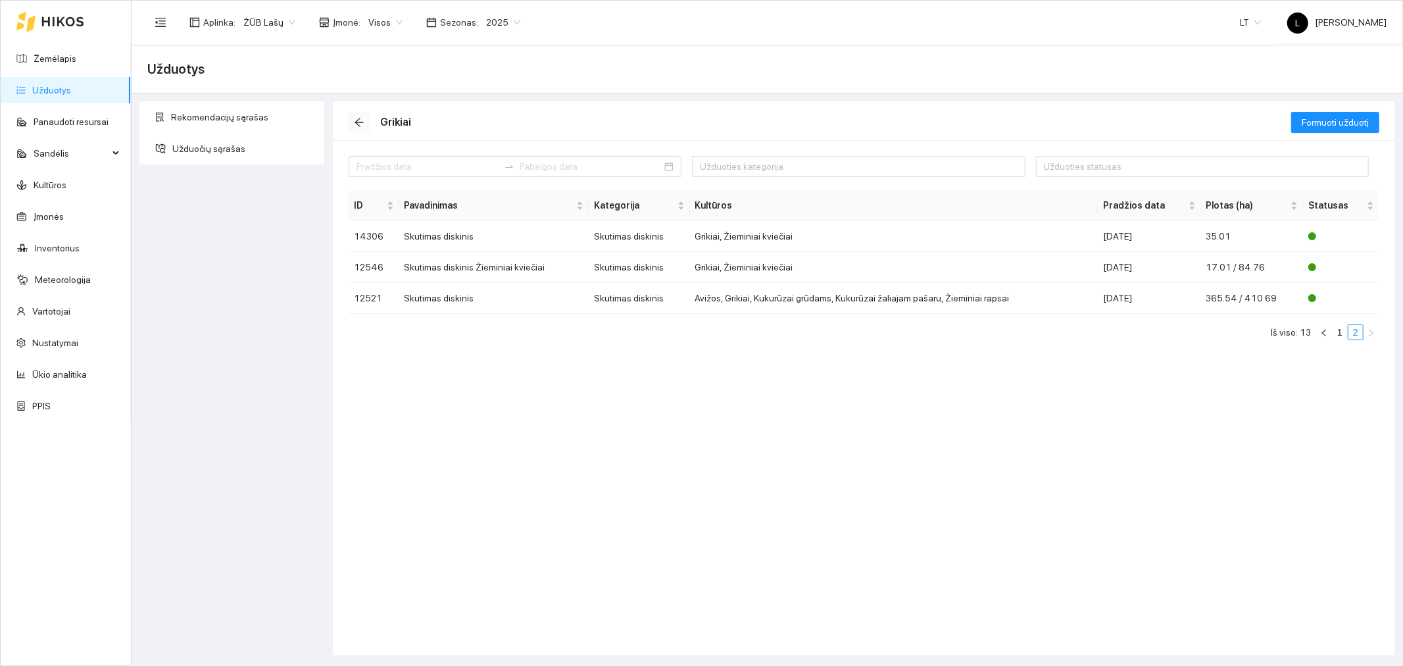
click at [360, 120] on icon "arrow-left" at bounding box center [359, 122] width 11 height 11
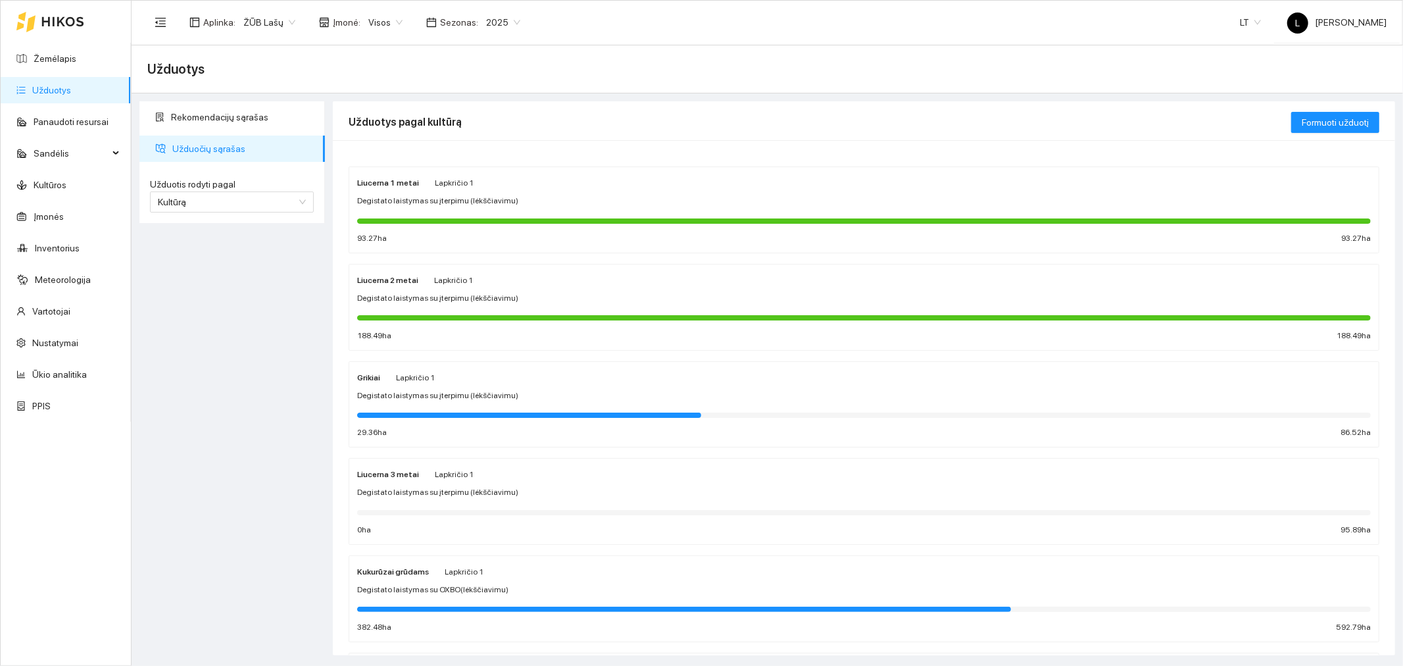
click at [462, 491] on span "Degistato laistymas su įterpimu (lėkščiavimu)" at bounding box center [437, 492] width 161 height 12
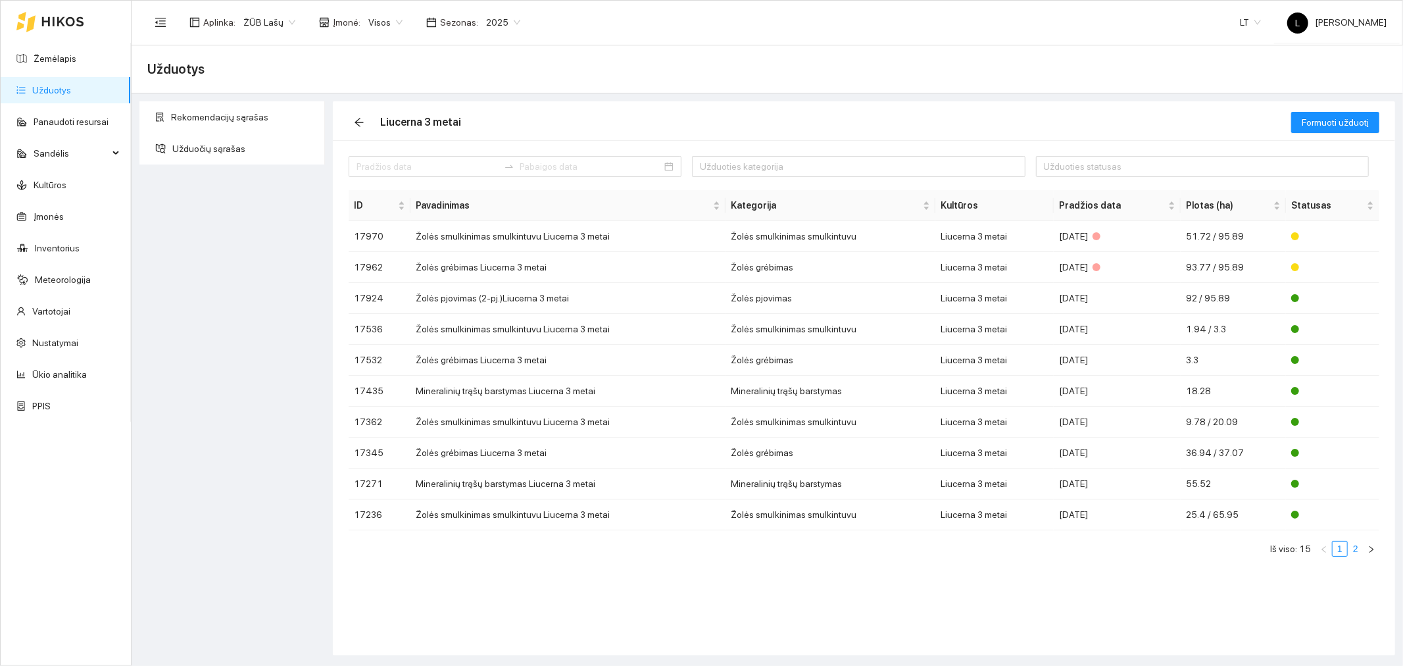
click at [1356, 553] on link "2" at bounding box center [1355, 548] width 14 height 14
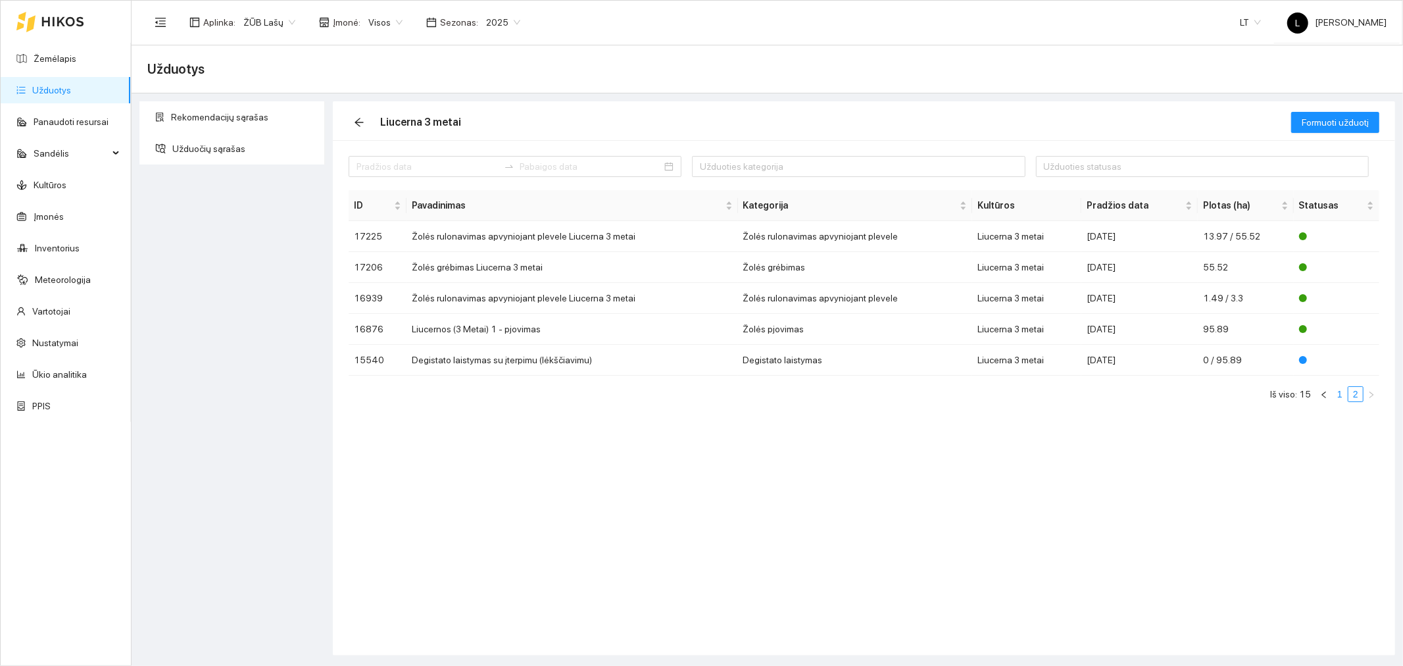
click at [1337, 399] on link "1" at bounding box center [1340, 394] width 14 height 14
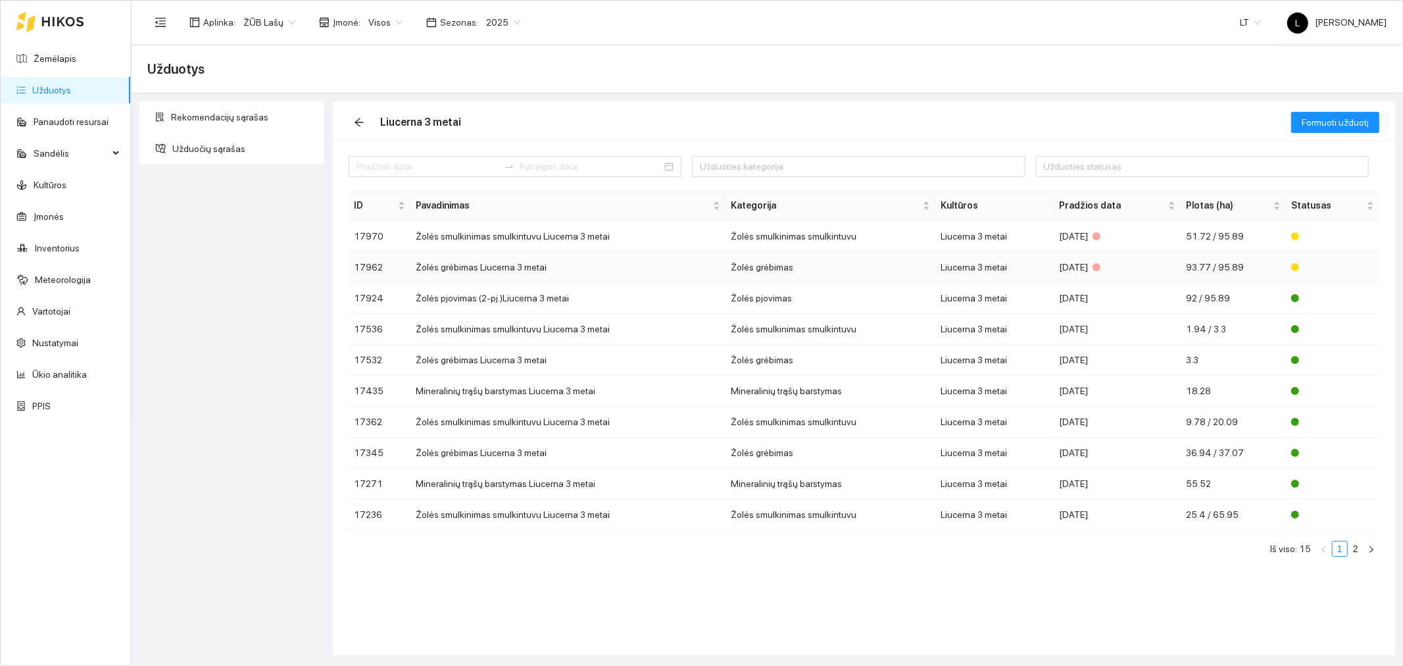
click at [619, 265] on td "Žolės grėbimas Liucerna 3 metai" at bounding box center [567, 267] width 315 height 31
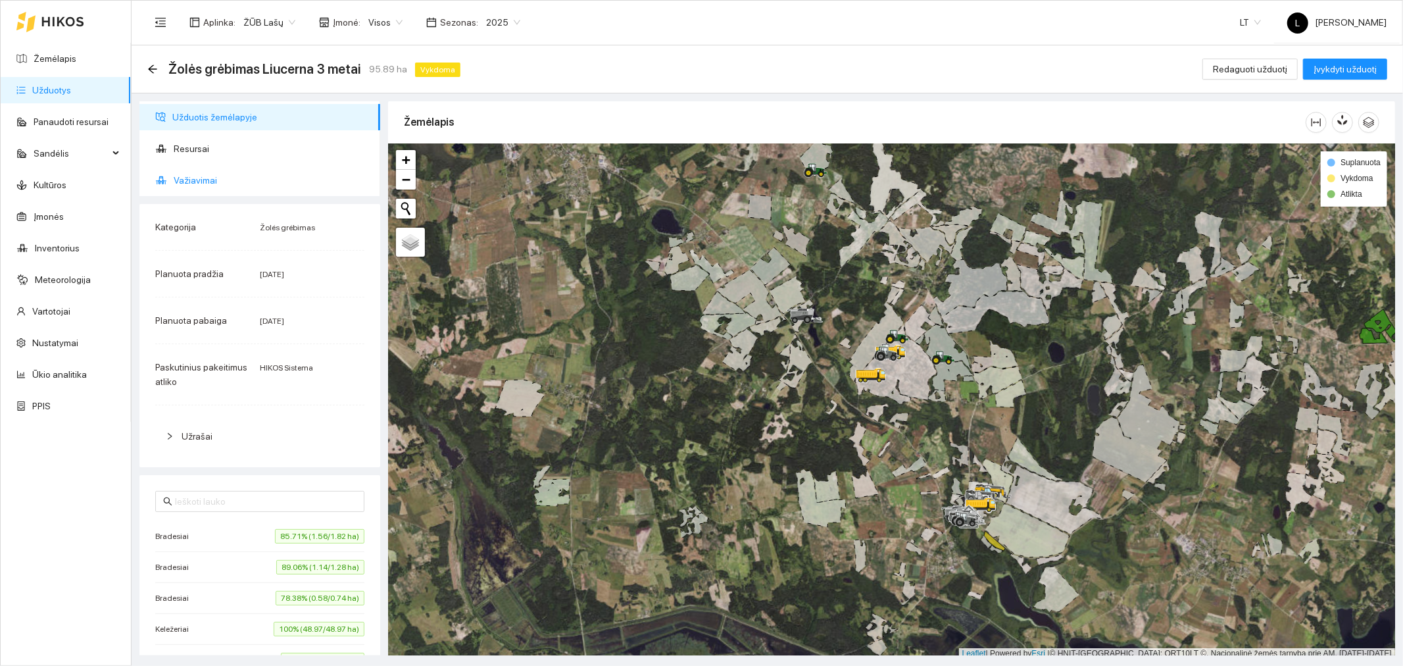
click at [242, 180] on span "Važiavimai" at bounding box center [272, 180] width 196 height 26
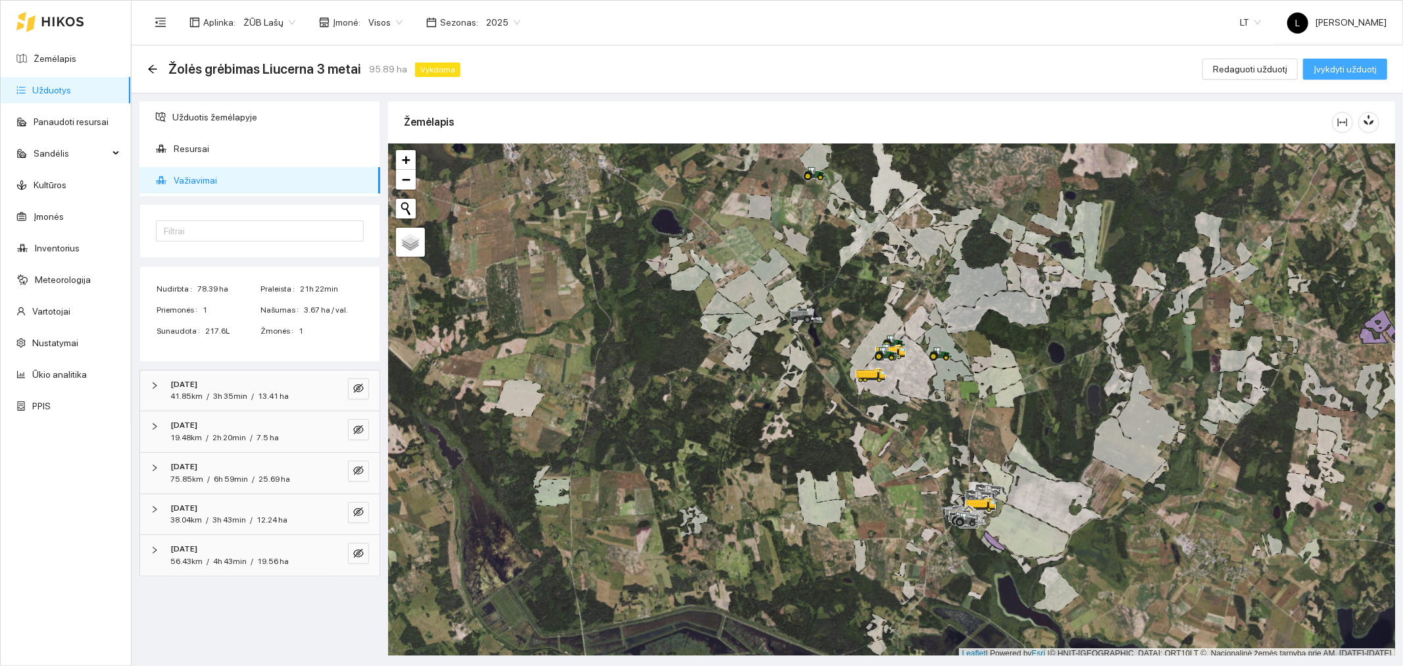
click at [1344, 71] on span "Įvykdyti užduotį" at bounding box center [1345, 69] width 63 height 14
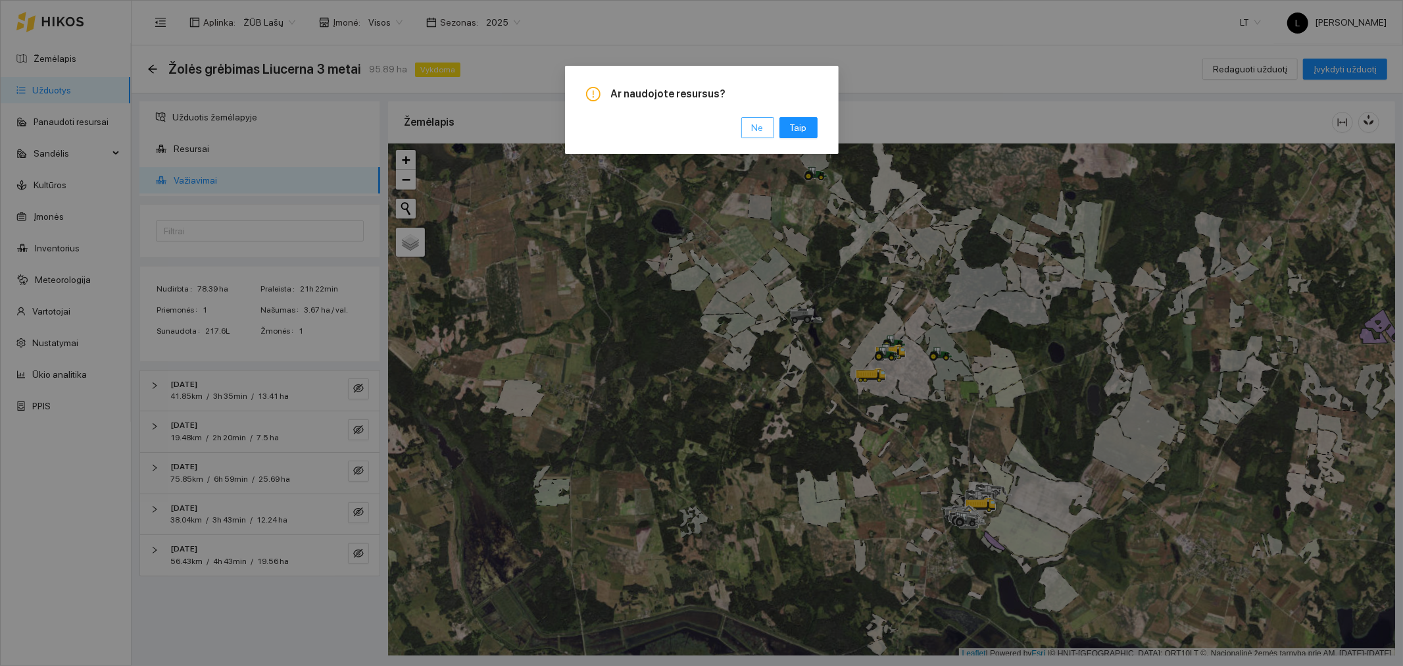
click at [759, 124] on span "Ne" at bounding box center [758, 127] width 12 height 14
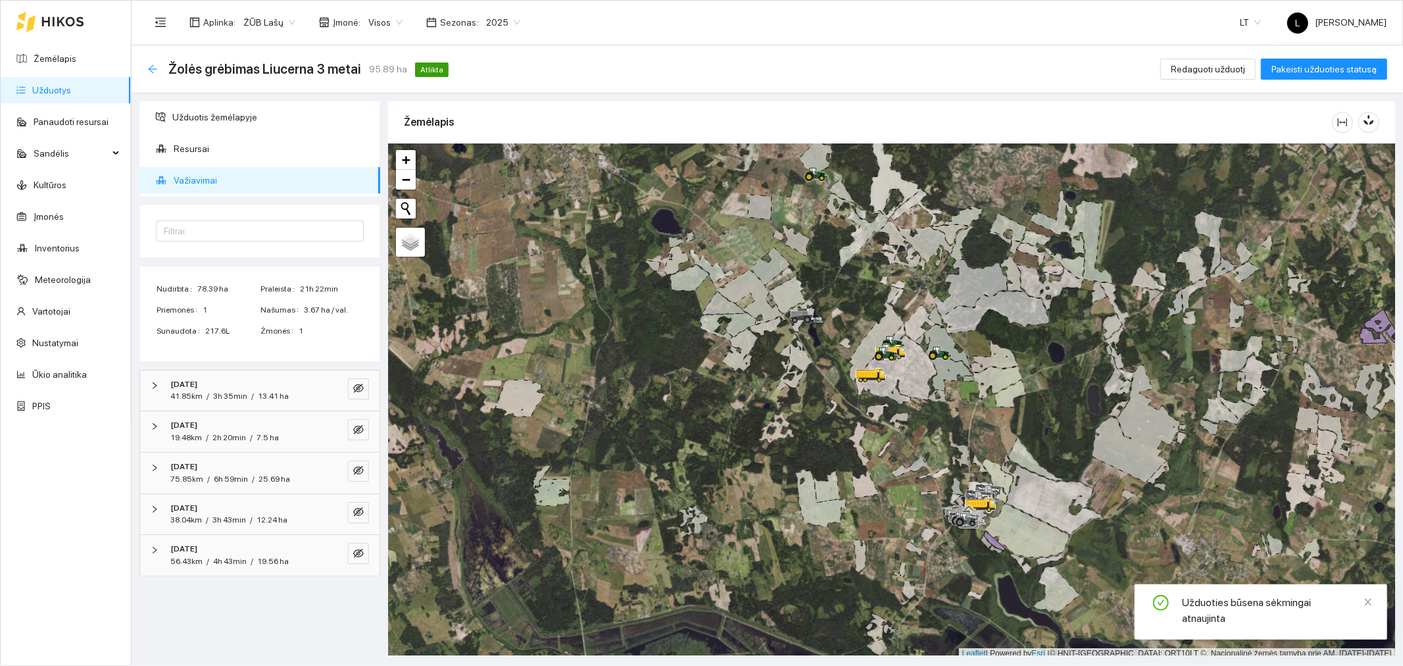
click at [157, 67] on icon "arrow-left" at bounding box center [152, 69] width 11 height 11
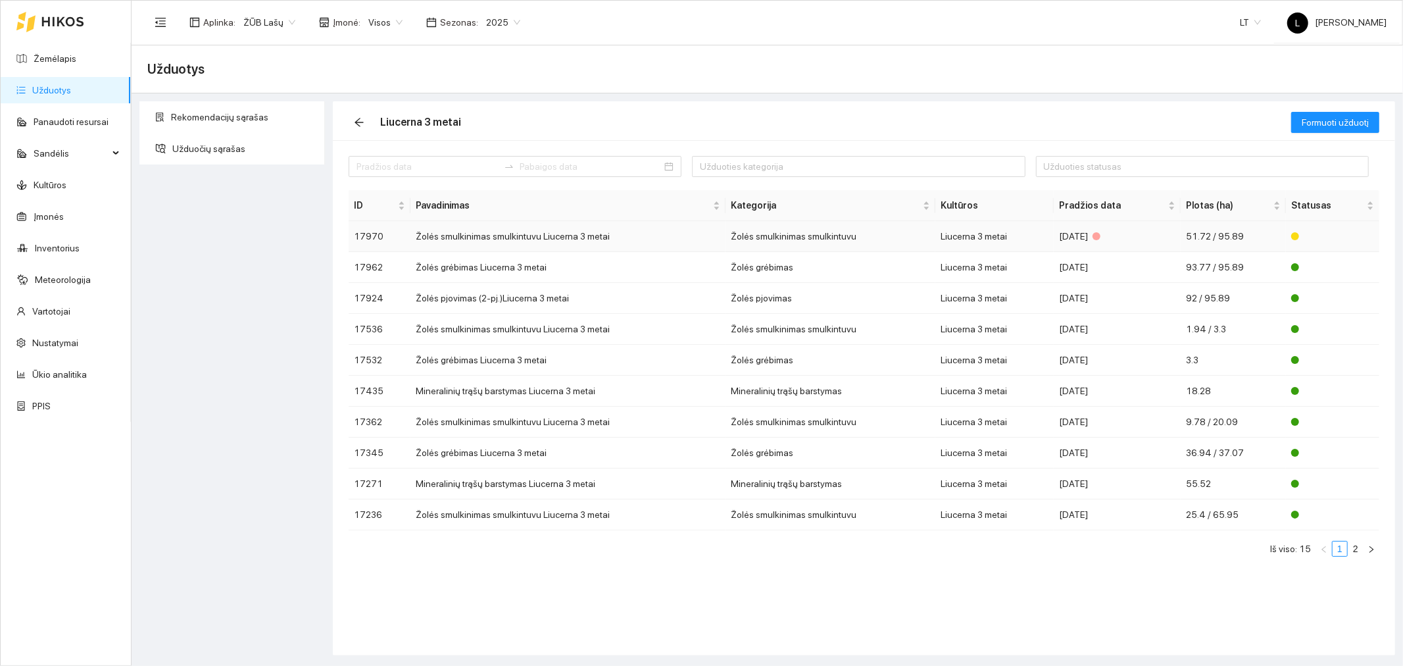
click at [786, 232] on td "Žolės smulkinimas smulkintuvu" at bounding box center [831, 236] width 210 height 31
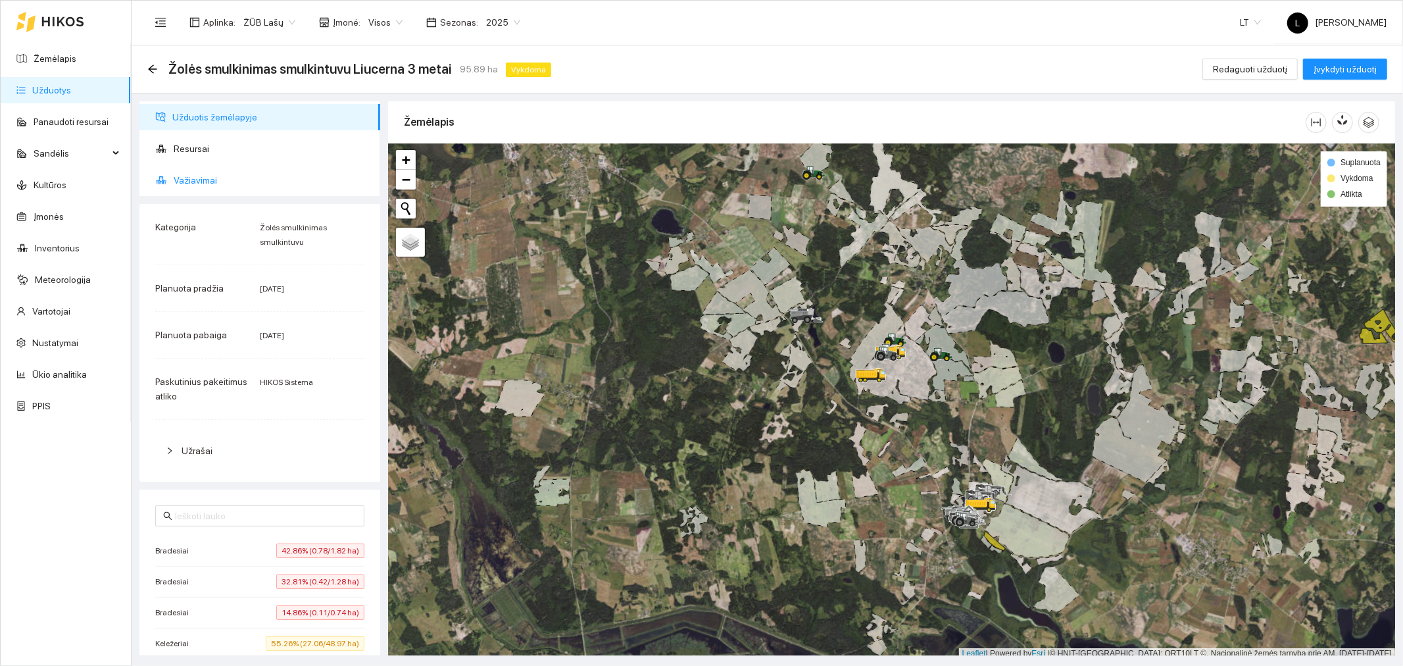
click at [200, 175] on span "Važiavimai" at bounding box center [272, 180] width 196 height 26
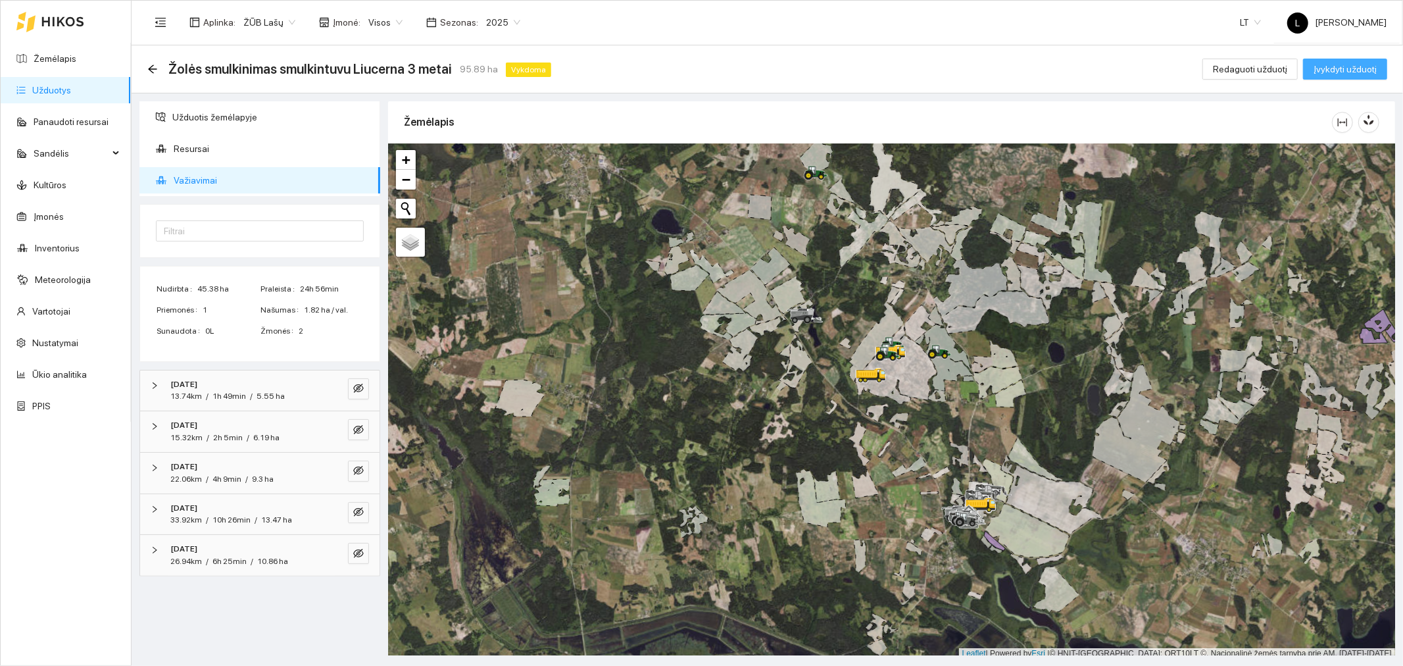
click at [1344, 59] on button "Įvykdyti užduotį" at bounding box center [1345, 69] width 84 height 21
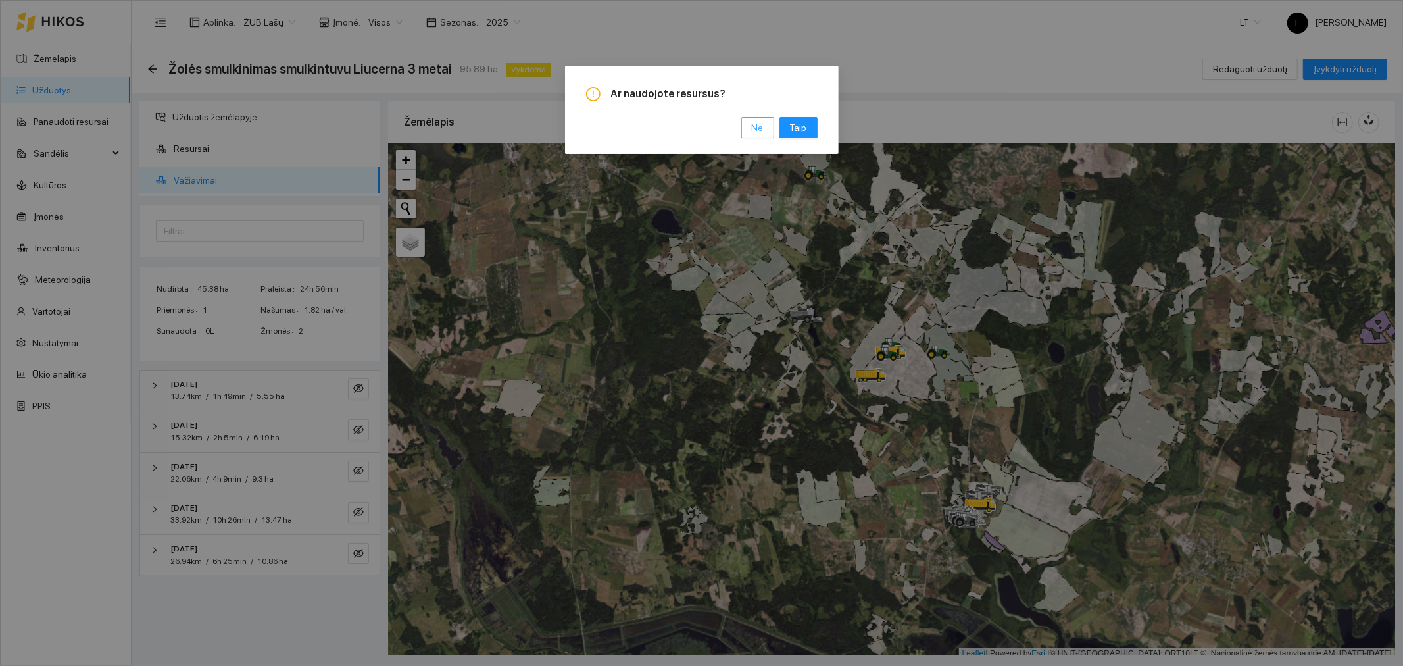
click at [746, 128] on button "Ne" at bounding box center [757, 127] width 33 height 21
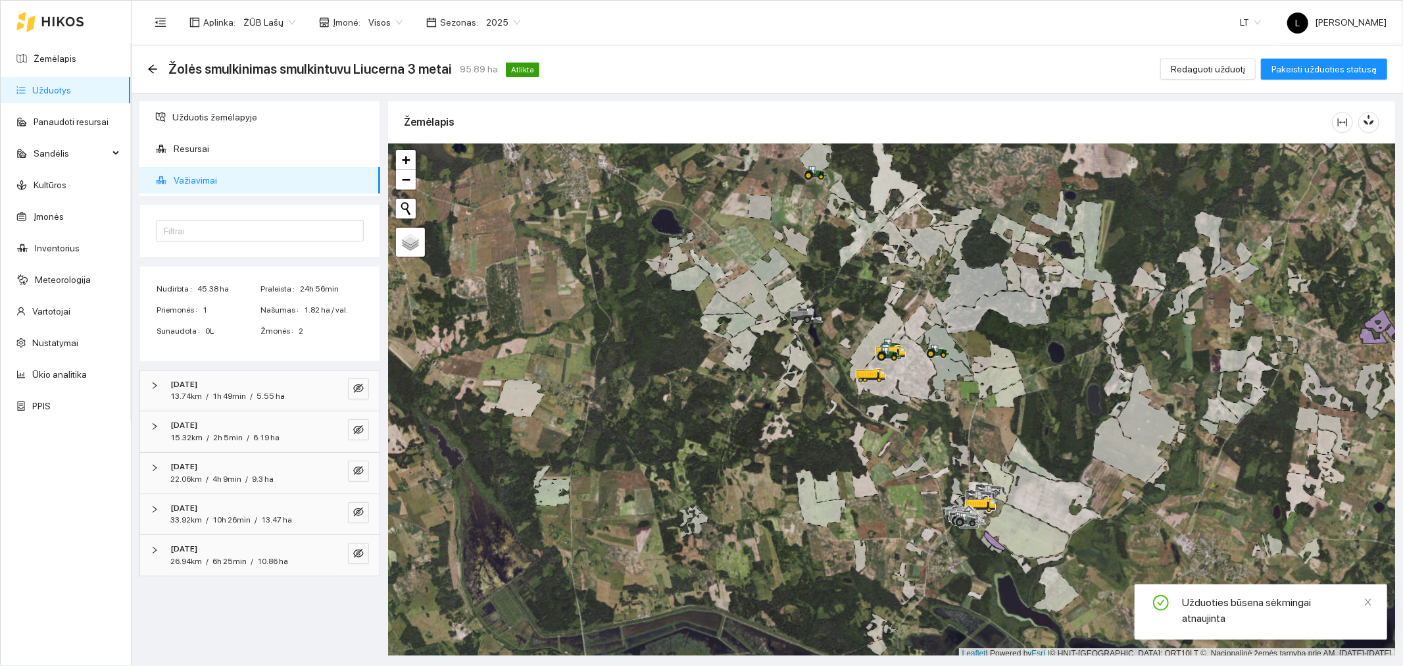
click at [161, 66] on div "Žolės smulkinimas smulkintuvu Liucerna 3 metai 95.89 ha Atlikta" at bounding box center [345, 69] width 397 height 21
click at [155, 68] on icon "arrow-left" at bounding box center [152, 68] width 9 height 9
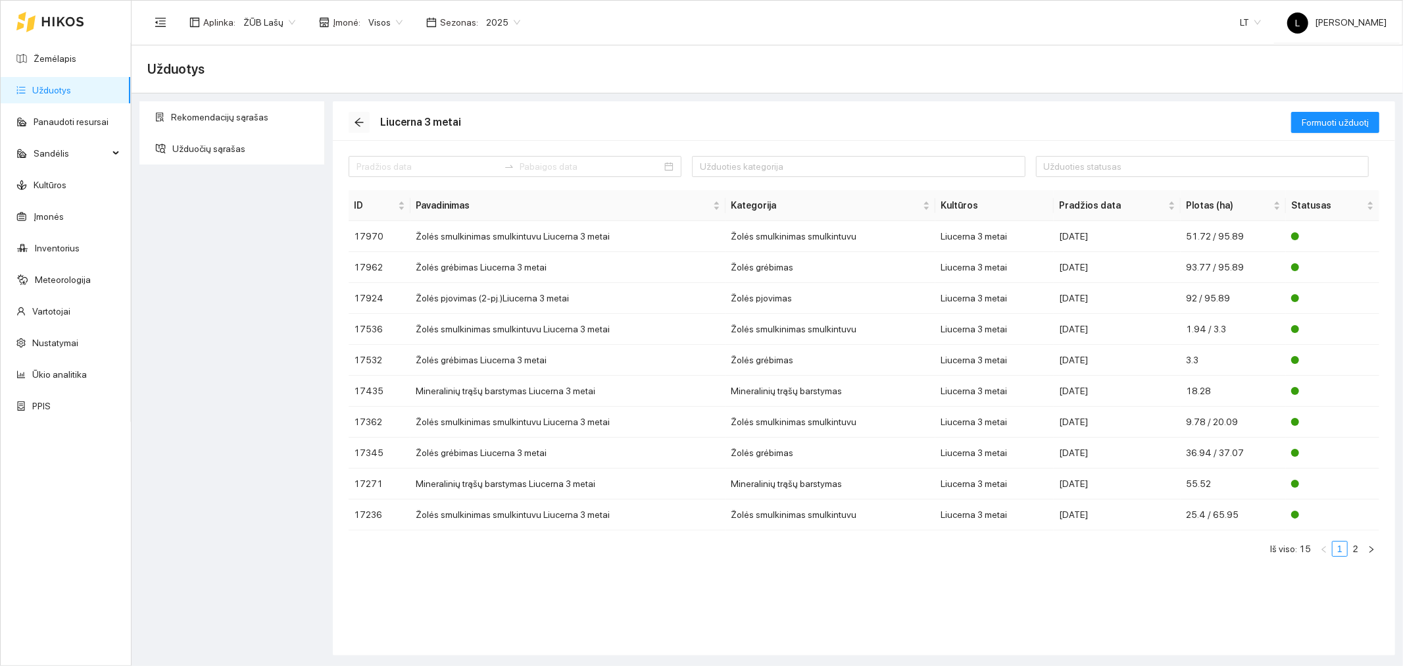
click at [358, 123] on icon "arrow-left" at bounding box center [359, 122] width 11 height 11
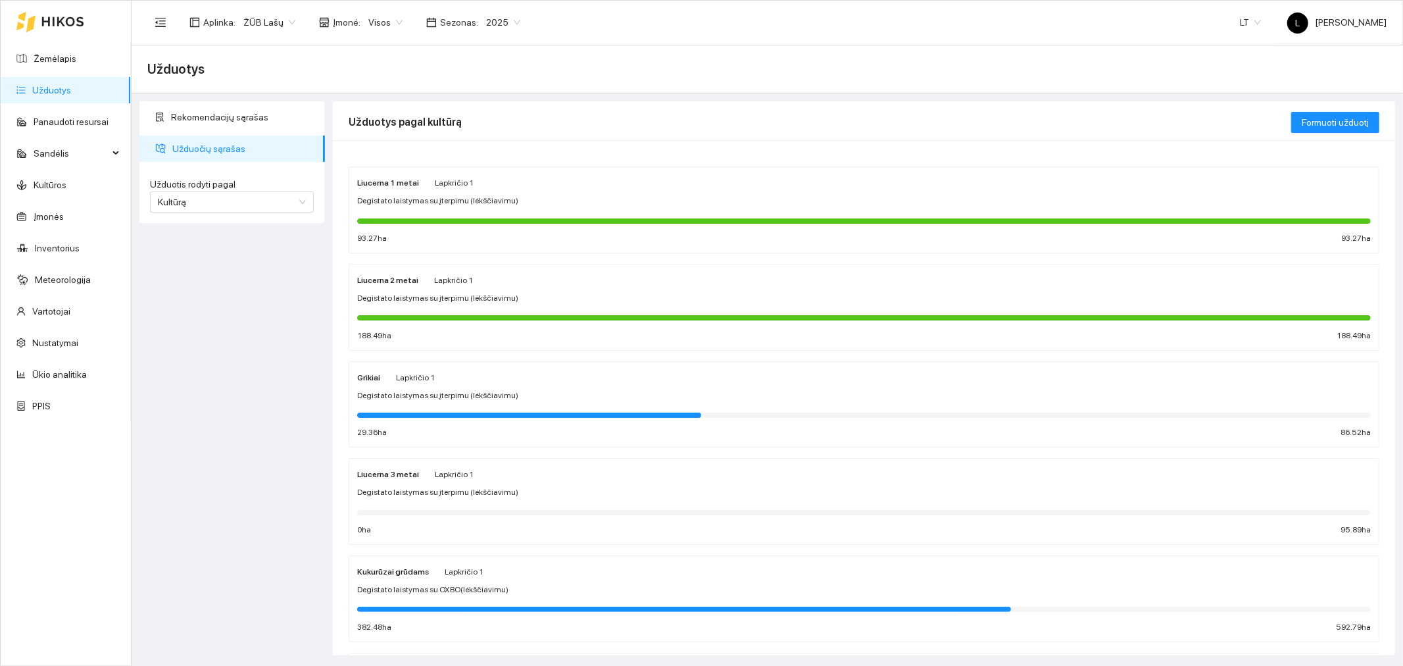
click at [435, 578] on div "Kukurūzai grūdams Lapkričio 1" at bounding box center [420, 571] width 126 height 14
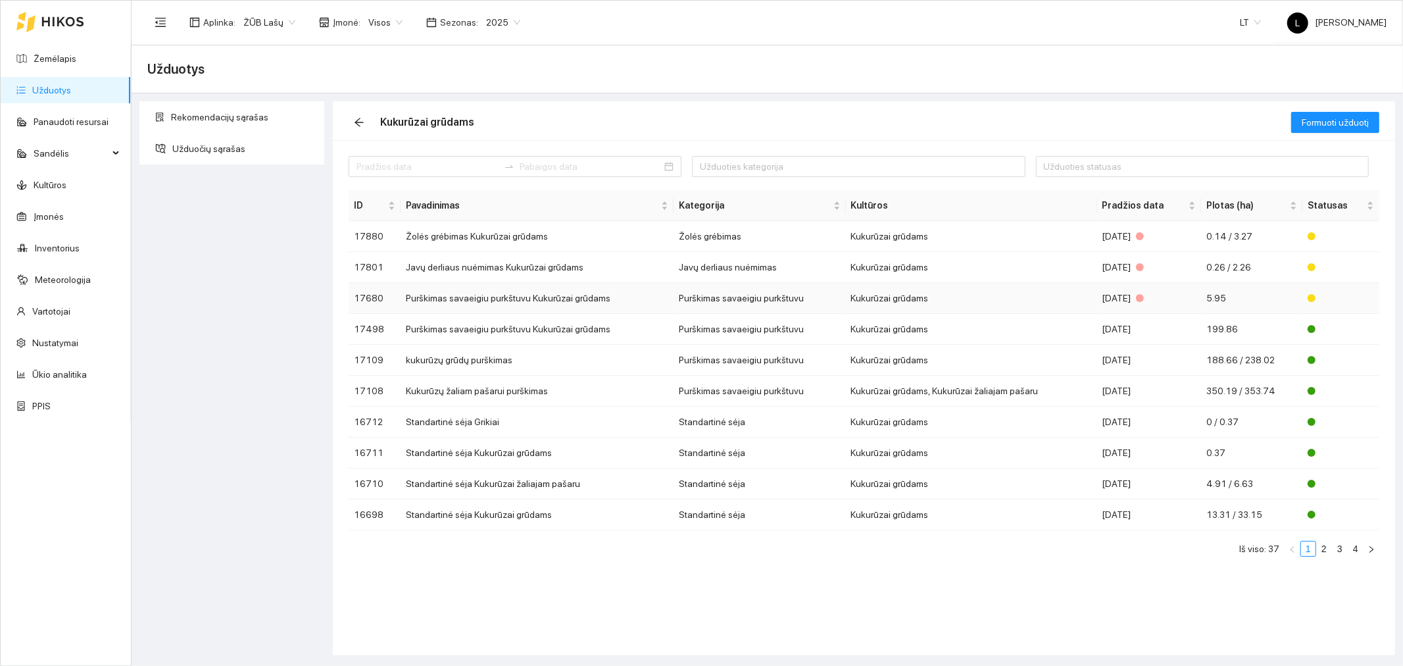
click at [924, 299] on td "Kukurūzai grūdams" at bounding box center [971, 298] width 251 height 31
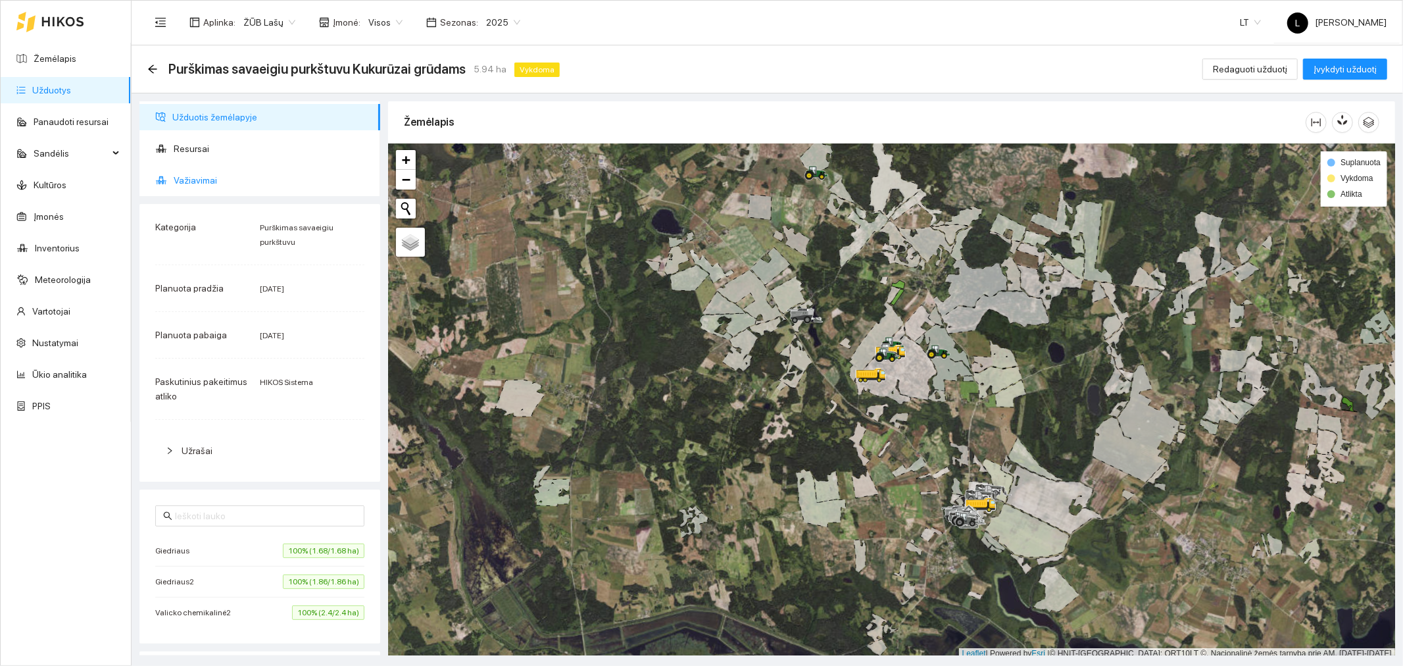
click at [259, 175] on span "Važiavimai" at bounding box center [272, 180] width 196 height 26
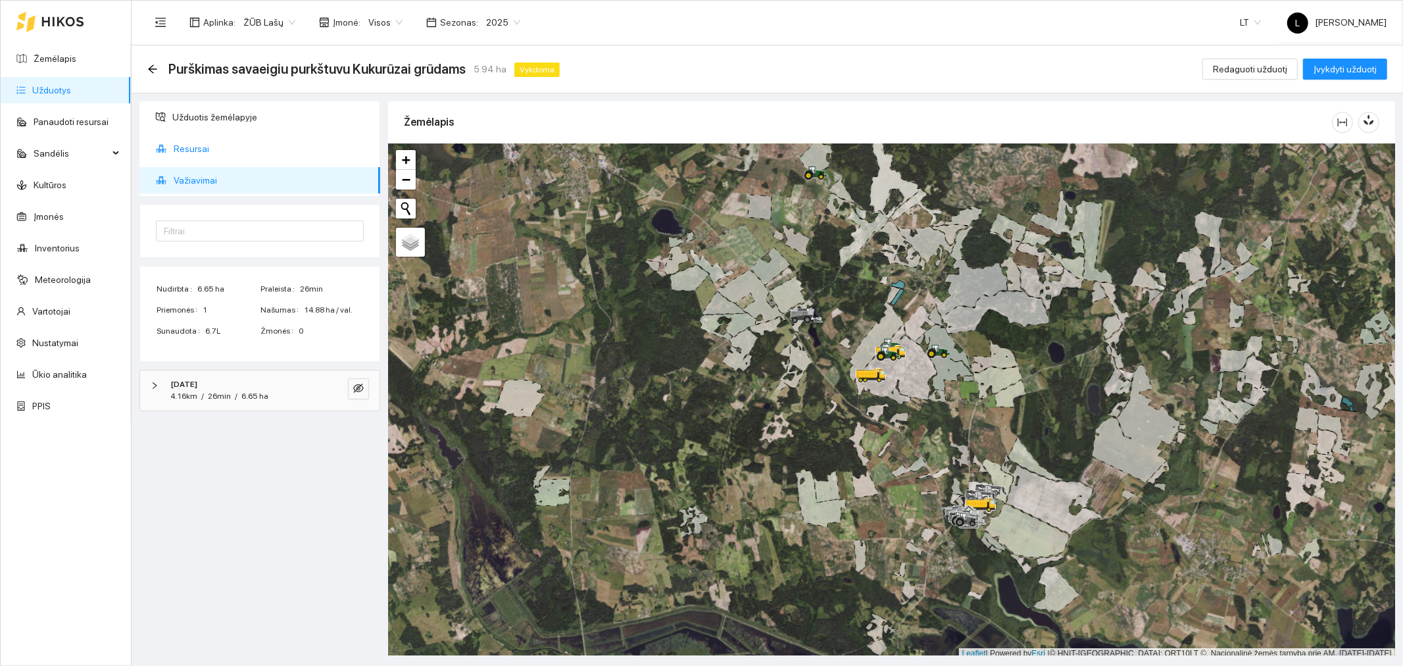
click at [181, 148] on span "Resursai" at bounding box center [272, 149] width 196 height 26
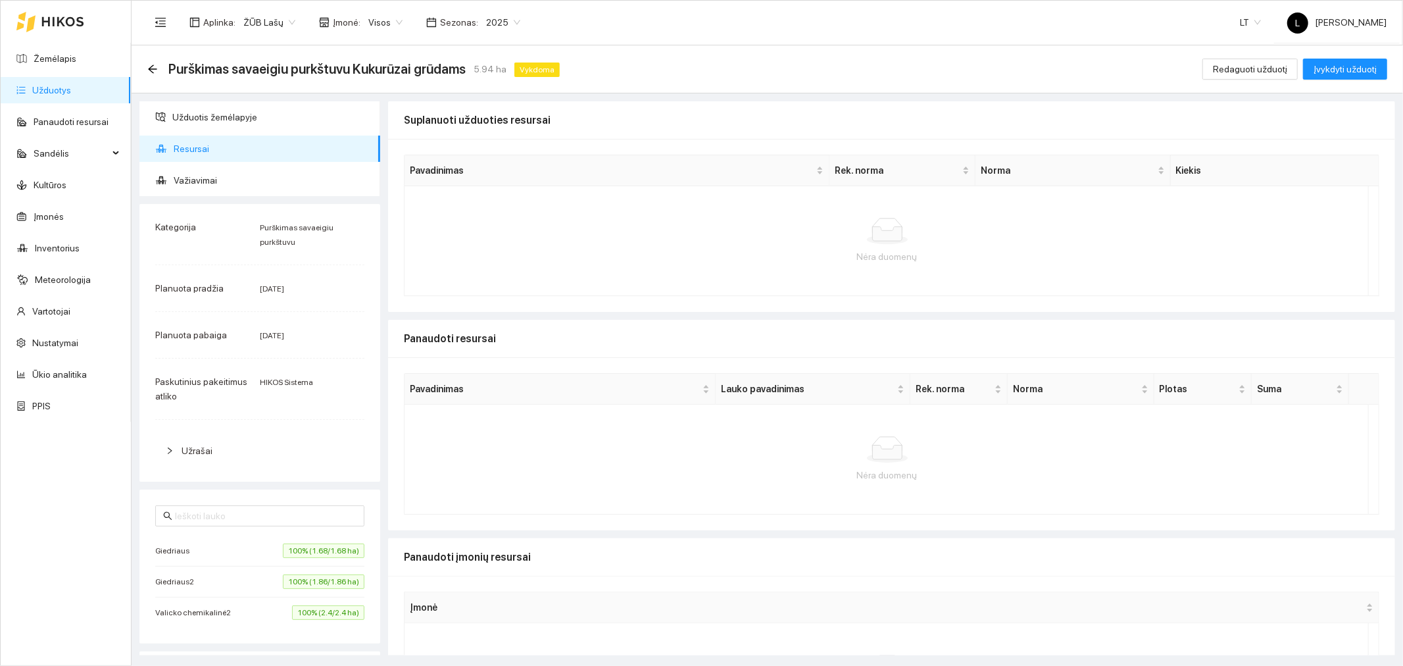
scroll to position [94, 0]
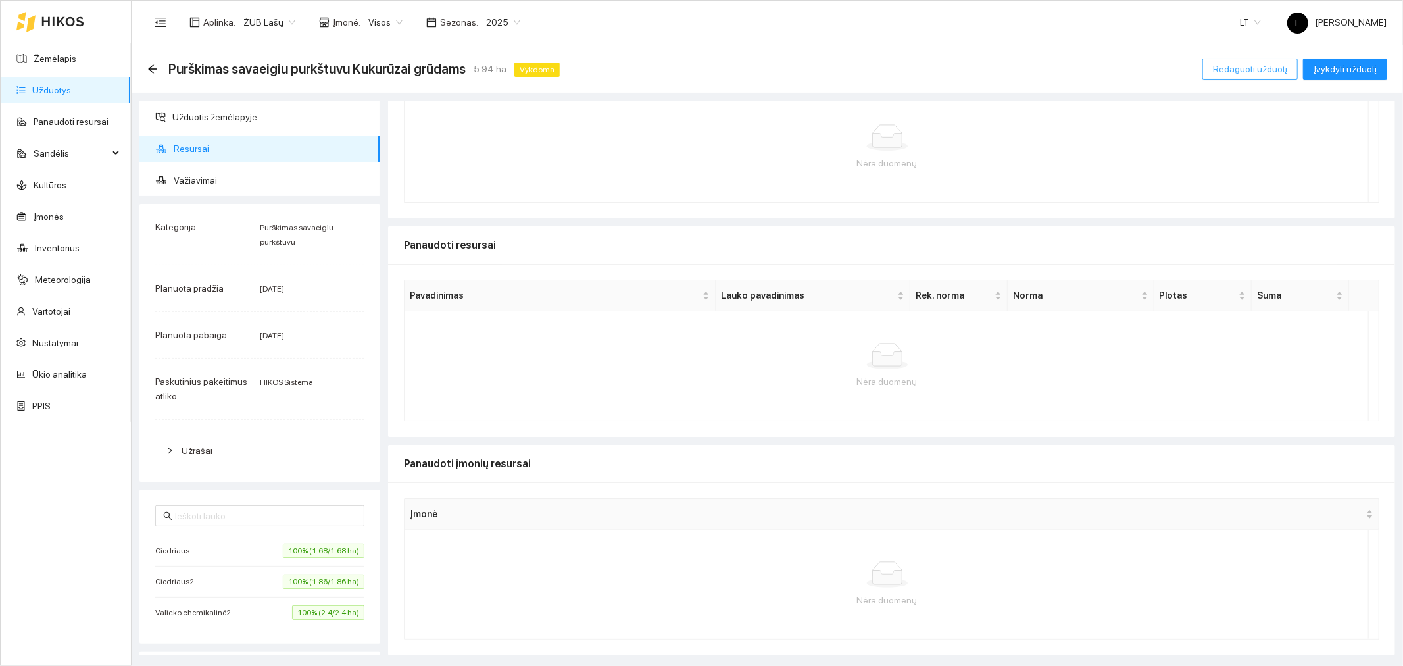
click at [1264, 76] on span "Redaguoti užduotį" at bounding box center [1250, 69] width 74 height 14
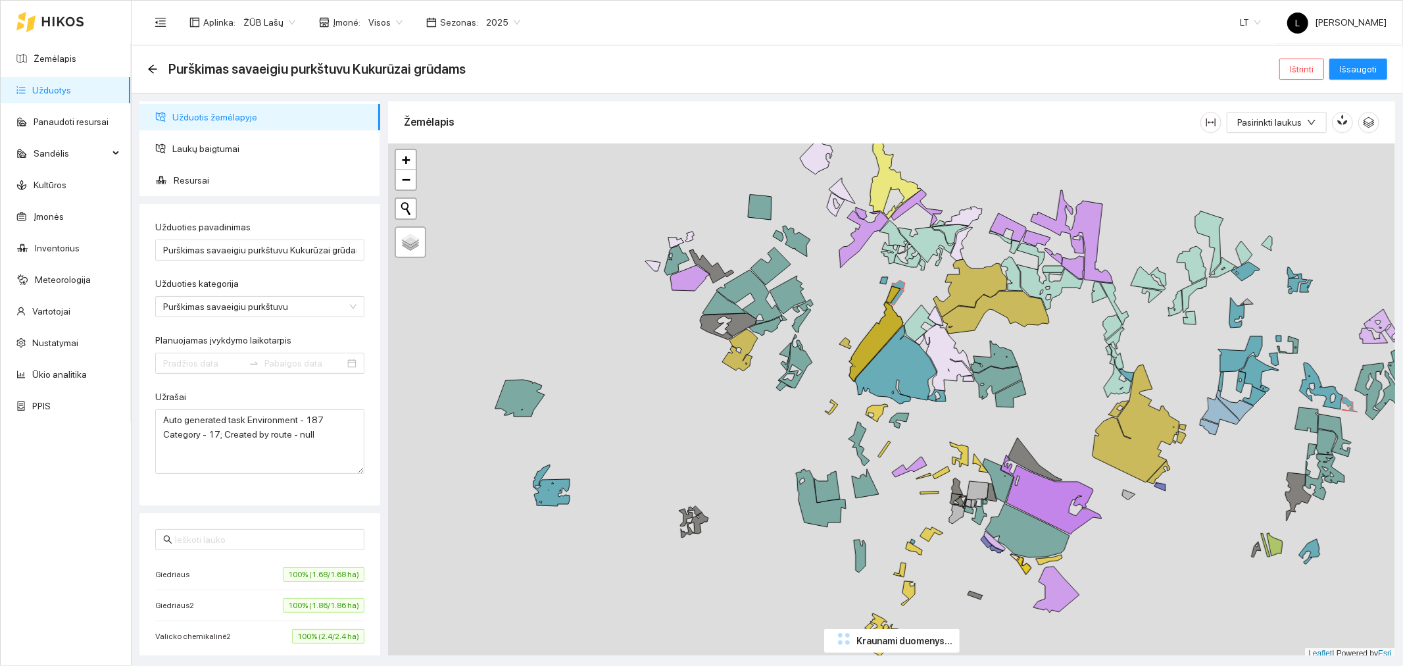
type input "2025-07-25"
type input "[DATE]"
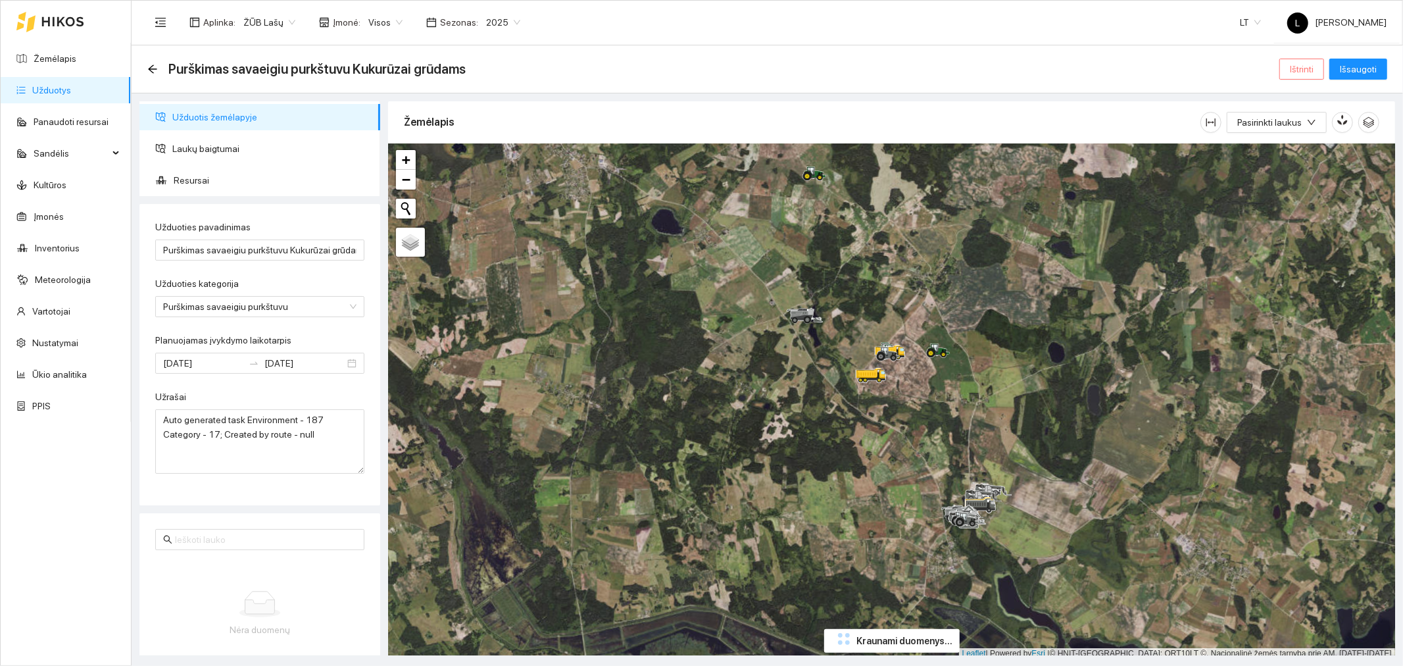
click at [1286, 69] on button "Ištrinti" at bounding box center [1301, 69] width 45 height 21
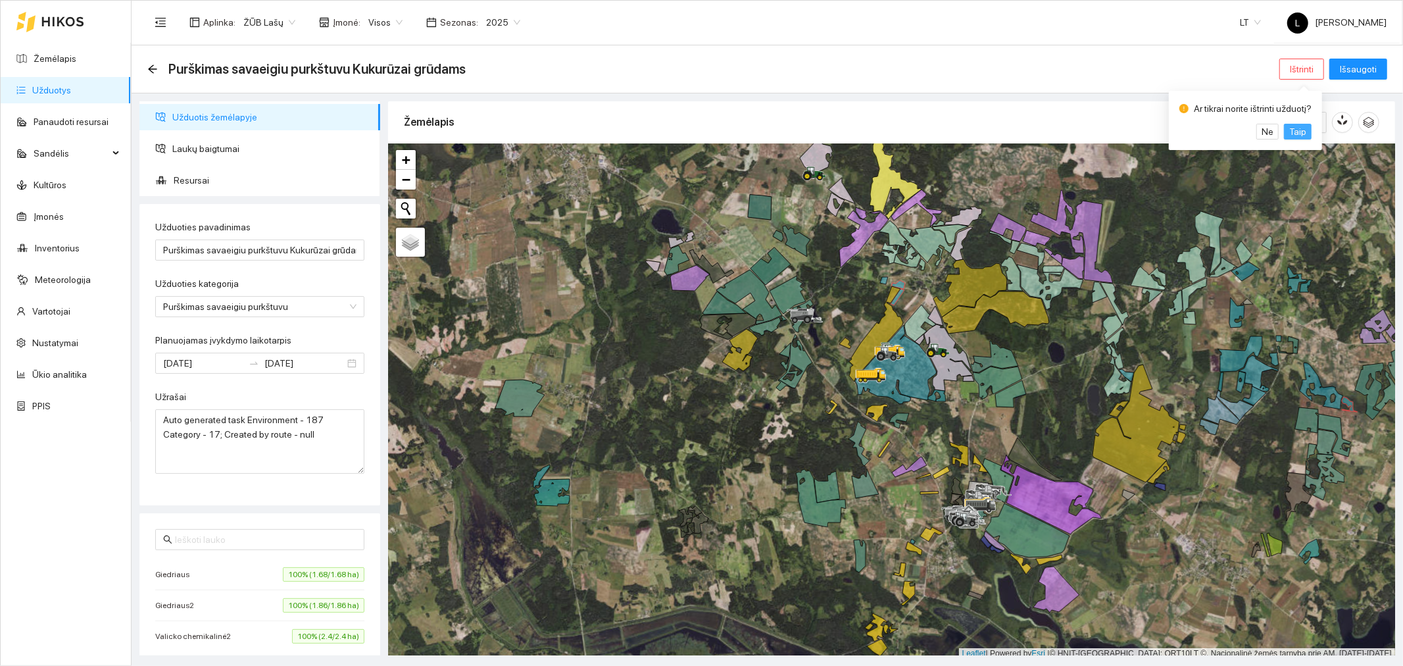
click at [1295, 127] on span "Taip" at bounding box center [1297, 131] width 17 height 14
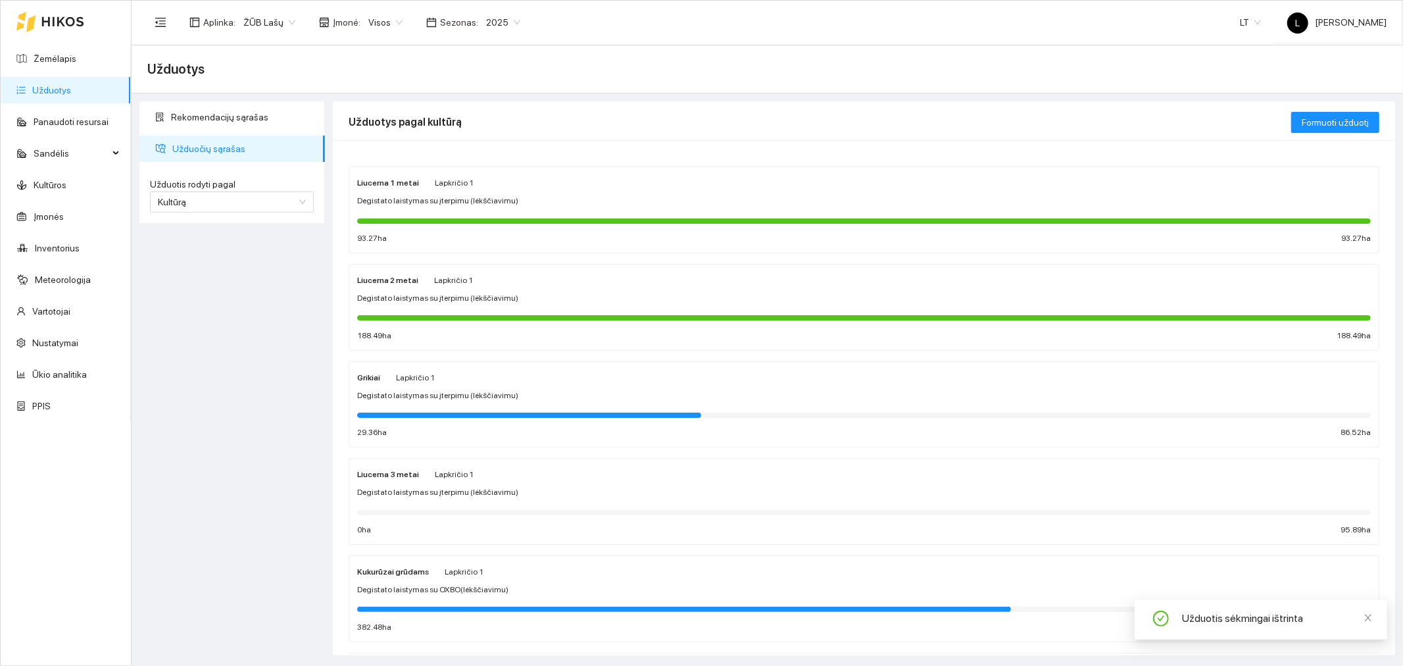
click at [464, 580] on div "Kukurūzai grūdams Lapkričio 1 Degistato laistymas su OXBO(lėkščiavimu) 382.48 h…" at bounding box center [864, 599] width 1014 height 70
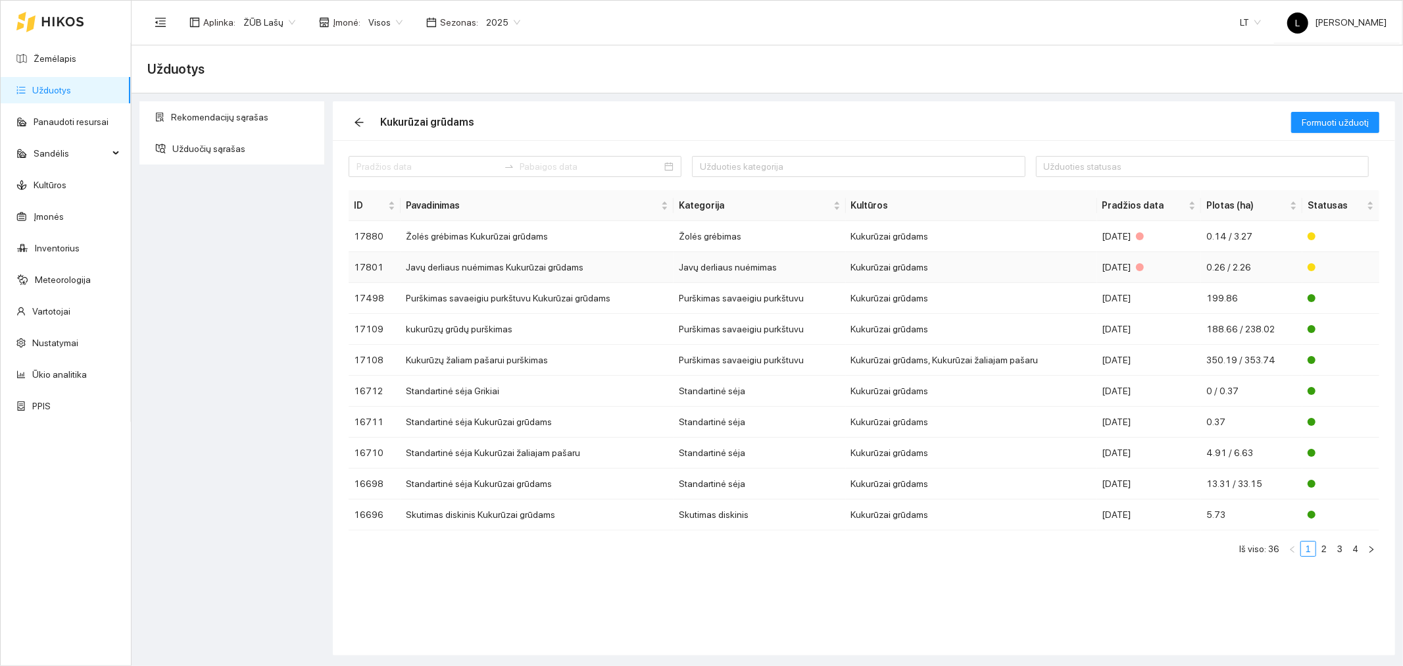
click at [912, 267] on td "Kukurūzai grūdams" at bounding box center [971, 267] width 251 height 31
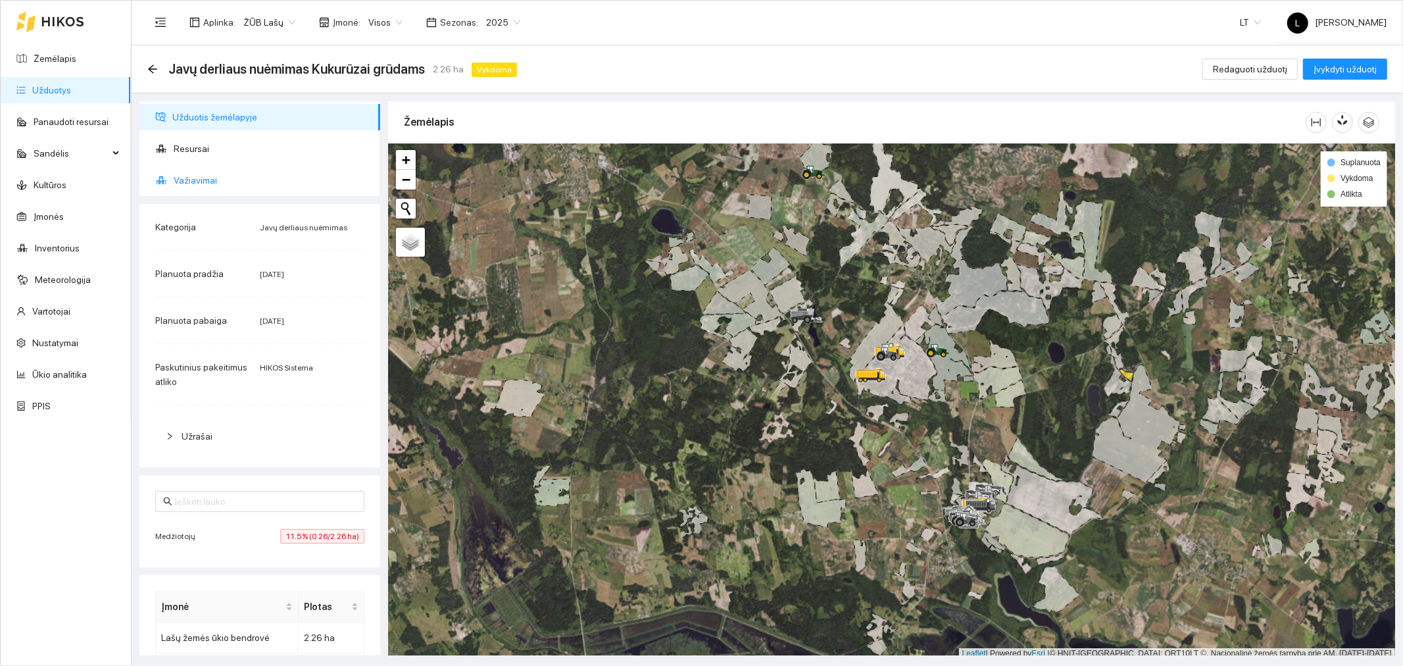
click at [212, 173] on span "Važiavimai" at bounding box center [272, 180] width 196 height 26
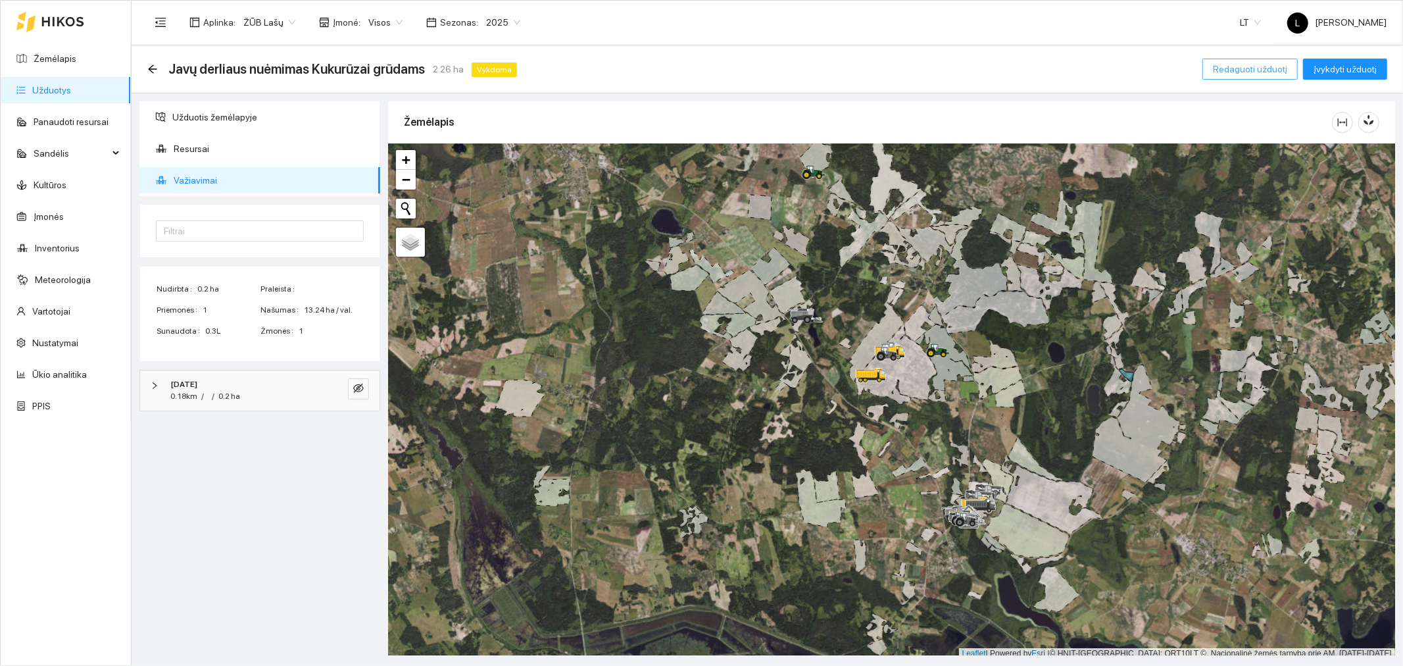
click at [1224, 67] on span "Redaguoti užduotį" at bounding box center [1250, 69] width 74 height 14
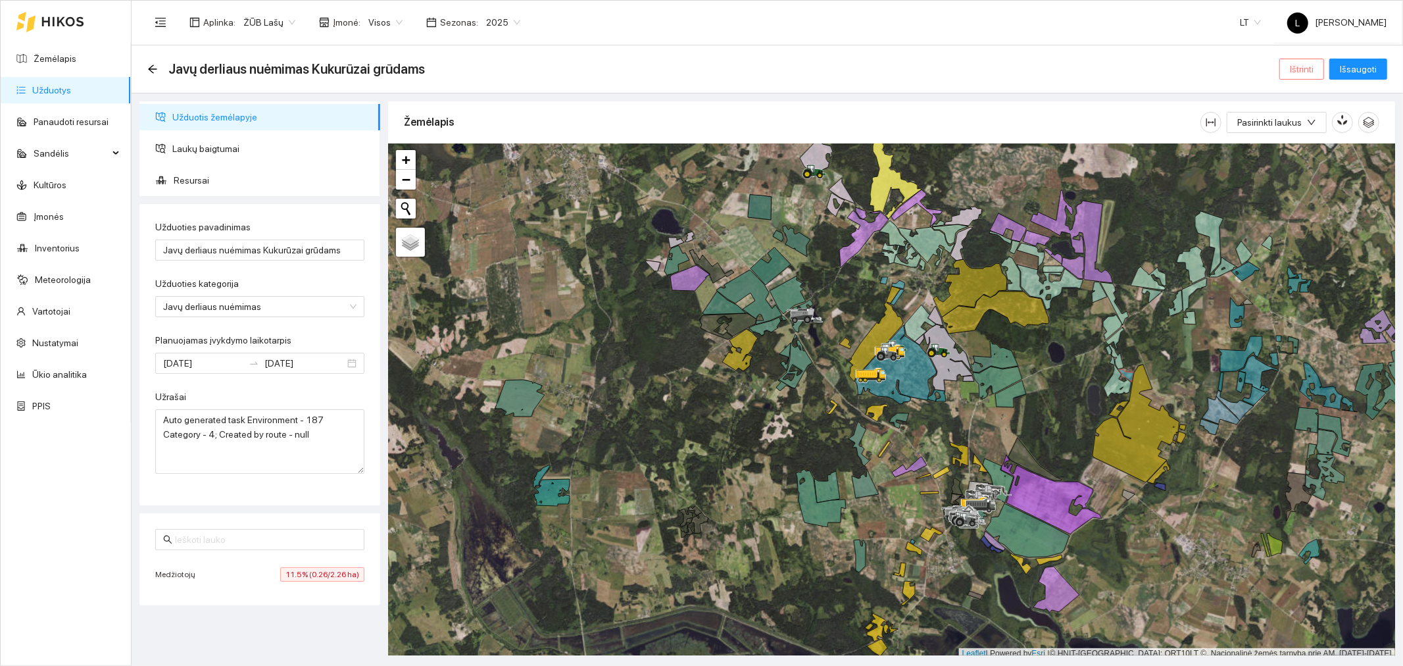
click at [1300, 72] on span "Ištrinti" at bounding box center [1302, 69] width 24 height 14
click at [1293, 135] on span "Taip" at bounding box center [1297, 131] width 17 height 14
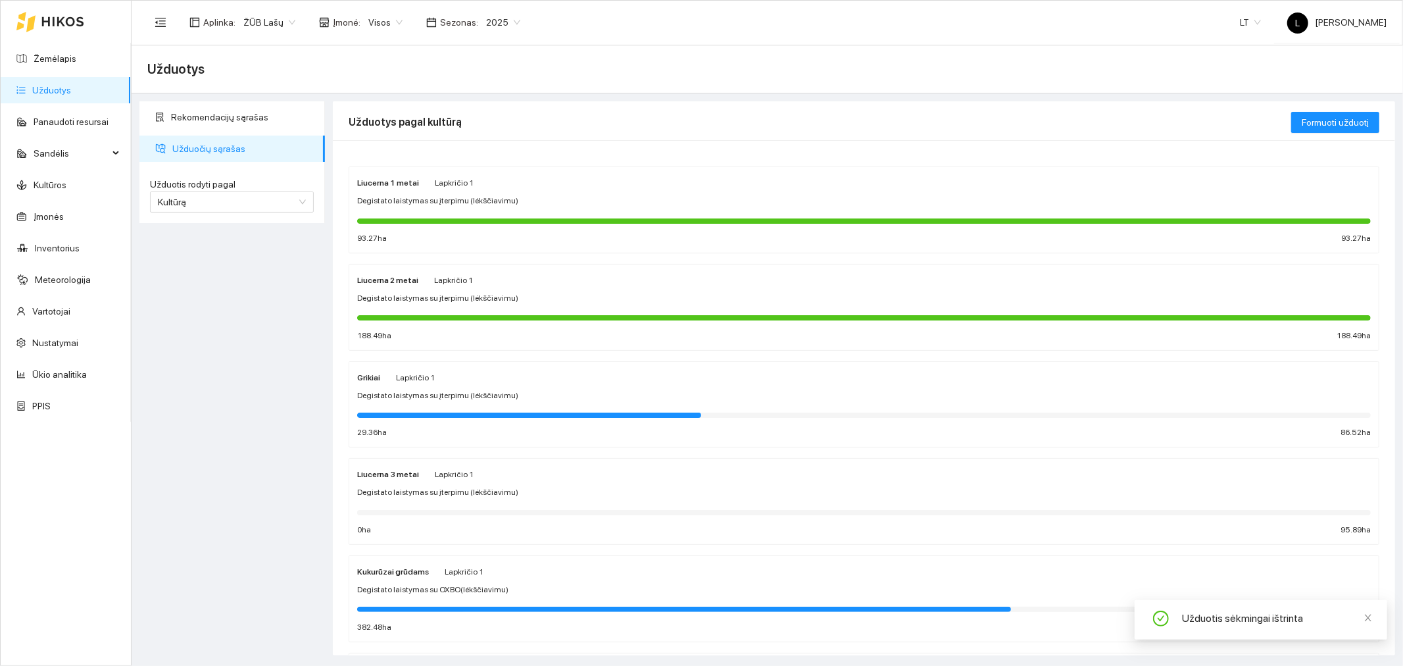
click at [454, 576] on span "Lapkričio 1" at bounding box center [464, 571] width 39 height 9
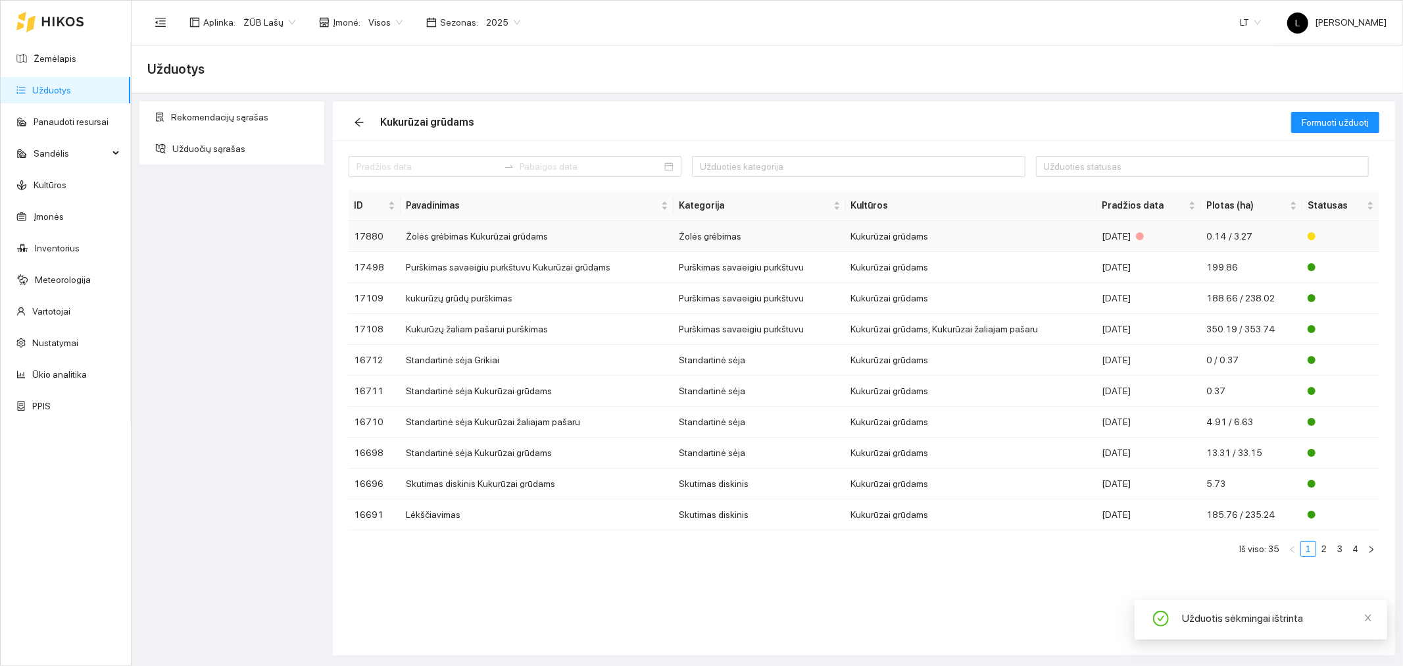
click at [1026, 241] on td "Kukurūzai grūdams" at bounding box center [971, 236] width 251 height 31
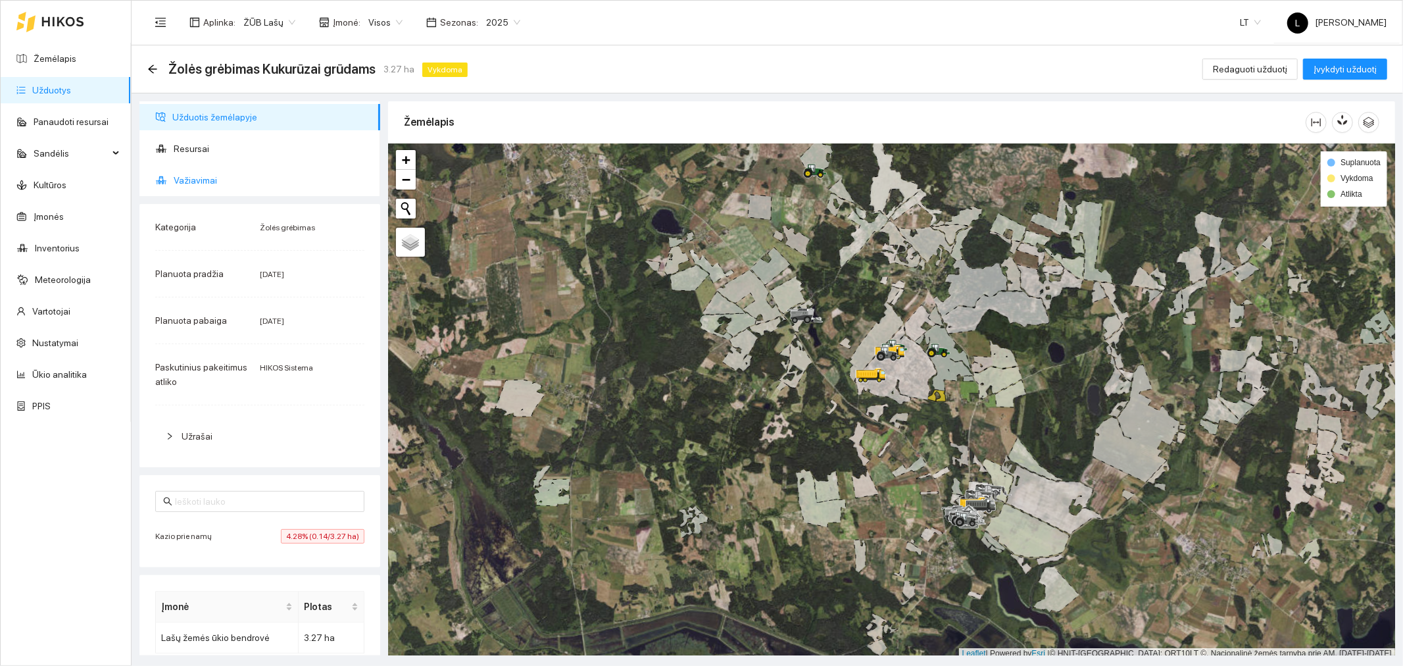
click at [226, 184] on span "Važiavimai" at bounding box center [272, 180] width 196 height 26
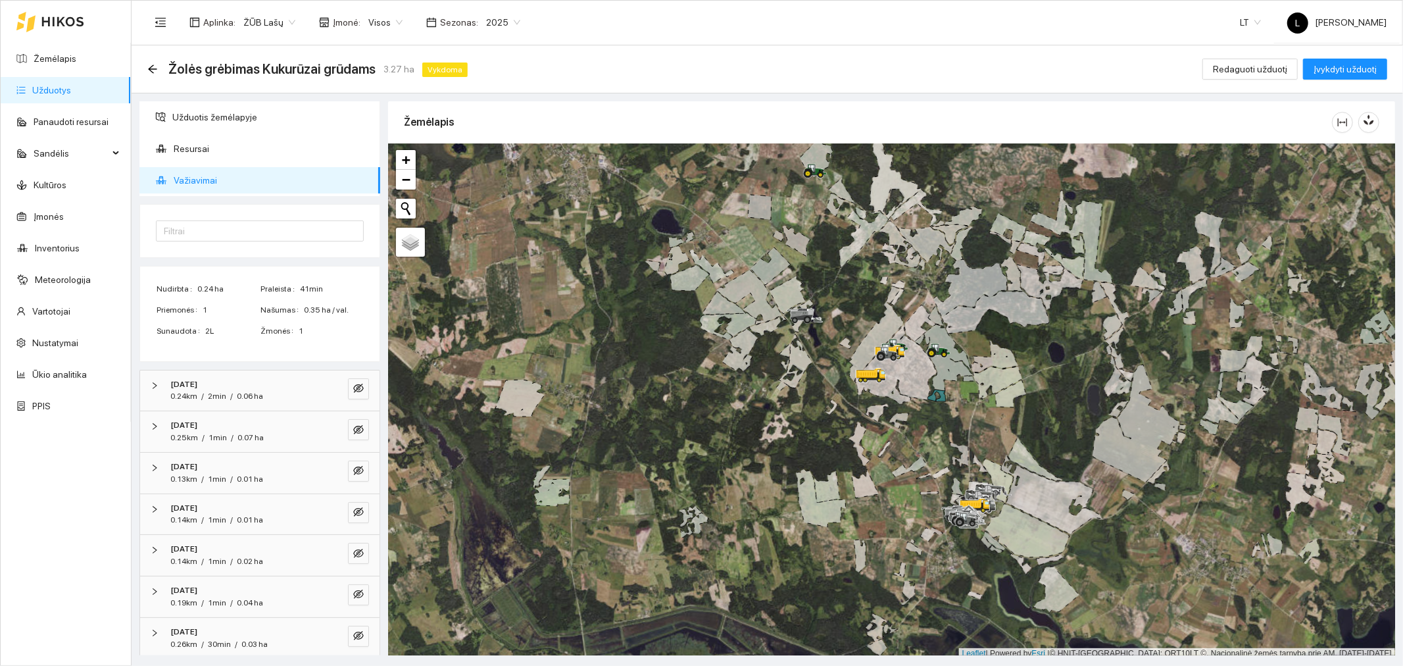
scroll to position [8, 0]
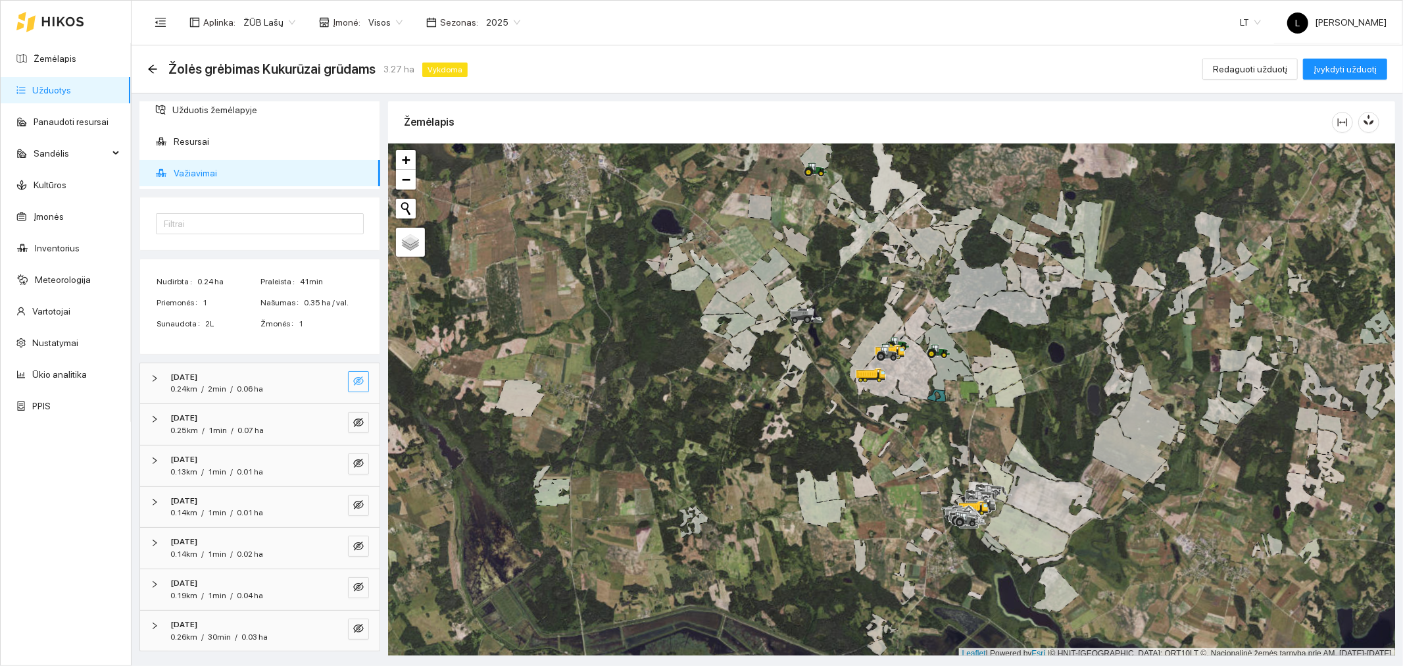
click at [353, 378] on icon "eye-invisible" at bounding box center [358, 381] width 11 height 11
drag, startPoint x: 349, startPoint y: 379, endPoint x: 691, endPoint y: 389, distance: 342.9
click at [353, 379] on icon "eye" at bounding box center [358, 381] width 11 height 11
click at [353, 417] on icon "eye-invisible" at bounding box center [358, 422] width 11 height 11
click at [353, 468] on icon "eye-invisible" at bounding box center [358, 463] width 11 height 11
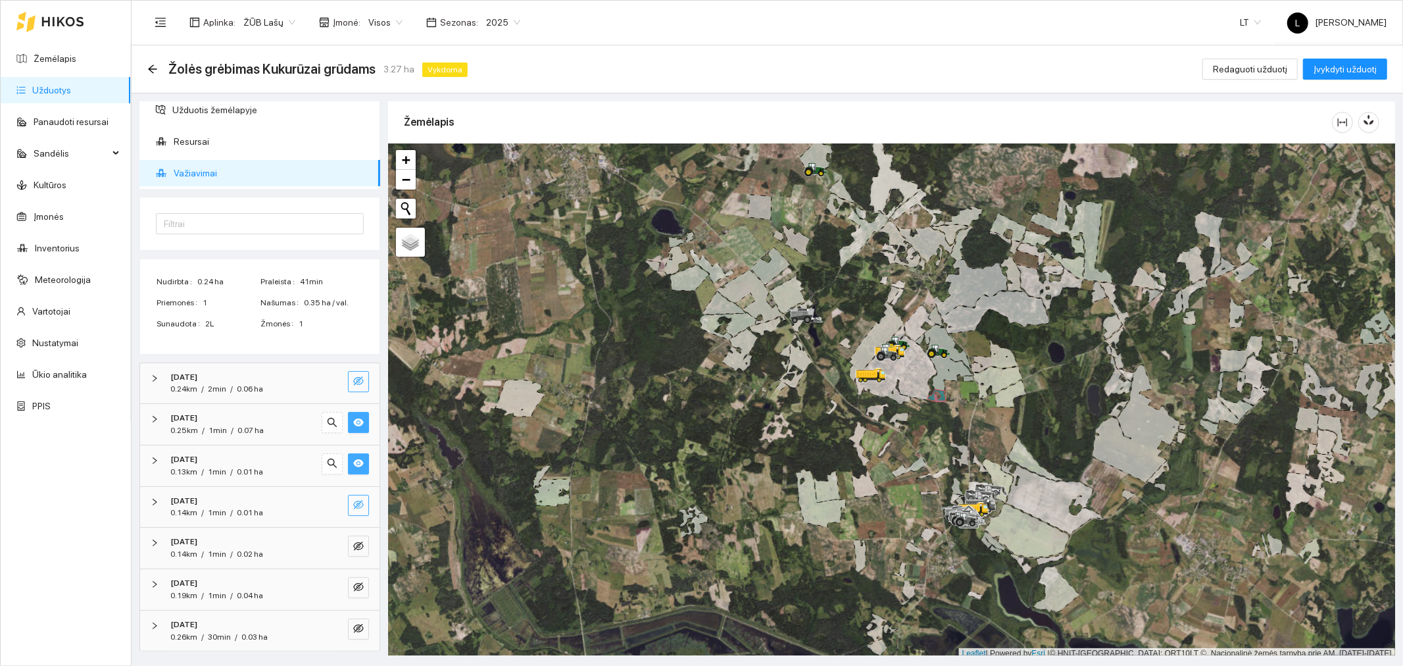
click at [353, 505] on icon "eye-invisible" at bounding box center [358, 504] width 11 height 11
click at [353, 541] on icon "eye-invisible" at bounding box center [358, 546] width 11 height 11
drag, startPoint x: 351, startPoint y: 580, endPoint x: 358, endPoint y: 566, distance: 14.7
click at [351, 579] on button "button" at bounding box center [358, 587] width 21 height 21
click at [1284, 77] on button "Redaguoti užduotį" at bounding box center [1249, 69] width 95 height 21
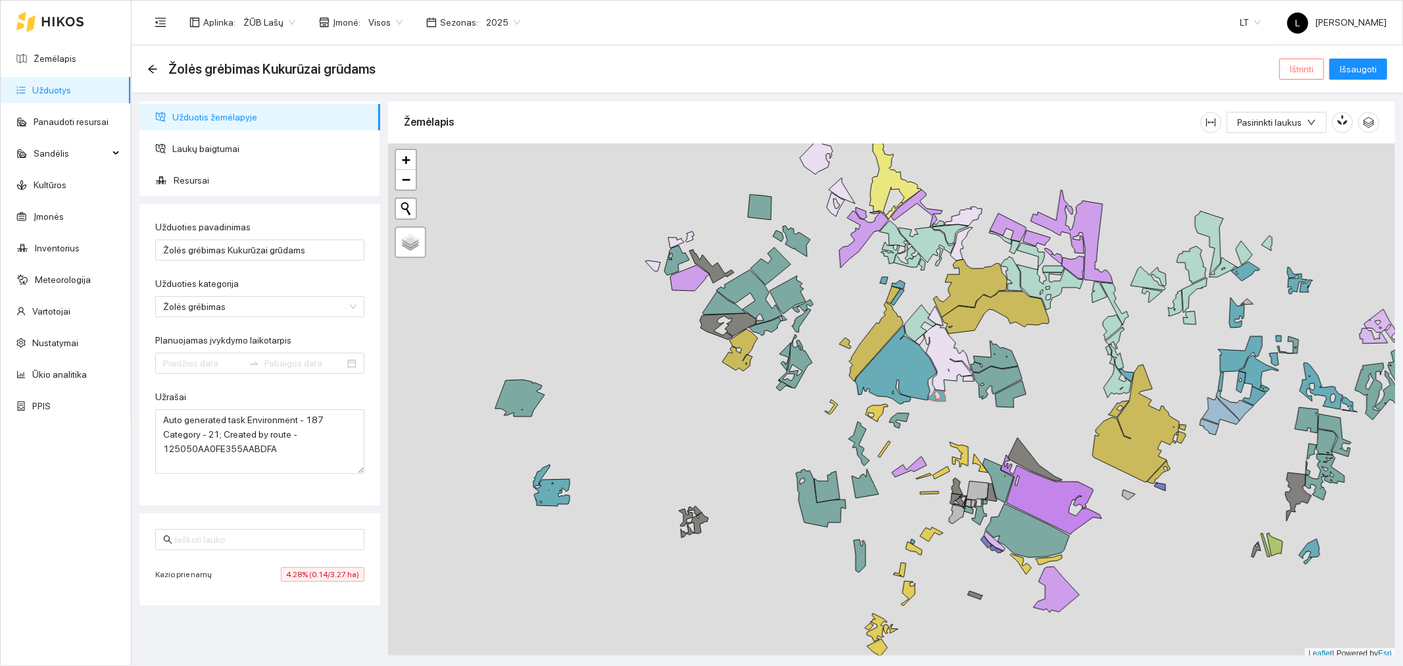
type input "2025-08-03"
type input "[DATE]"
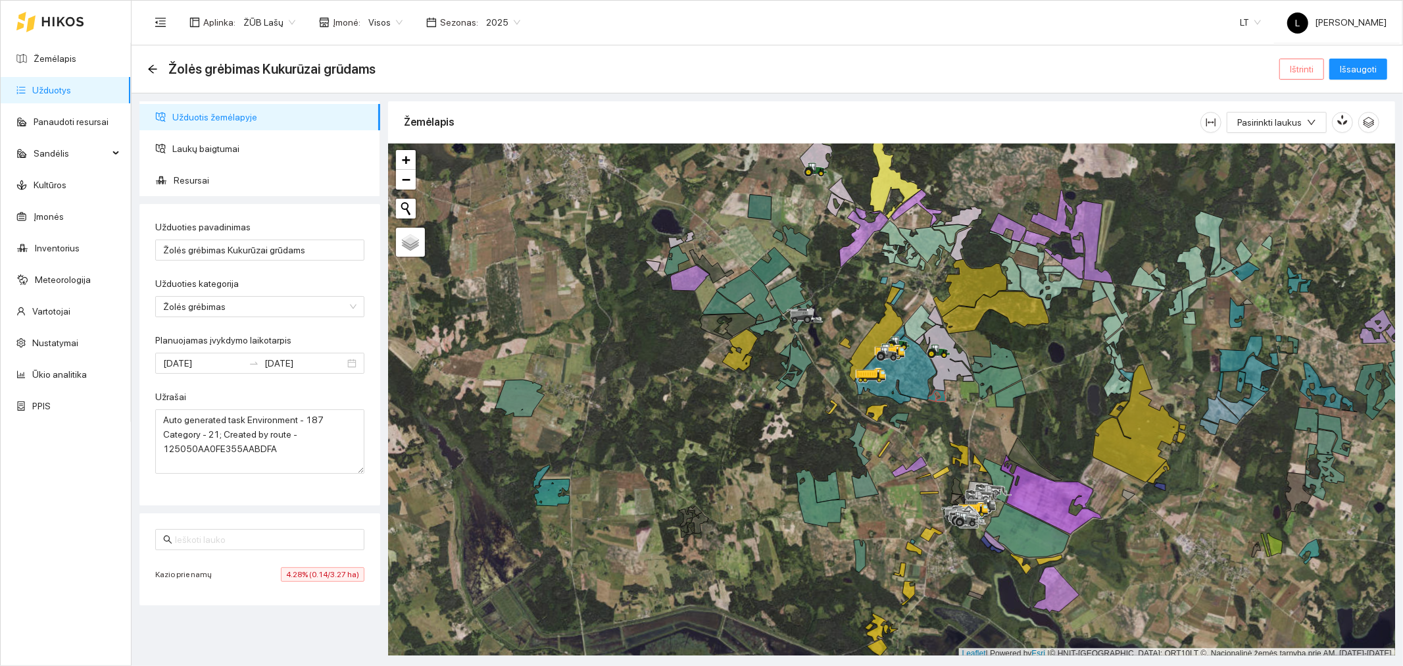
click at [1302, 68] on span "Ištrinti" at bounding box center [1302, 69] width 24 height 14
click at [1293, 128] on span "Taip" at bounding box center [1297, 131] width 17 height 14
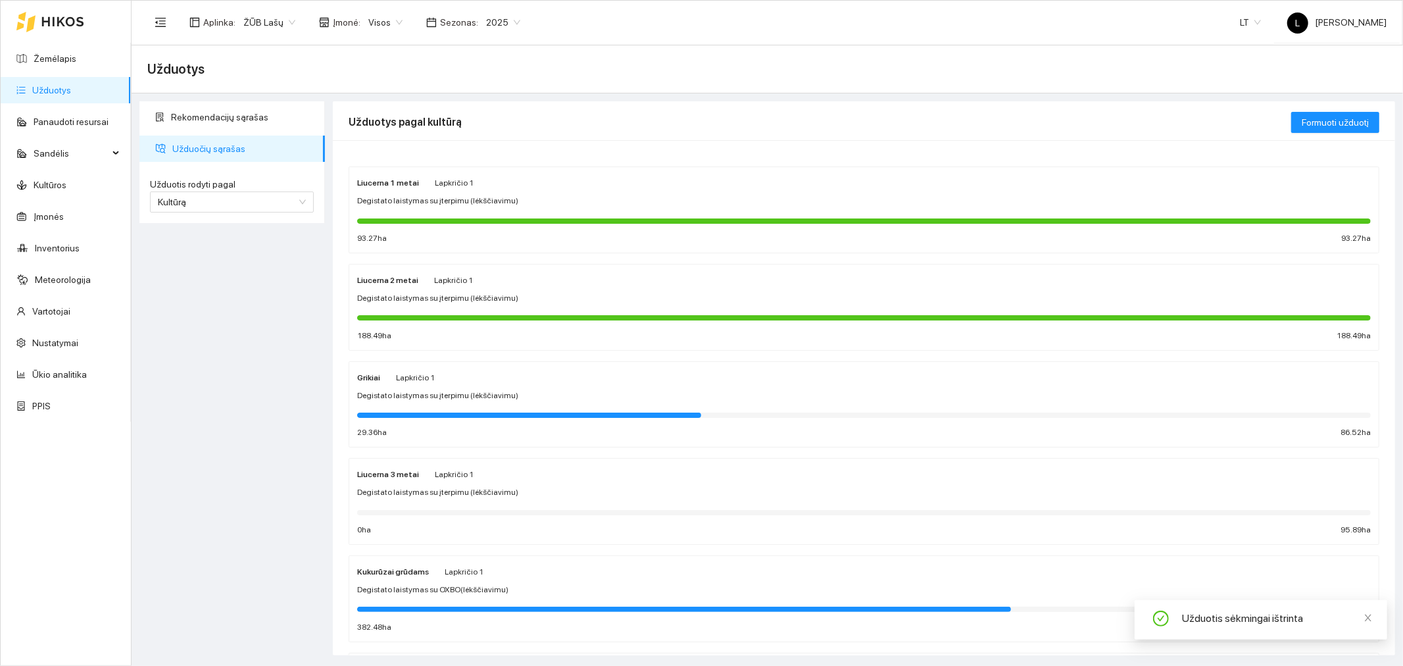
scroll to position [292, 0]
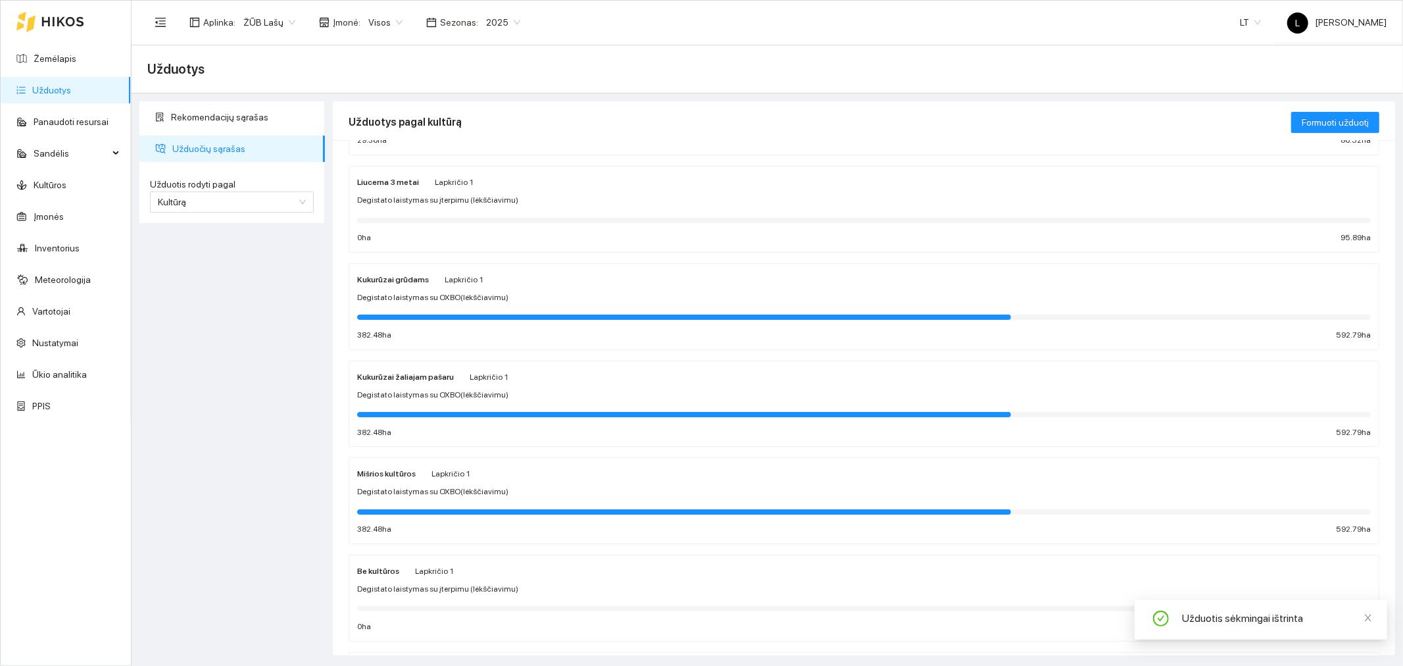
click at [458, 378] on div "Kukurūzai žaliajam pašaru Lapkričio 1" at bounding box center [432, 376] width 151 height 14
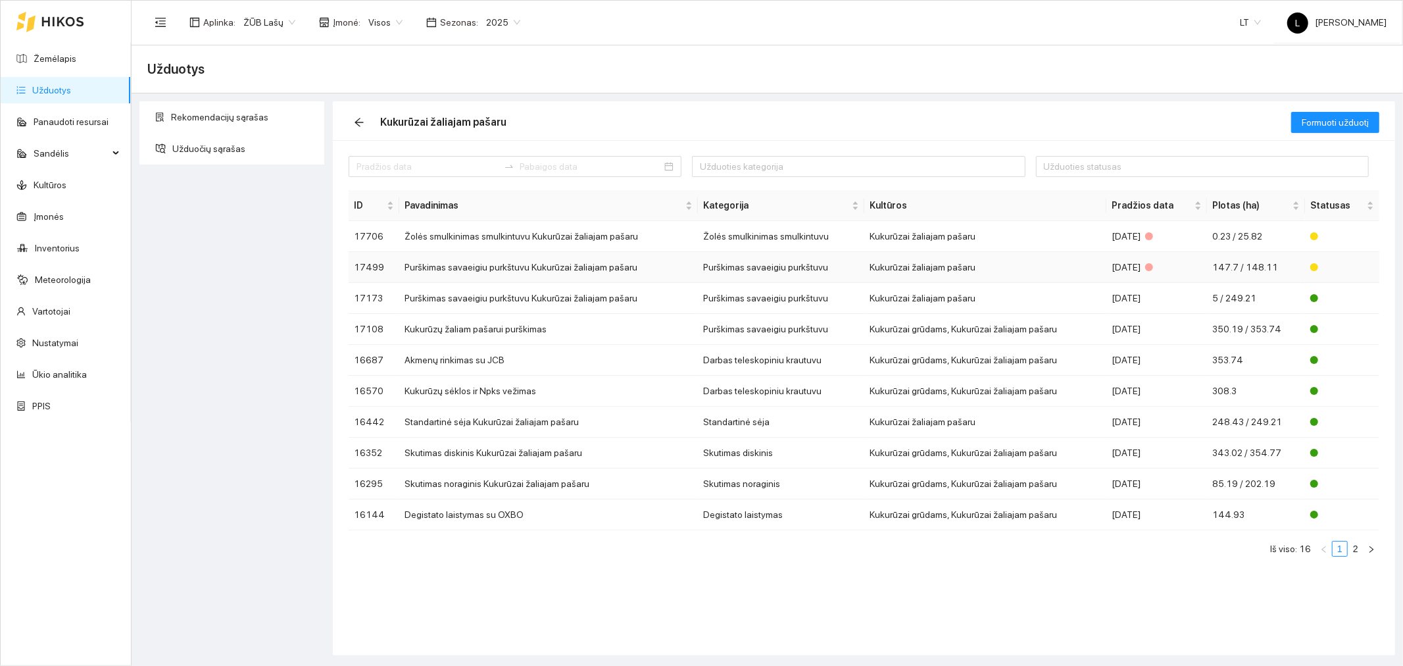
click at [910, 268] on td "Kukurūzai žaliajam pašaru" at bounding box center [985, 267] width 242 height 31
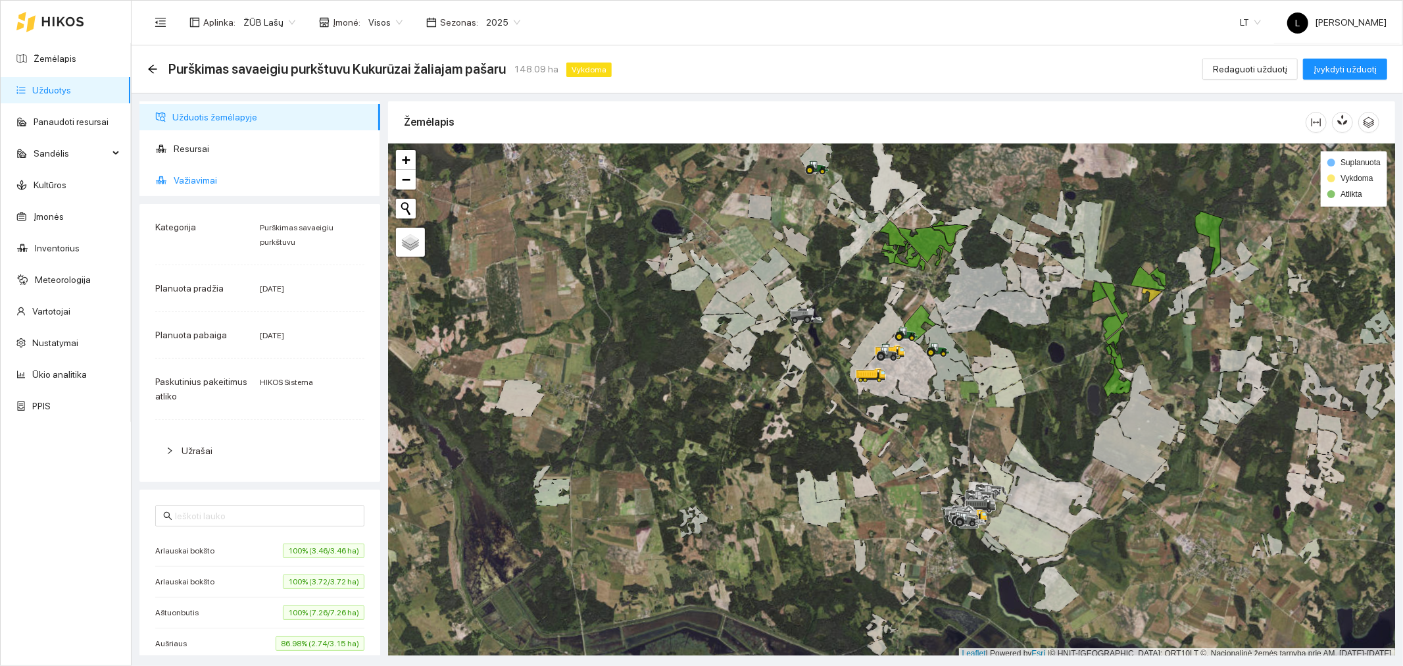
click at [219, 178] on span "Važiavimai" at bounding box center [272, 180] width 196 height 26
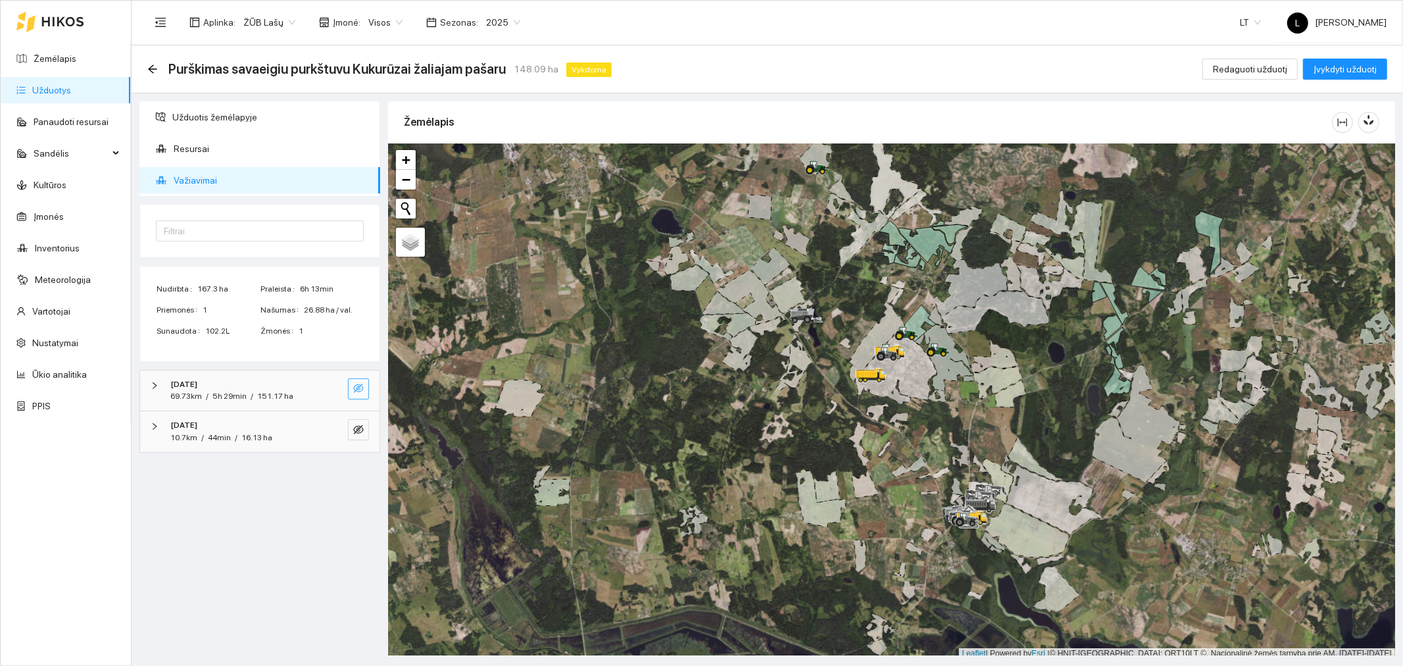
click at [353, 392] on icon "eye-invisible" at bounding box center [358, 388] width 11 height 11
click at [353, 392] on icon "eye" at bounding box center [358, 388] width 11 height 11
click at [182, 147] on span "Resursai" at bounding box center [272, 149] width 196 height 26
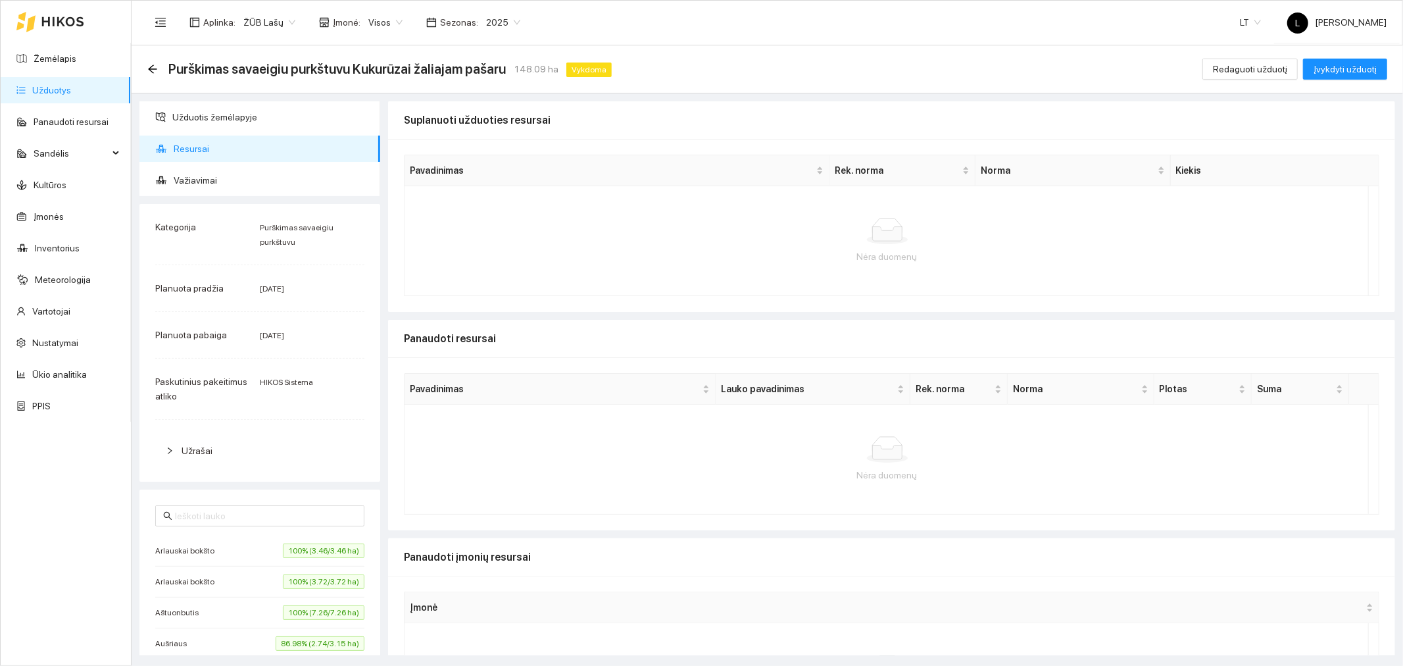
scroll to position [94, 0]
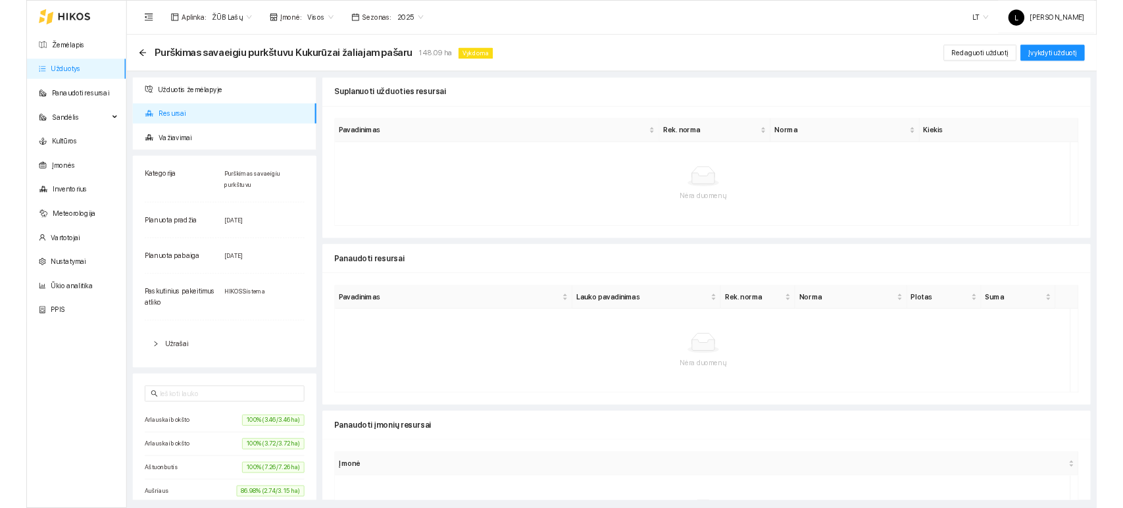
scroll to position [94, 0]
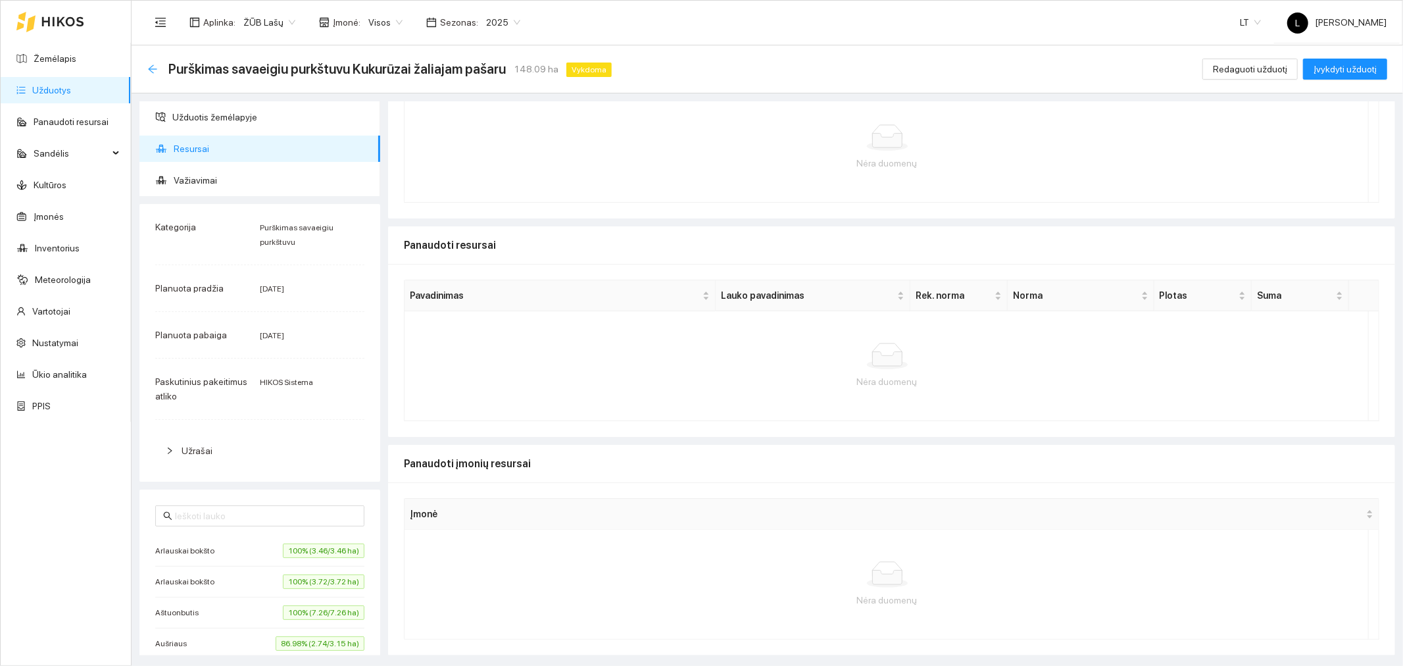
click at [153, 70] on icon "arrow-left" at bounding box center [152, 69] width 11 height 11
